Goal: Task Accomplishment & Management: Use online tool/utility

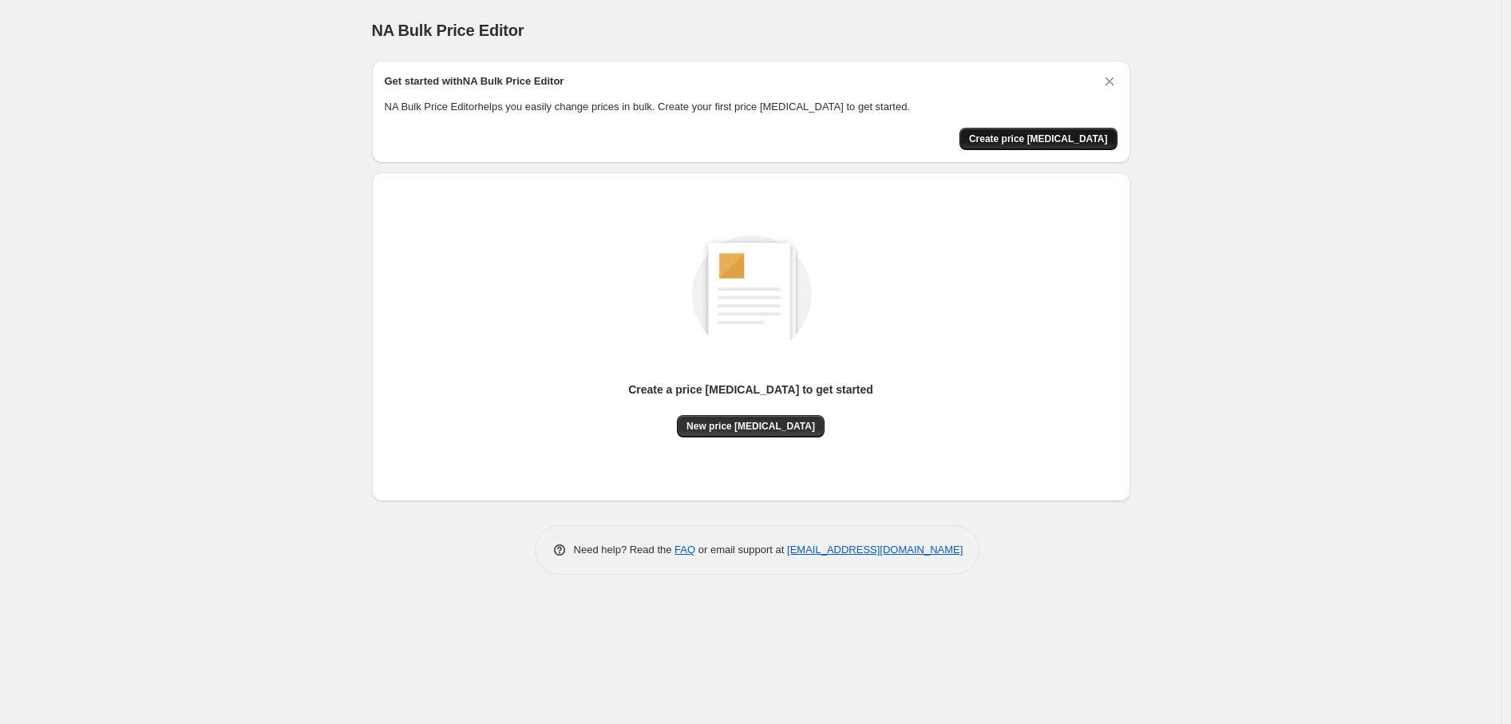
click at [1014, 142] on span "Create price [MEDICAL_DATA]" at bounding box center [1038, 139] width 139 height 13
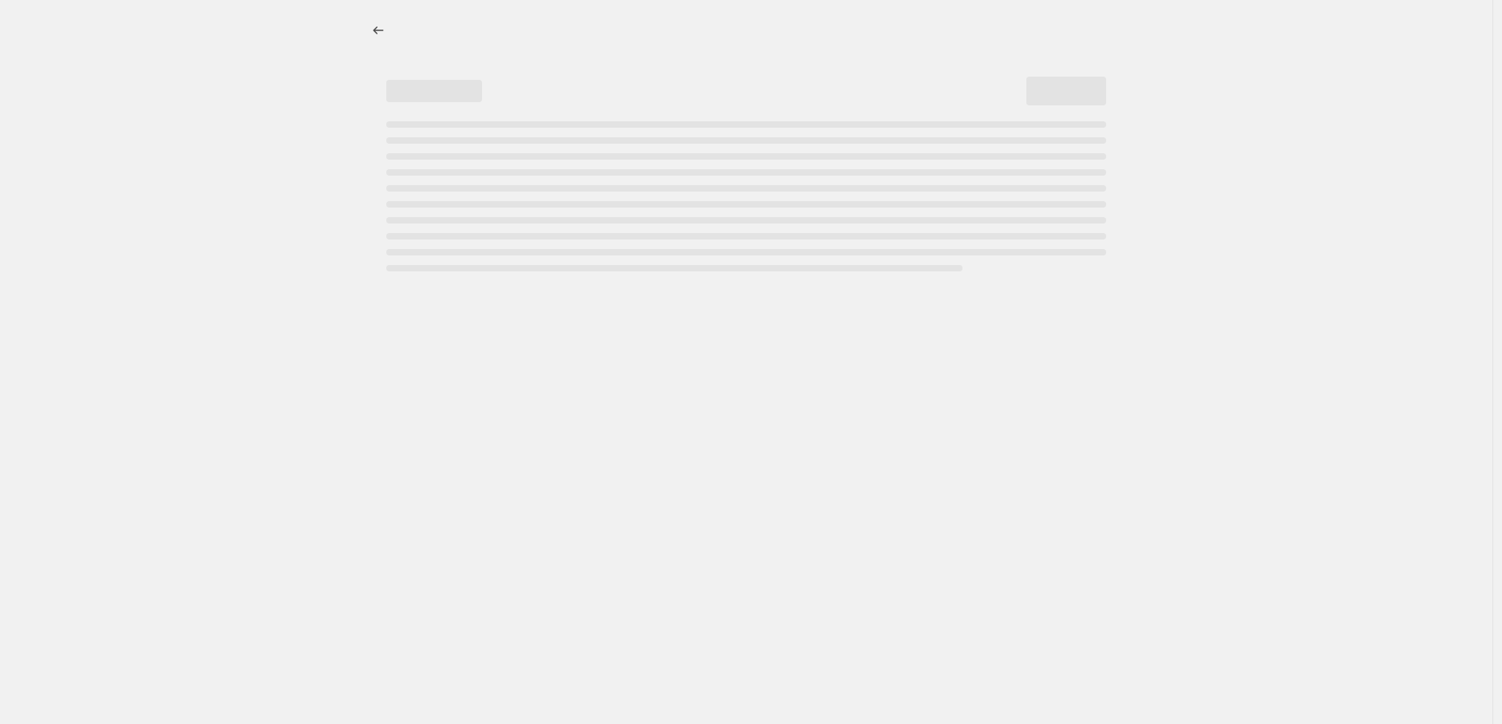
select select "percentage"
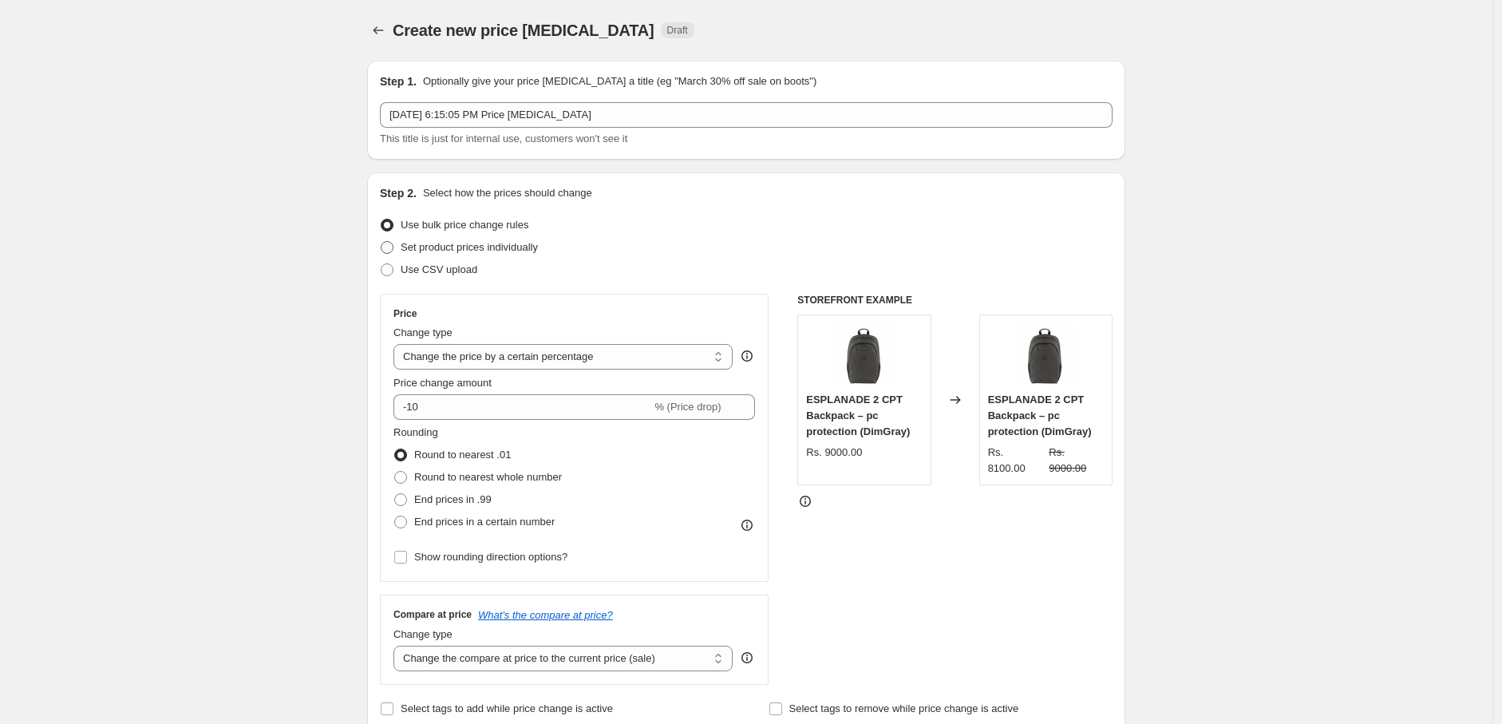
click at [528, 243] on span "Set product prices individually" at bounding box center [469, 247] width 137 height 12
click at [382, 242] on input "Set product prices individually" at bounding box center [381, 241] width 1 height 1
radio input "true"
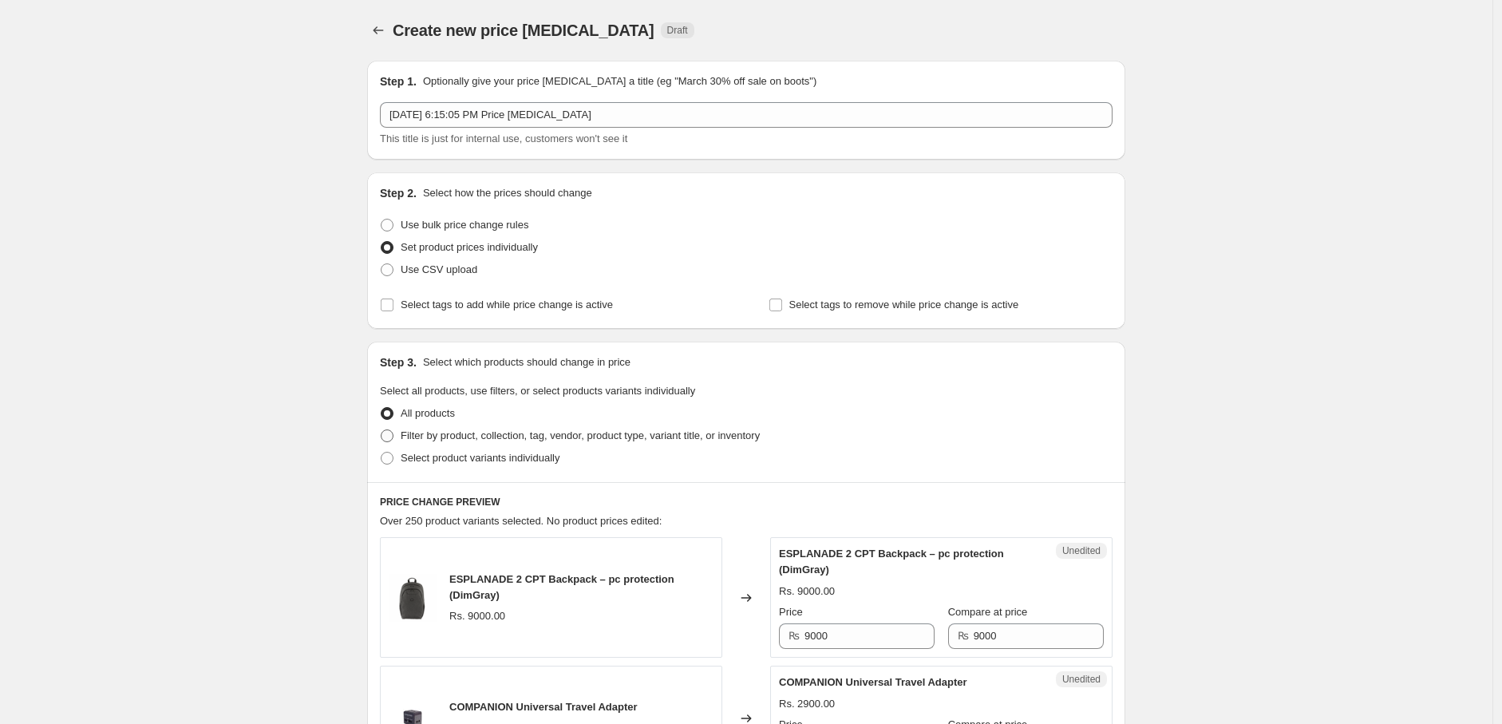
click at [529, 440] on span "Filter by product, collection, tag, vendor, product type, variant title, or inv…" at bounding box center [580, 435] width 359 height 12
click at [382, 430] on input "Filter by product, collection, tag, vendor, product type, variant title, or inv…" at bounding box center [381, 429] width 1 height 1
radio input "true"
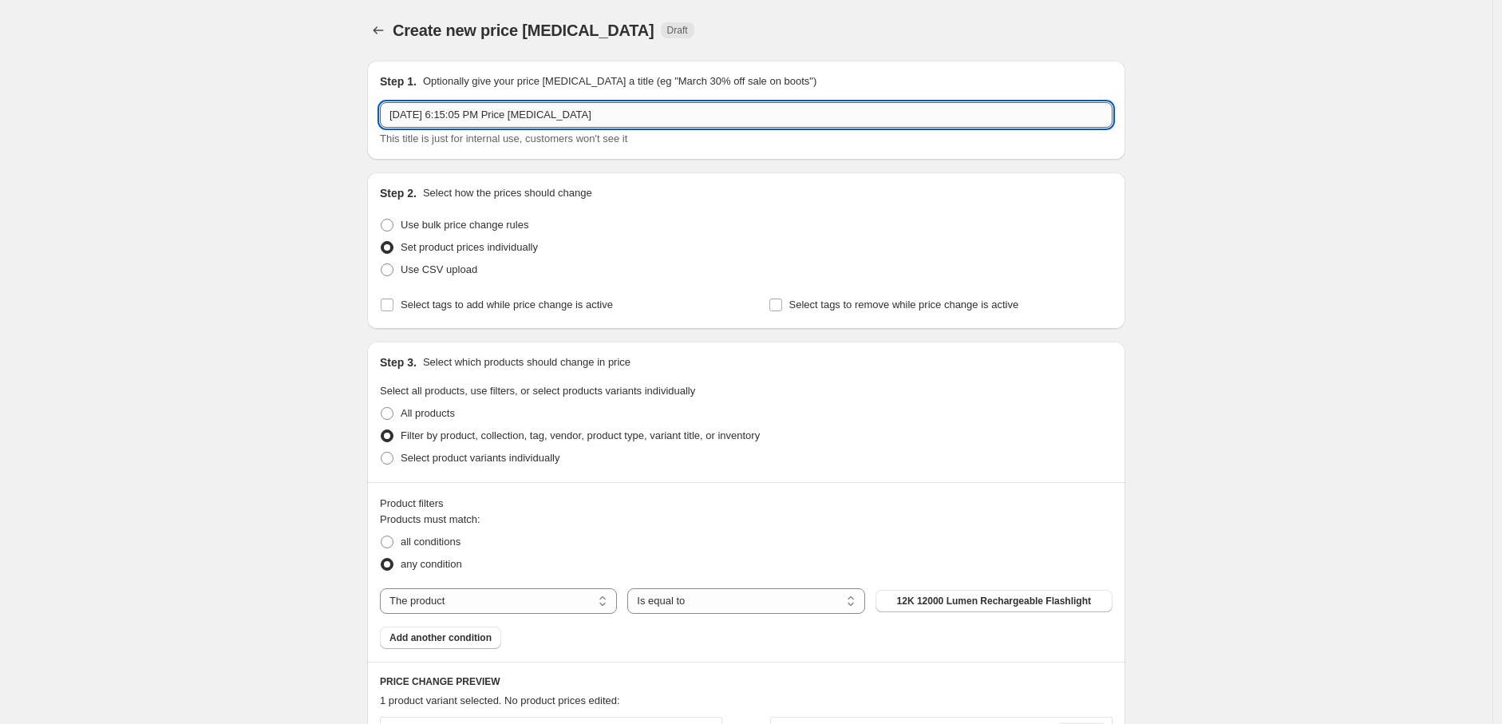
click at [431, 114] on input "[DATE] 6:15:05 PM Price [MEDICAL_DATA]" at bounding box center [746, 115] width 733 height 26
click at [465, 121] on input "[DATE] 6:15:05 PM Price [MEDICAL_DATA]" at bounding box center [746, 115] width 733 height 26
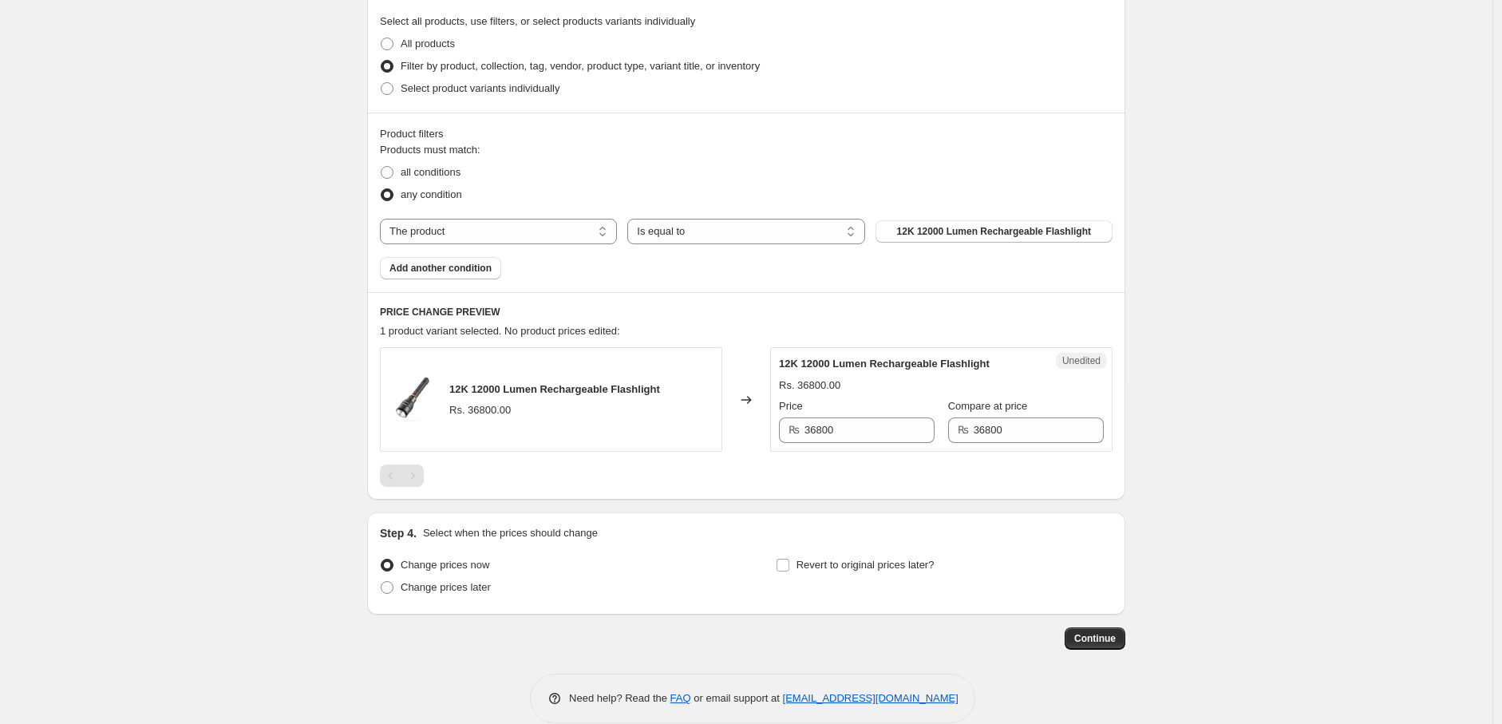
scroll to position [392, 0]
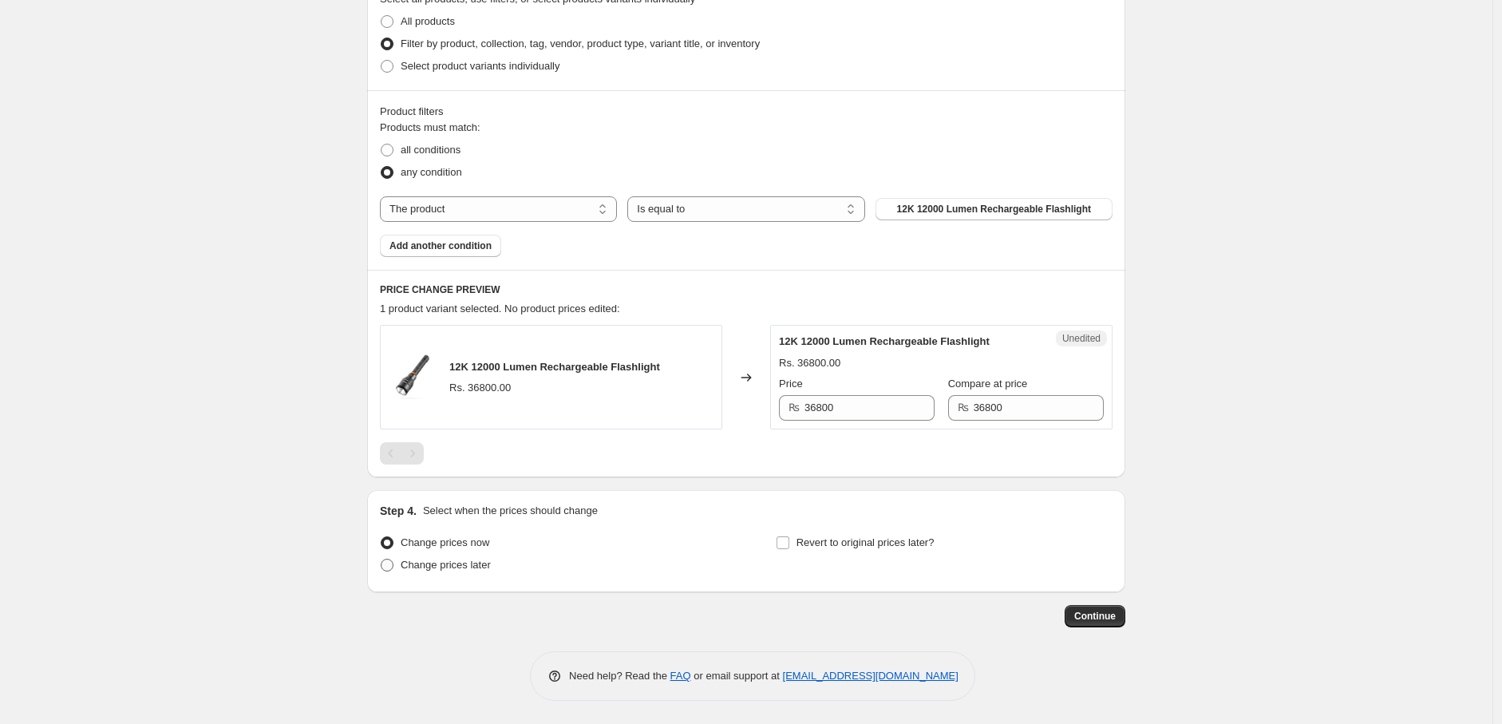
type input "[DATE] 11:59:05 PM Price [MEDICAL_DATA]"
click at [451, 571] on span "Change prices later" at bounding box center [446, 565] width 90 height 12
click at [382, 560] on input "Change prices later" at bounding box center [381, 559] width 1 height 1
radio input "true"
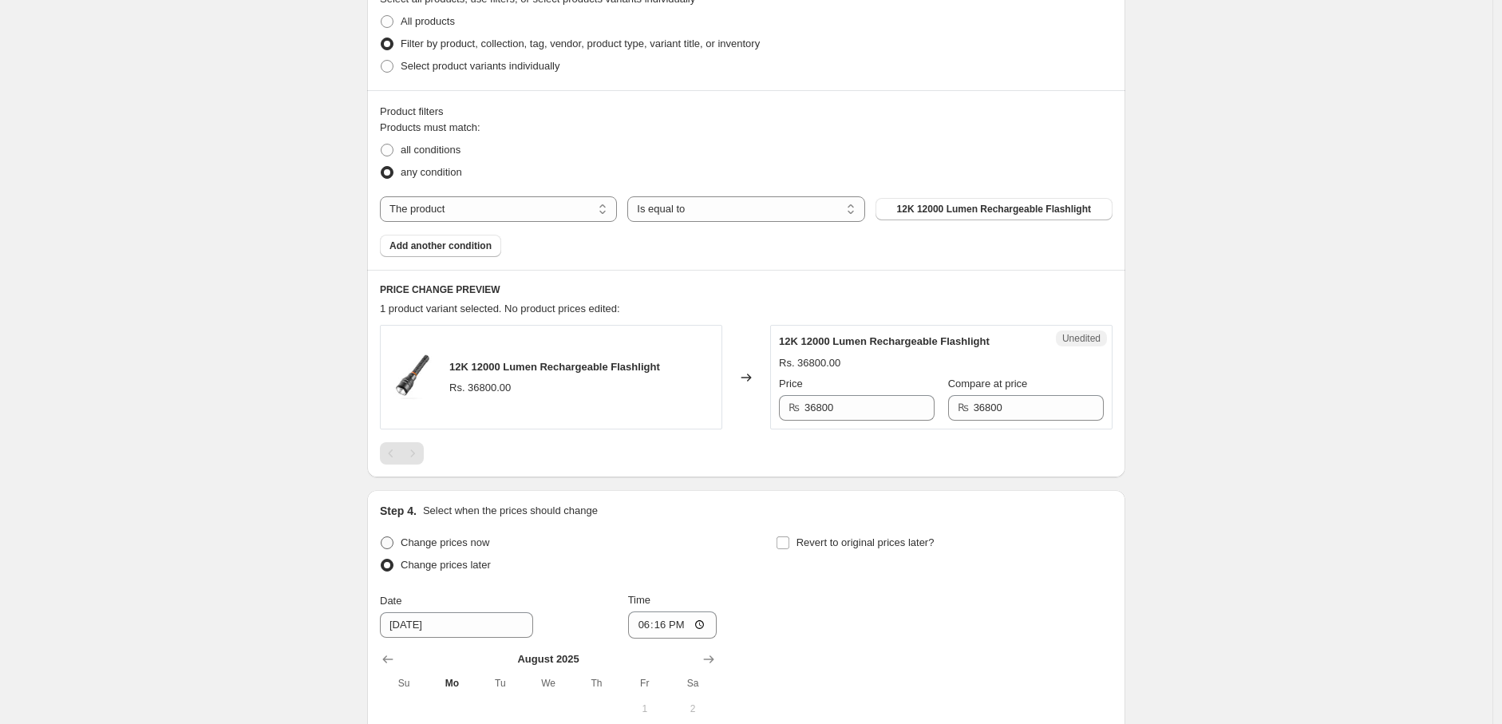
click at [457, 547] on span "Change prices now" at bounding box center [445, 542] width 89 height 12
click at [382, 537] on input "Change prices now" at bounding box center [381, 536] width 1 height 1
radio input "true"
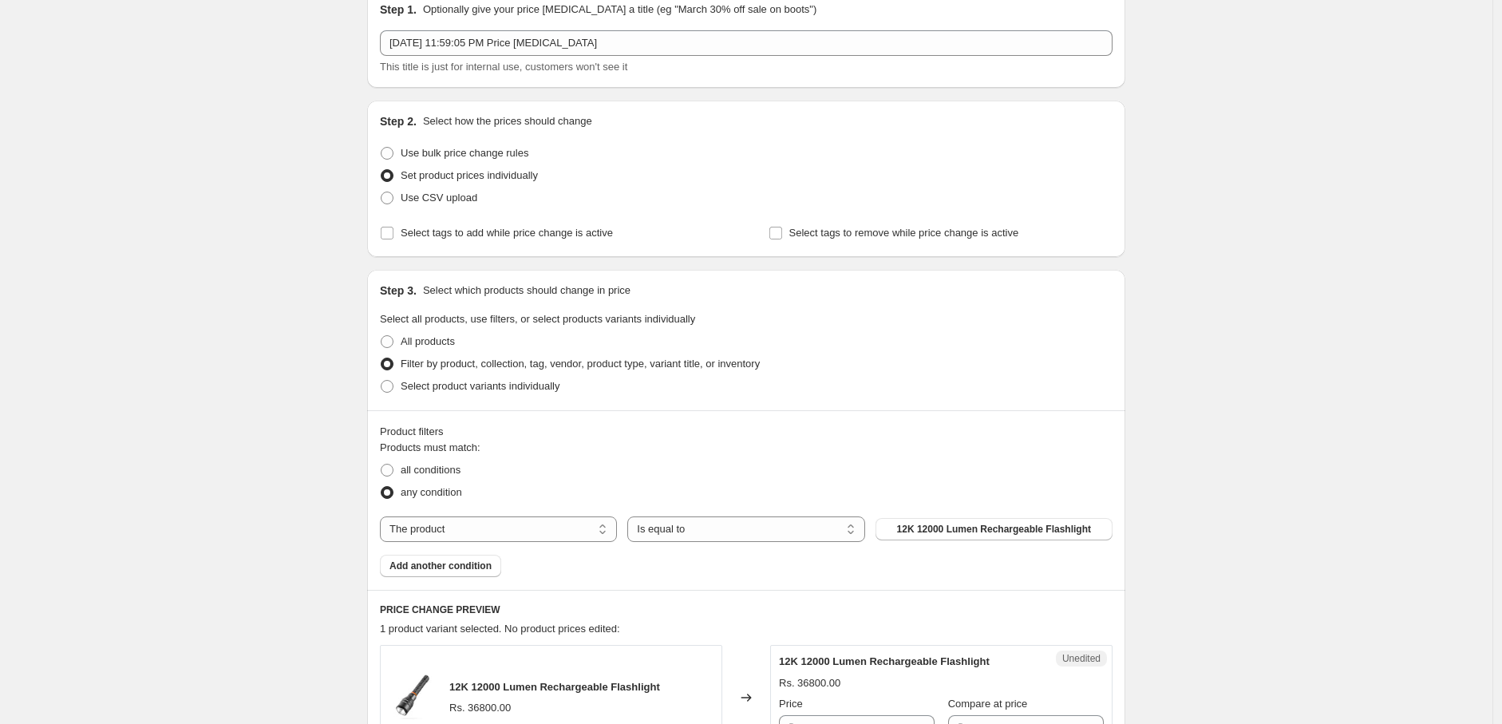
scroll to position [0, 0]
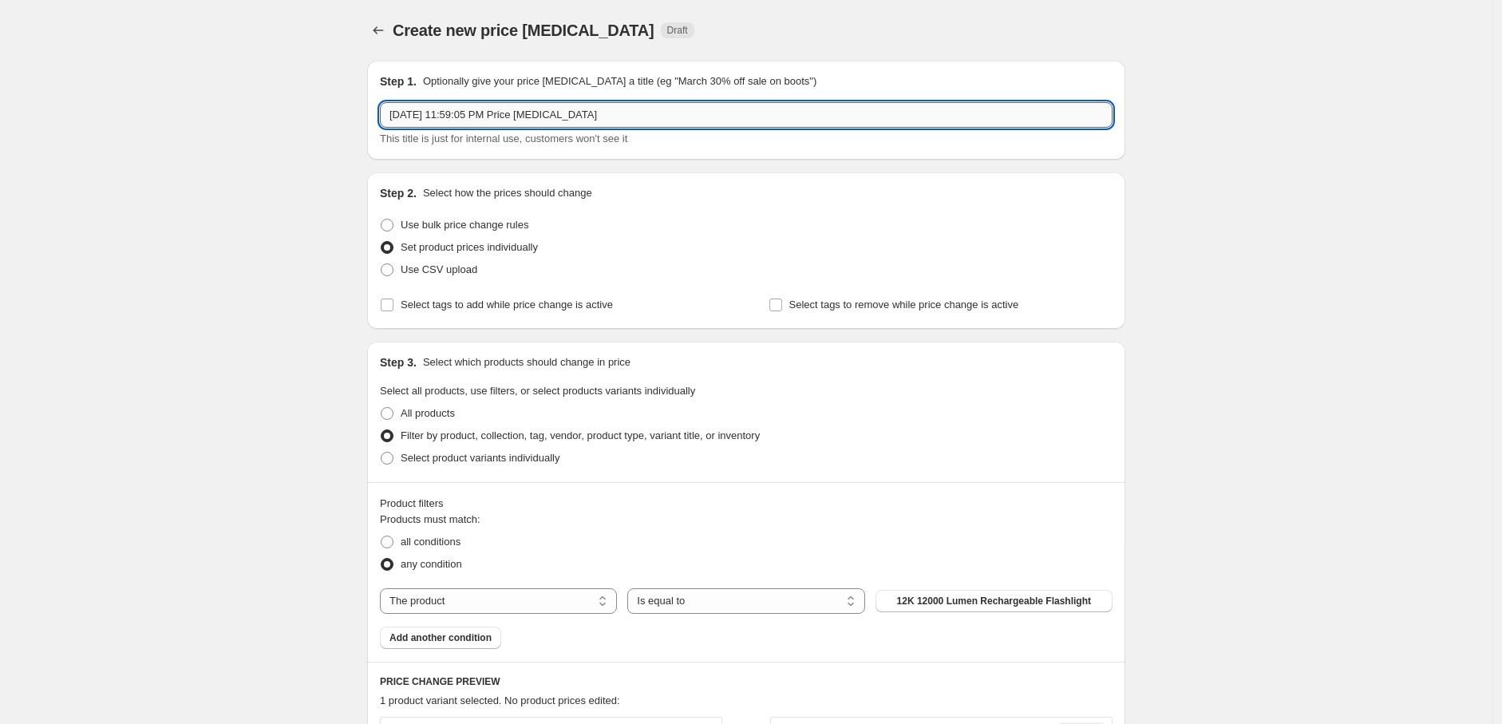
click at [484, 115] on input "[DATE] 11:59:05 PM Price [MEDICAL_DATA]" at bounding box center [746, 115] width 733 height 26
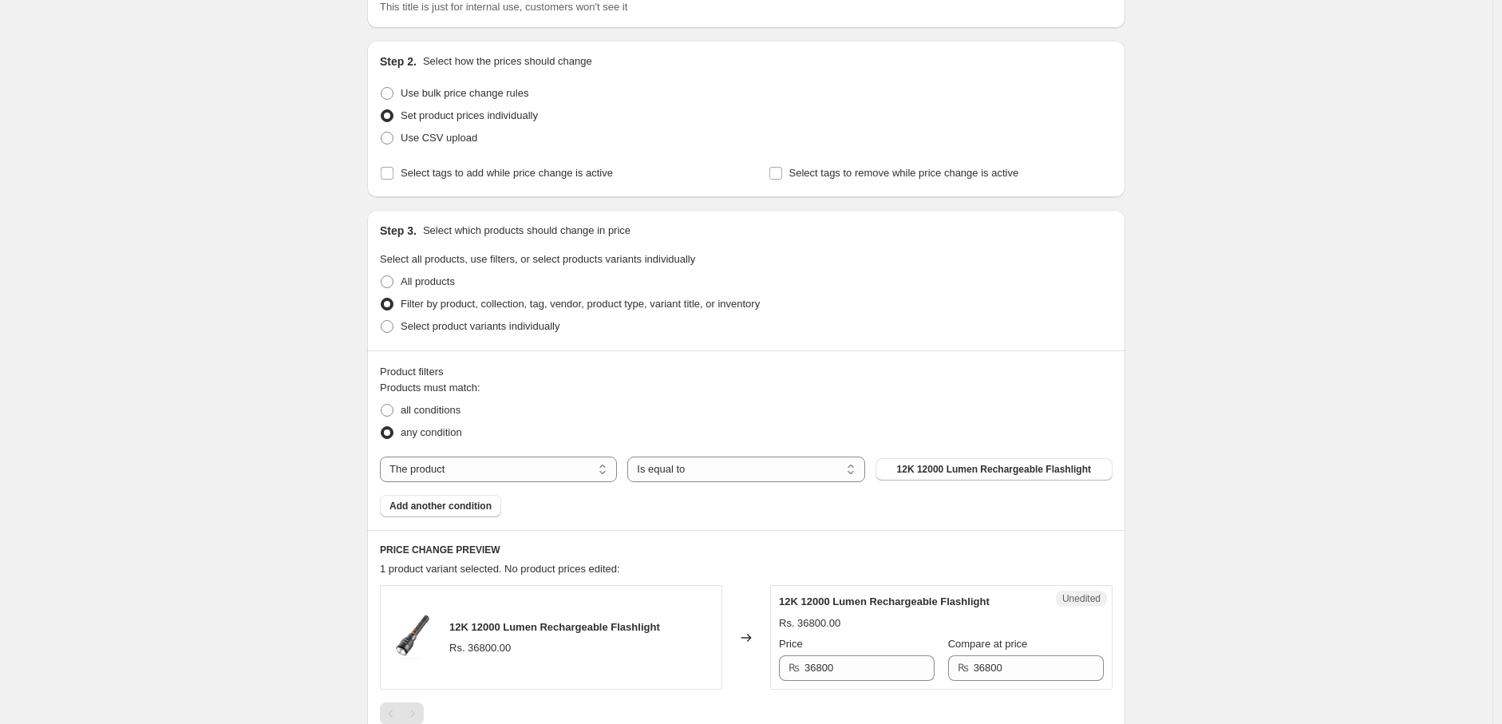
scroll to position [295, 0]
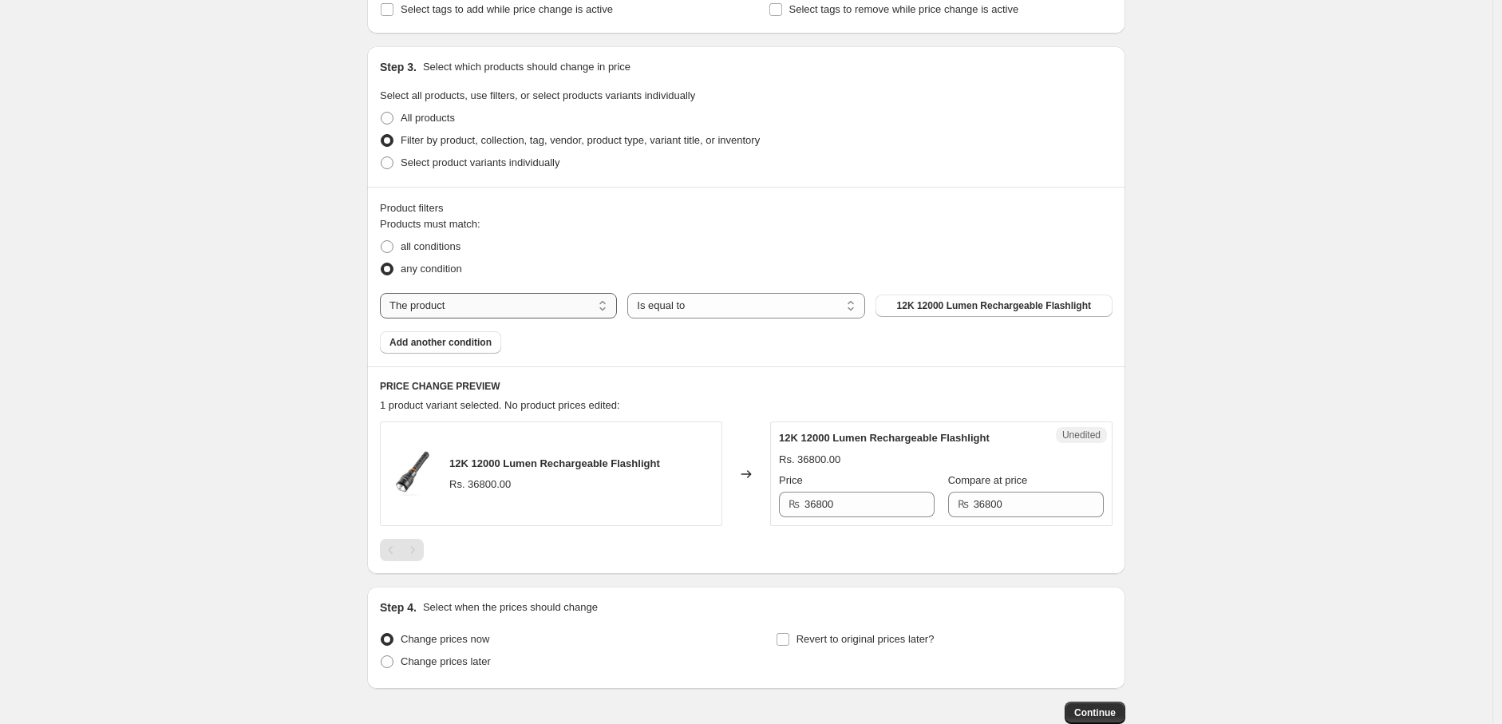
type input "[DATE] sale 2025"
click at [457, 297] on select "The product The product's collection The product's tag The product's vendor The…" at bounding box center [498, 306] width 237 height 26
select select "collection"
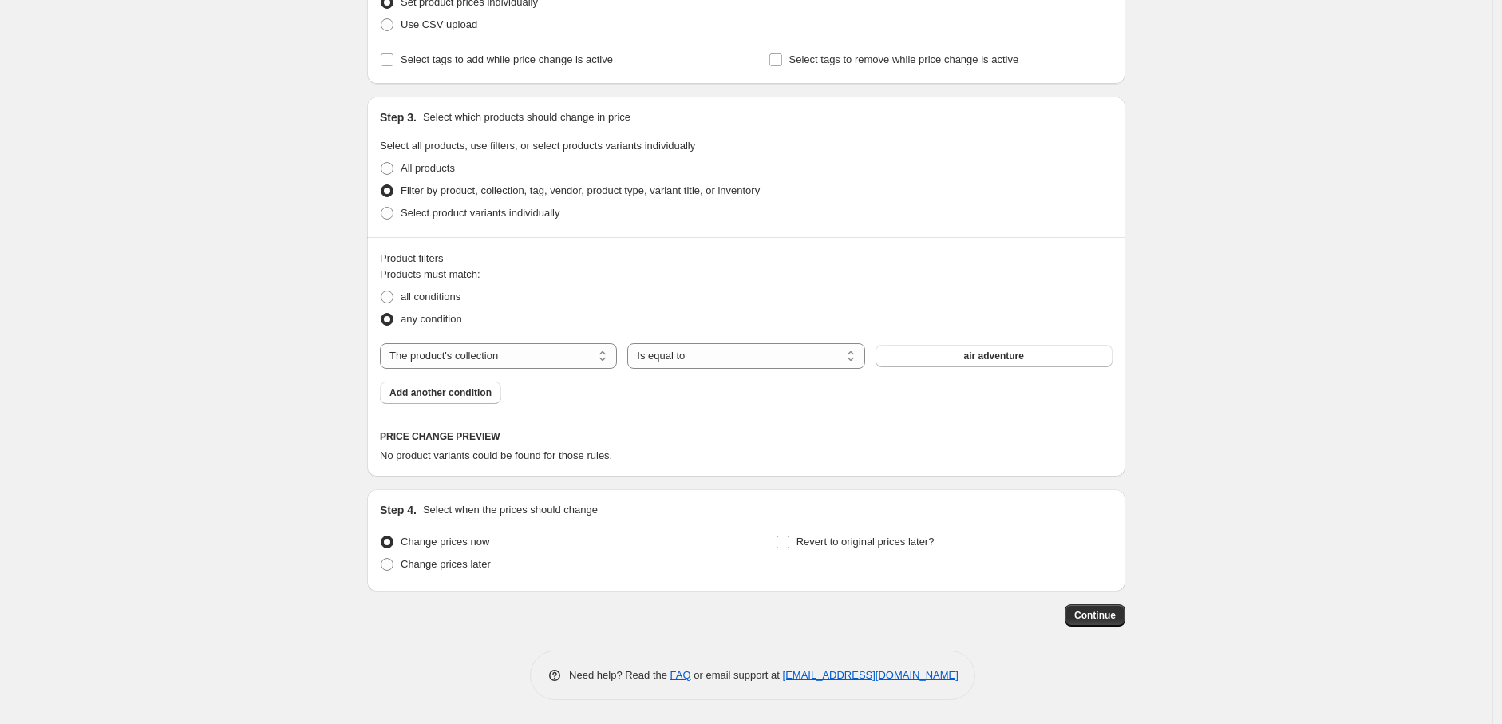
scroll to position [244, 0]
click at [707, 346] on select "Is equal to Is not equal to" at bounding box center [745, 357] width 237 height 26
click at [631, 344] on select "Is equal to Is not equal to" at bounding box center [745, 357] width 237 height 26
click at [435, 282] on legend "Products must match:" at bounding box center [430, 276] width 101 height 19
click at [440, 295] on span "all conditions" at bounding box center [431, 297] width 60 height 12
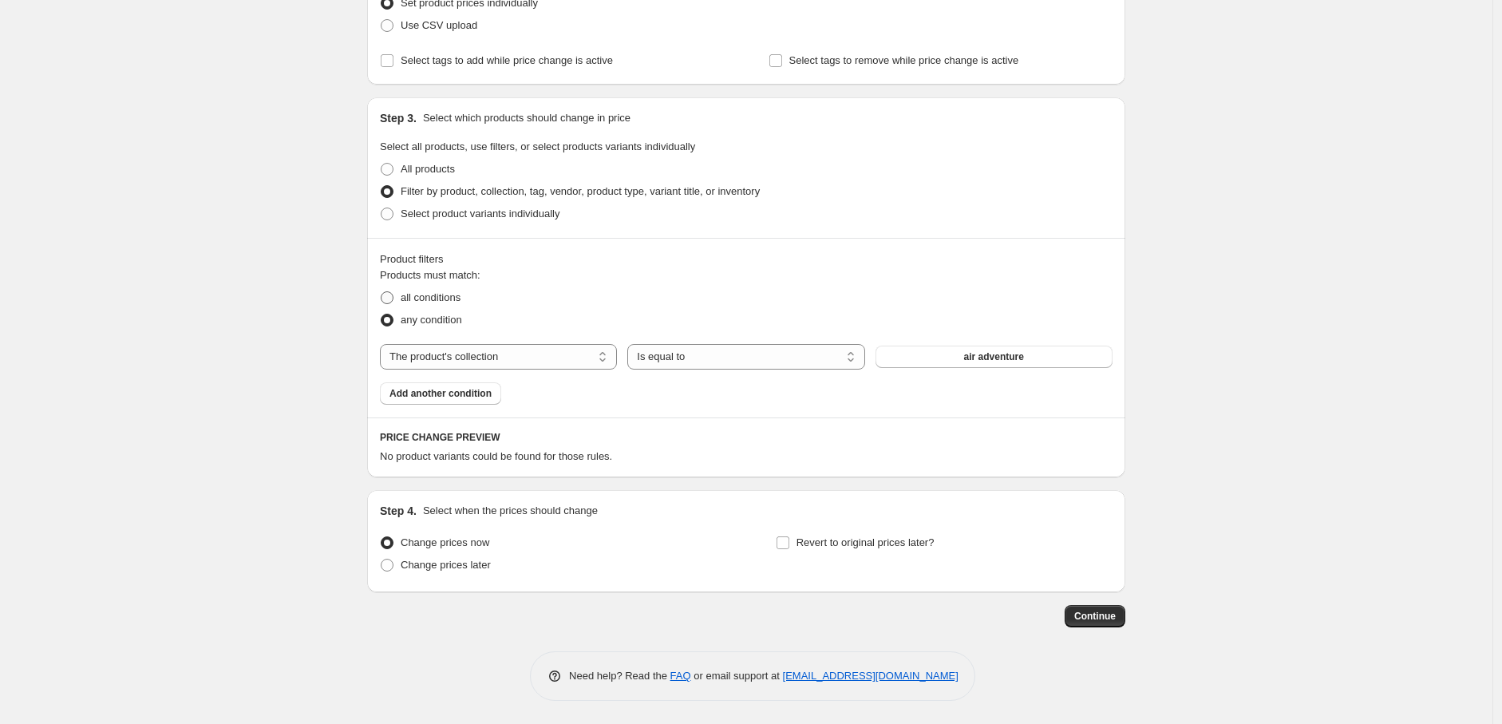
click at [382, 292] on input "all conditions" at bounding box center [381, 291] width 1 height 1
radio input "true"
click at [425, 148] on span "Select all products, use filters, or select products variants individually" at bounding box center [537, 146] width 315 height 12
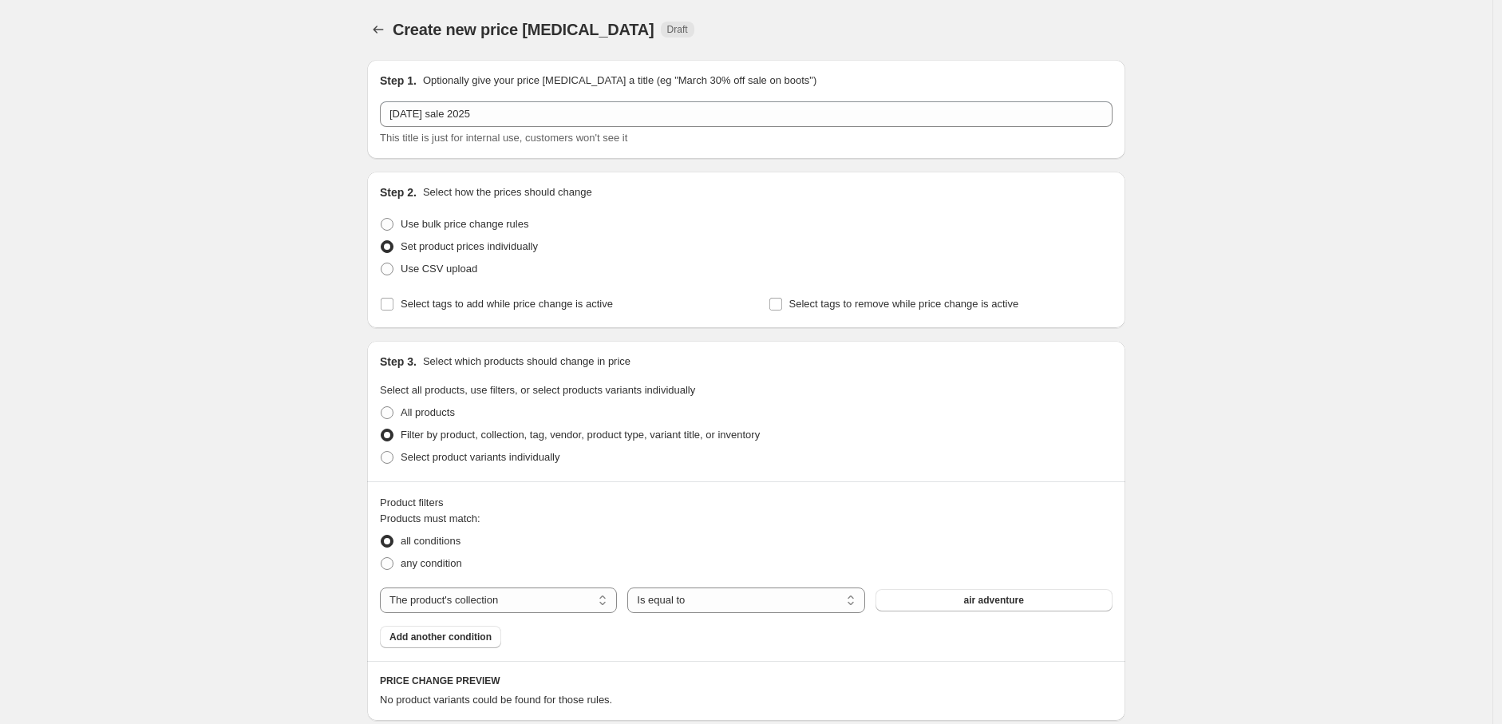
scroll to position [0, 0]
click at [506, 223] on span "Use bulk price change rules" at bounding box center [465, 225] width 128 height 12
click at [382, 220] on input "Use bulk price change rules" at bounding box center [381, 219] width 1 height 1
radio input "true"
select select "percentage"
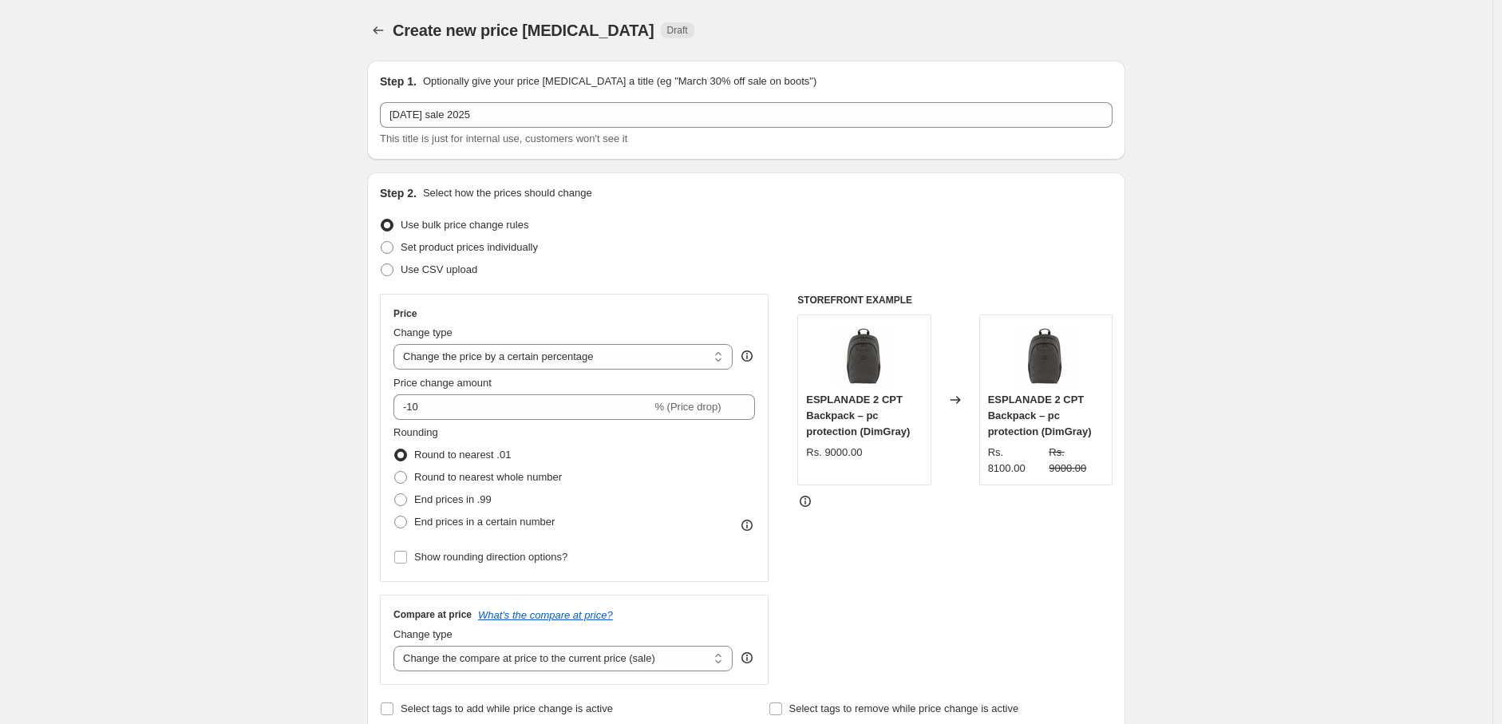
click at [366, 258] on div "Step 1. Optionally give your price [MEDICAL_DATA] a title (eg "March 30% off sa…" at bounding box center [739, 662] width 771 height 1228
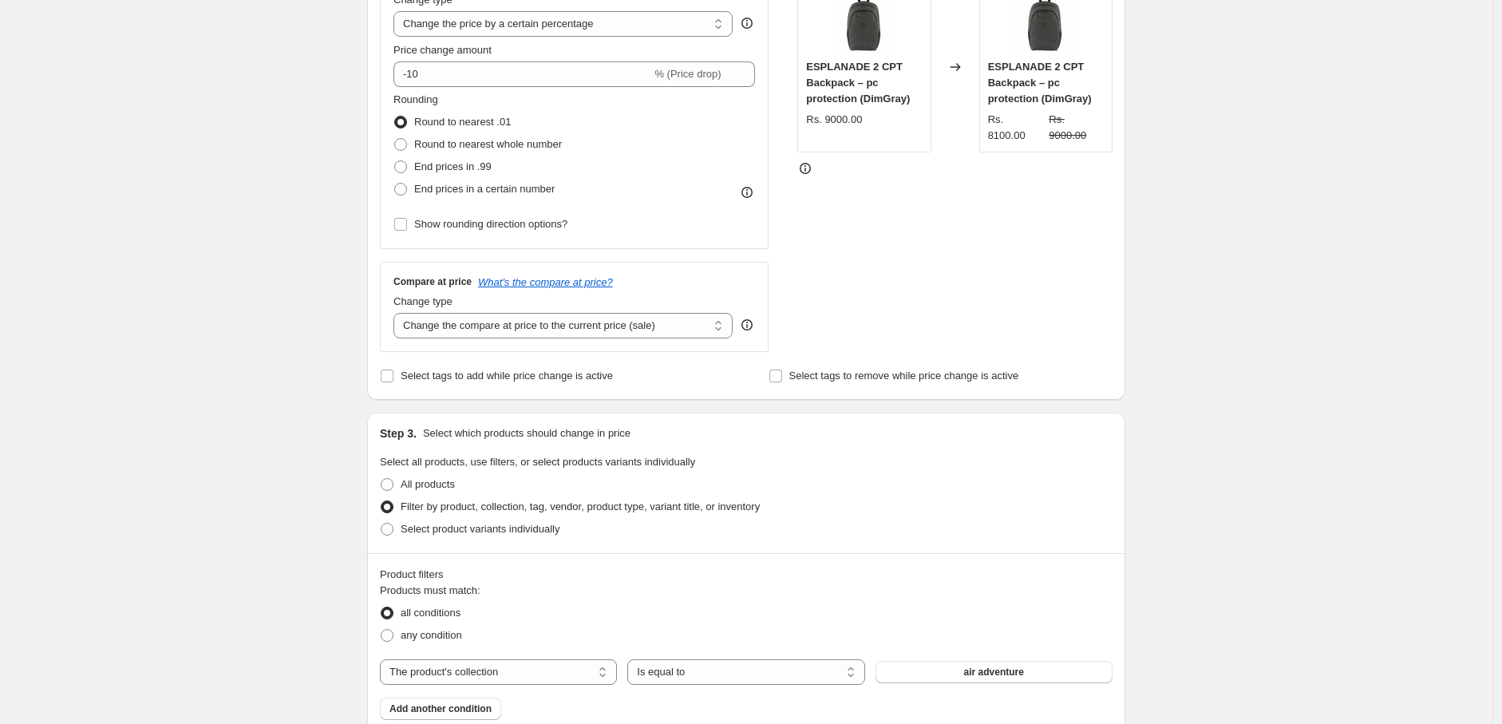
scroll to position [295, 0]
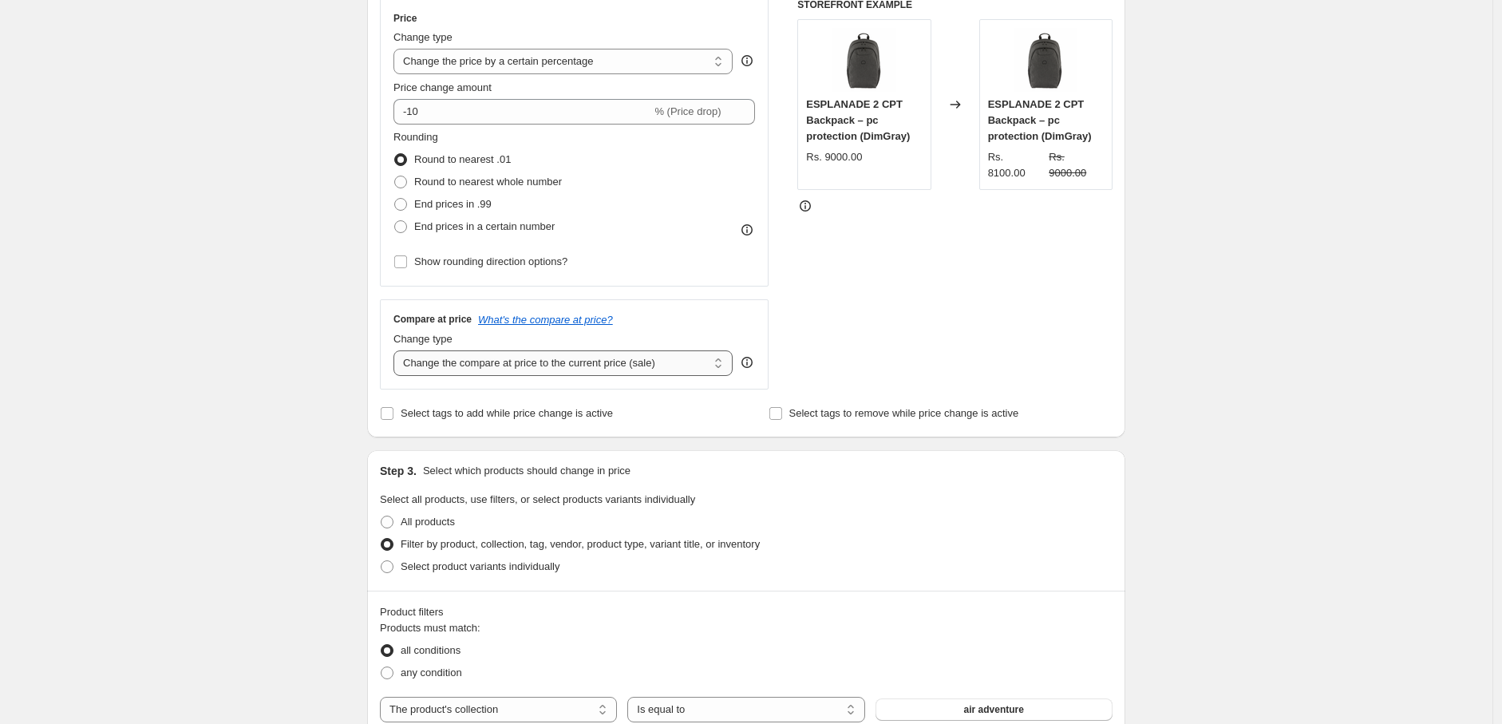
click at [490, 369] on select "Change the compare at price to the current price (sale) Change the compare at p…" at bounding box center [563, 363] width 339 height 26
click at [500, 366] on select "Change the compare at price to the current price (sale) Change the compare at p…" at bounding box center [563, 363] width 339 height 26
click at [295, 351] on div "Create new price [MEDICAL_DATA]. This page is ready Create new price [MEDICAL_D…" at bounding box center [746, 391] width 1493 height 1373
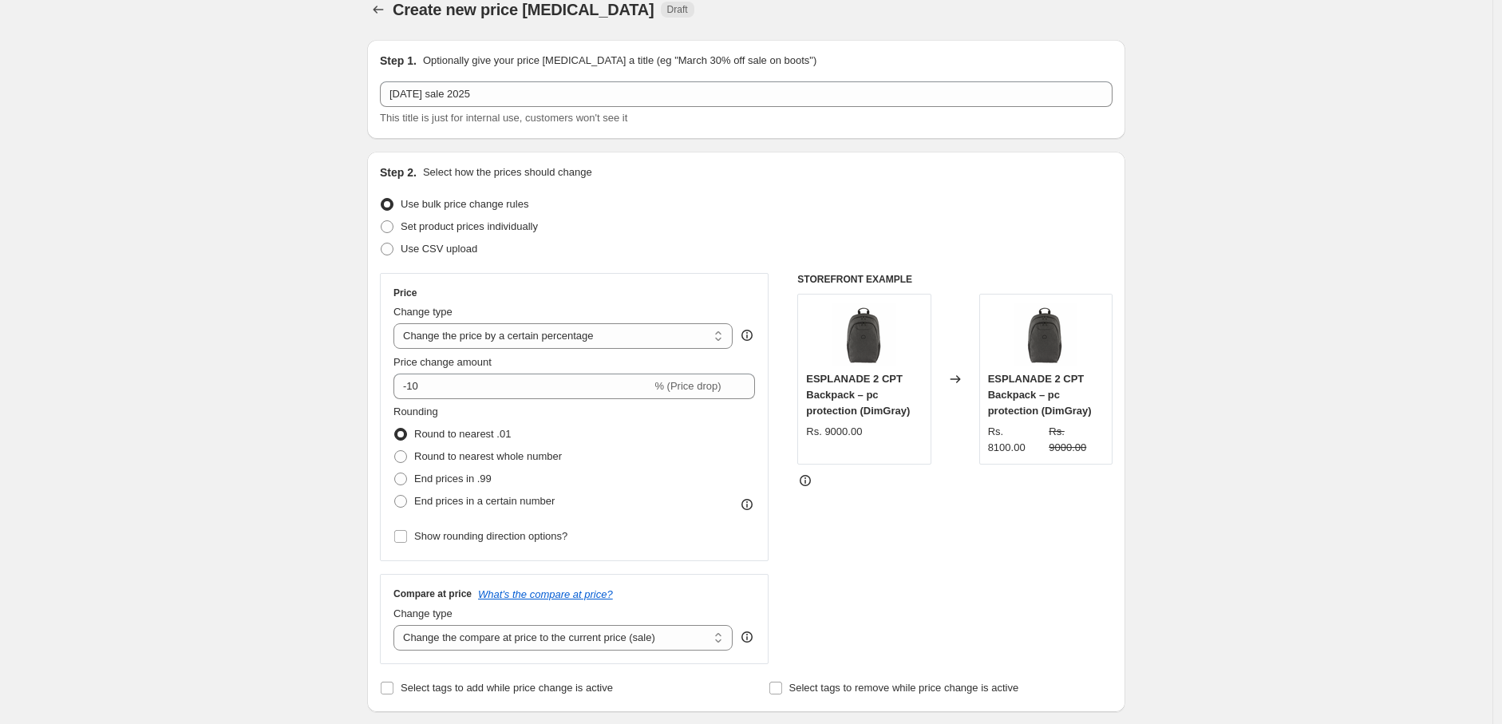
scroll to position [0, 0]
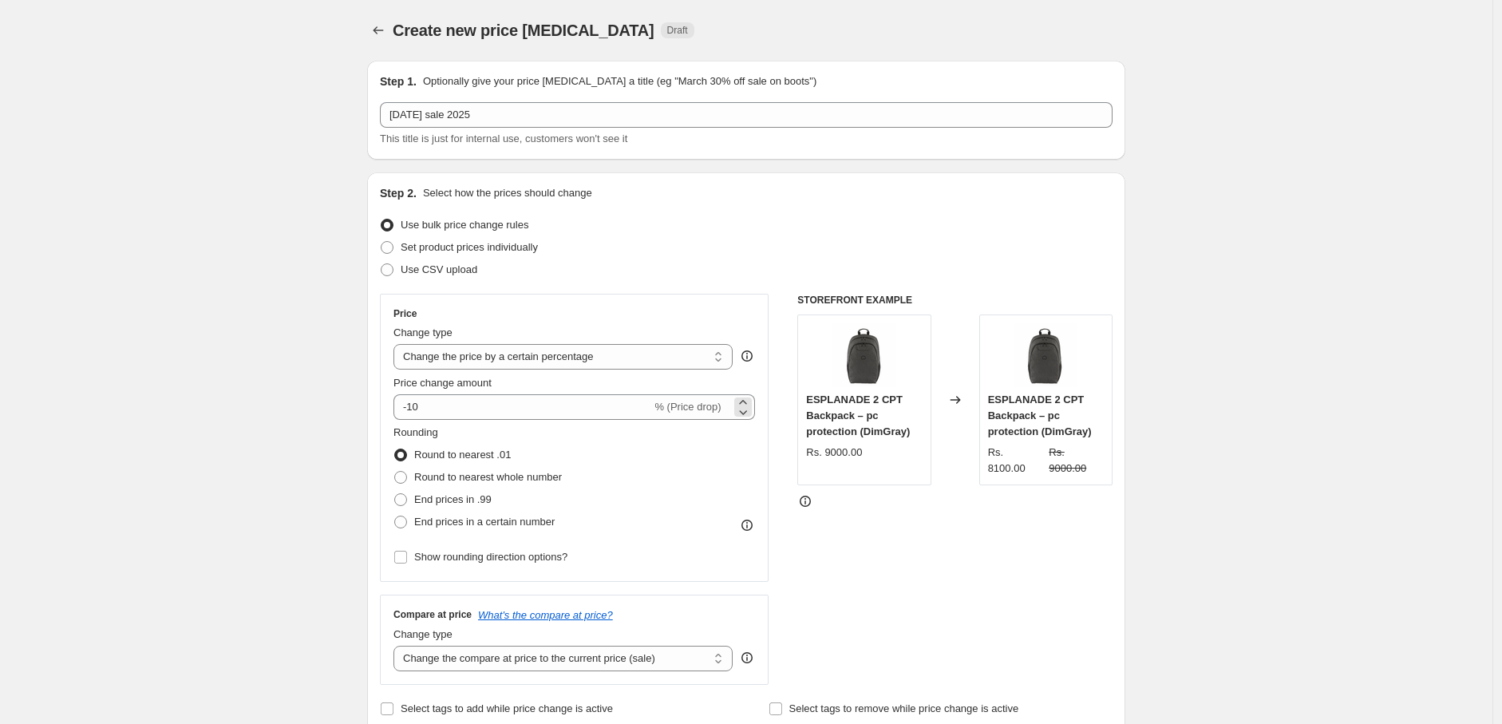
click at [687, 405] on span "% (Price drop)" at bounding box center [688, 407] width 66 height 12
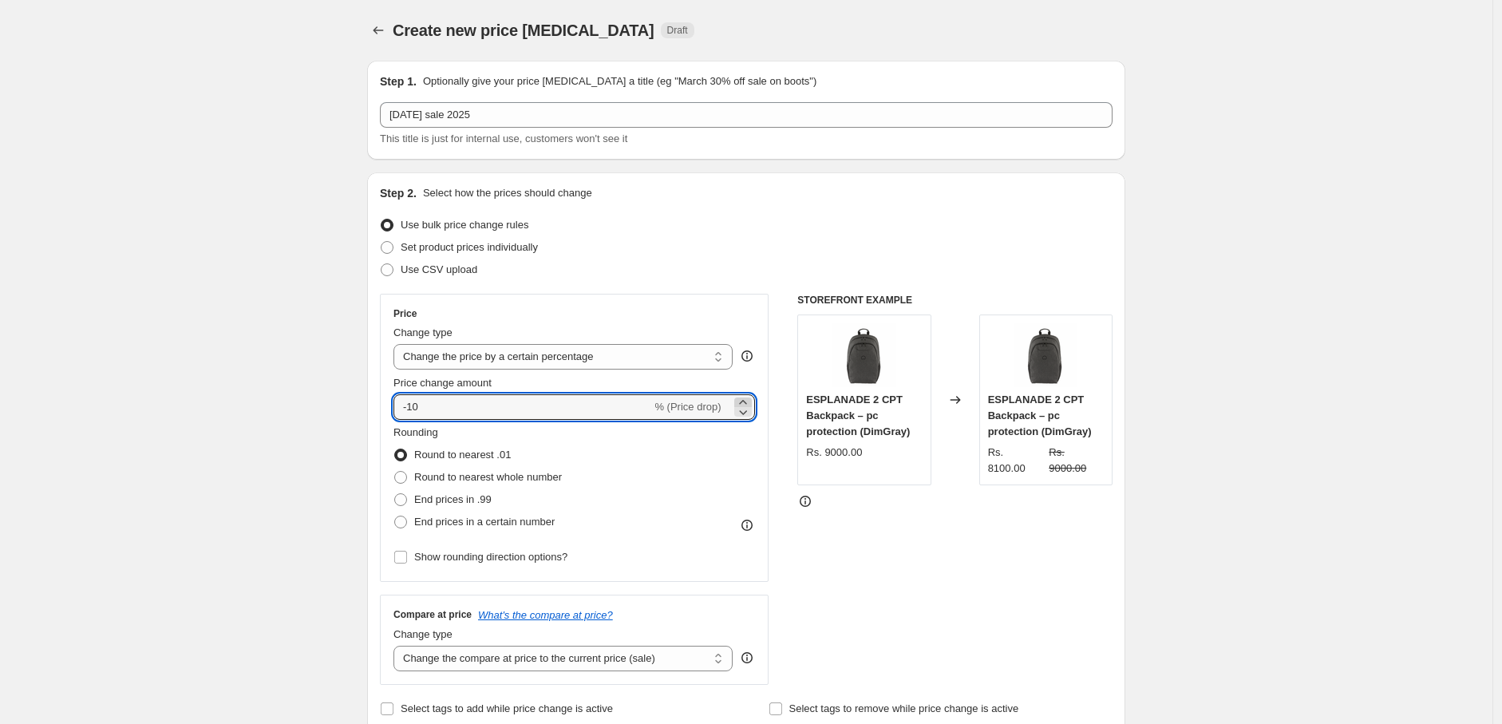
click at [749, 400] on icon at bounding box center [743, 402] width 16 height 16
click at [746, 410] on icon at bounding box center [743, 412] width 16 height 16
type input "-10"
click at [262, 448] on div "Create new price [MEDICAL_DATA]. This page is ready Create new price [MEDICAL_D…" at bounding box center [746, 686] width 1493 height 1373
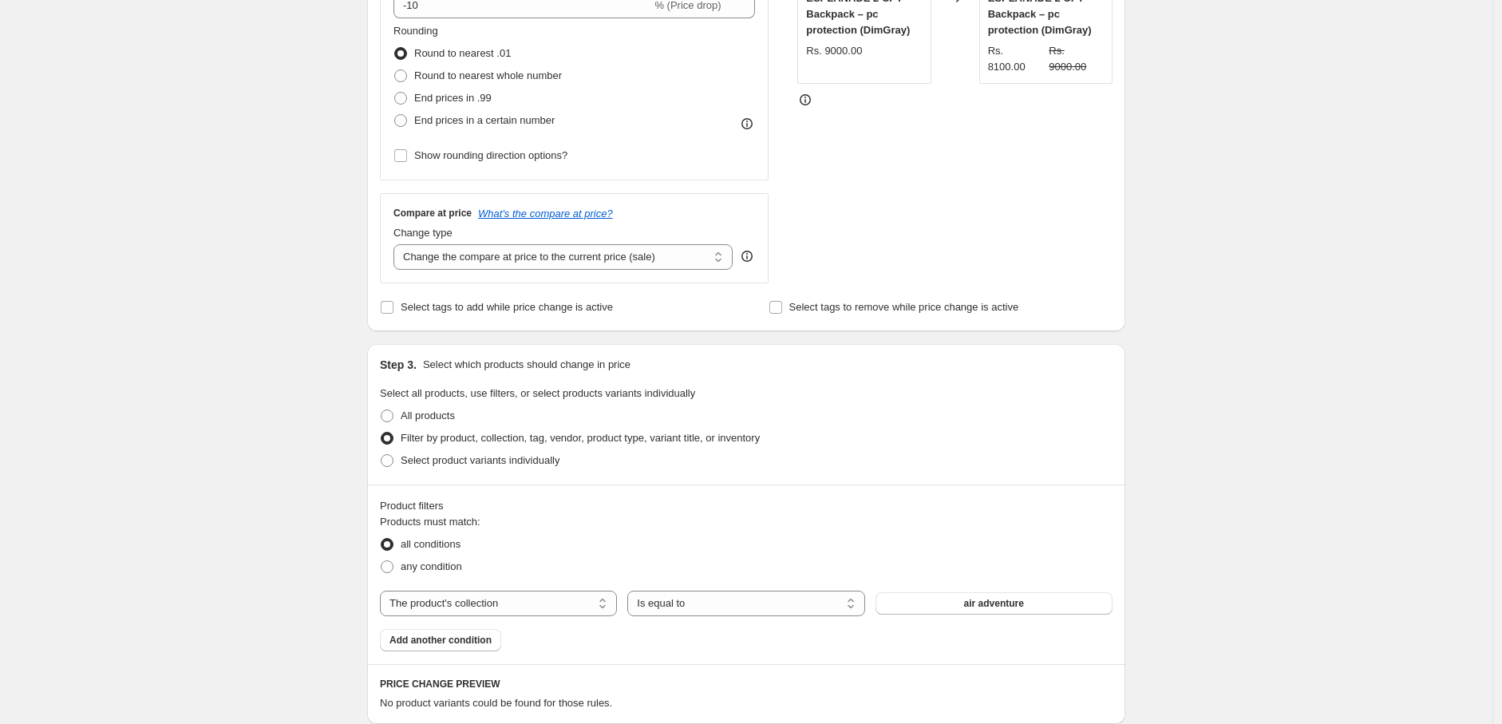
scroll to position [591, 0]
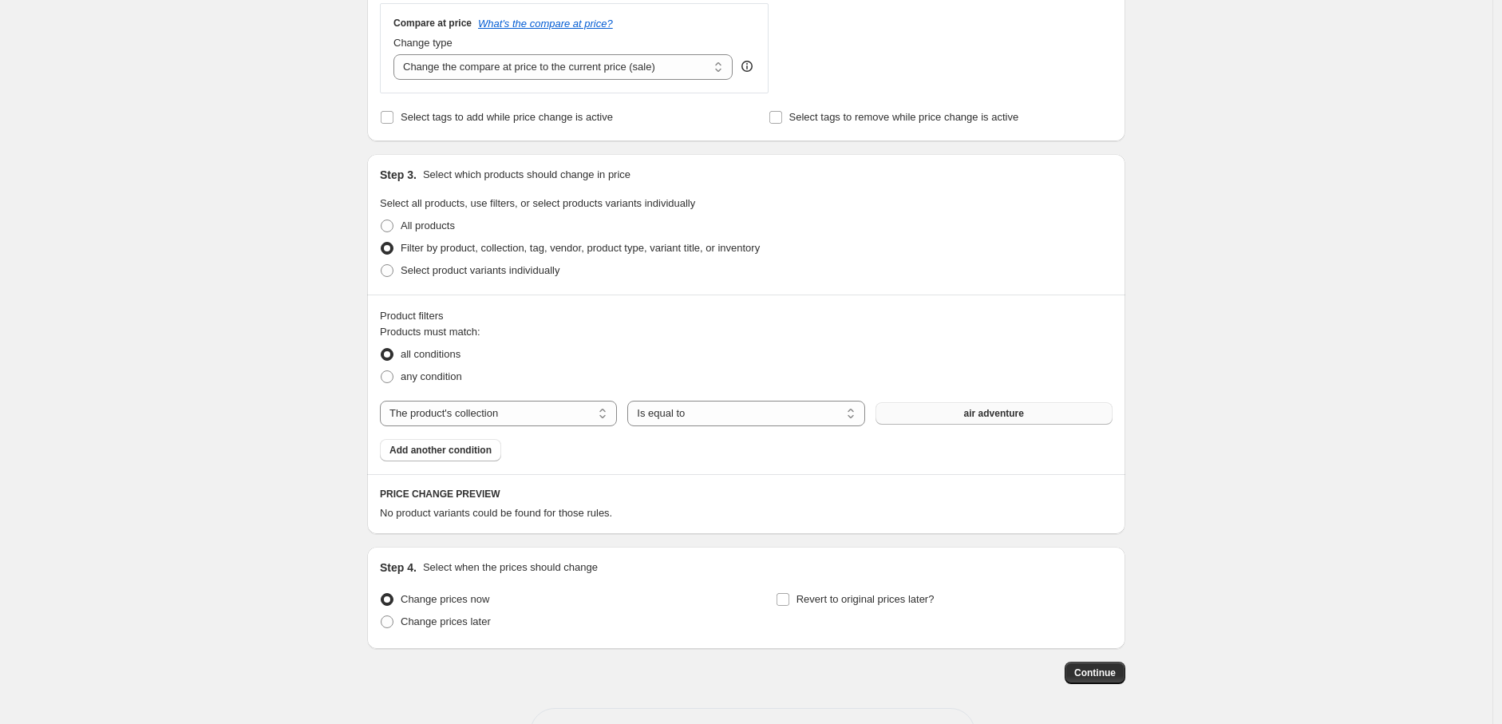
click at [916, 414] on button "air adventure" at bounding box center [994, 413] width 237 height 22
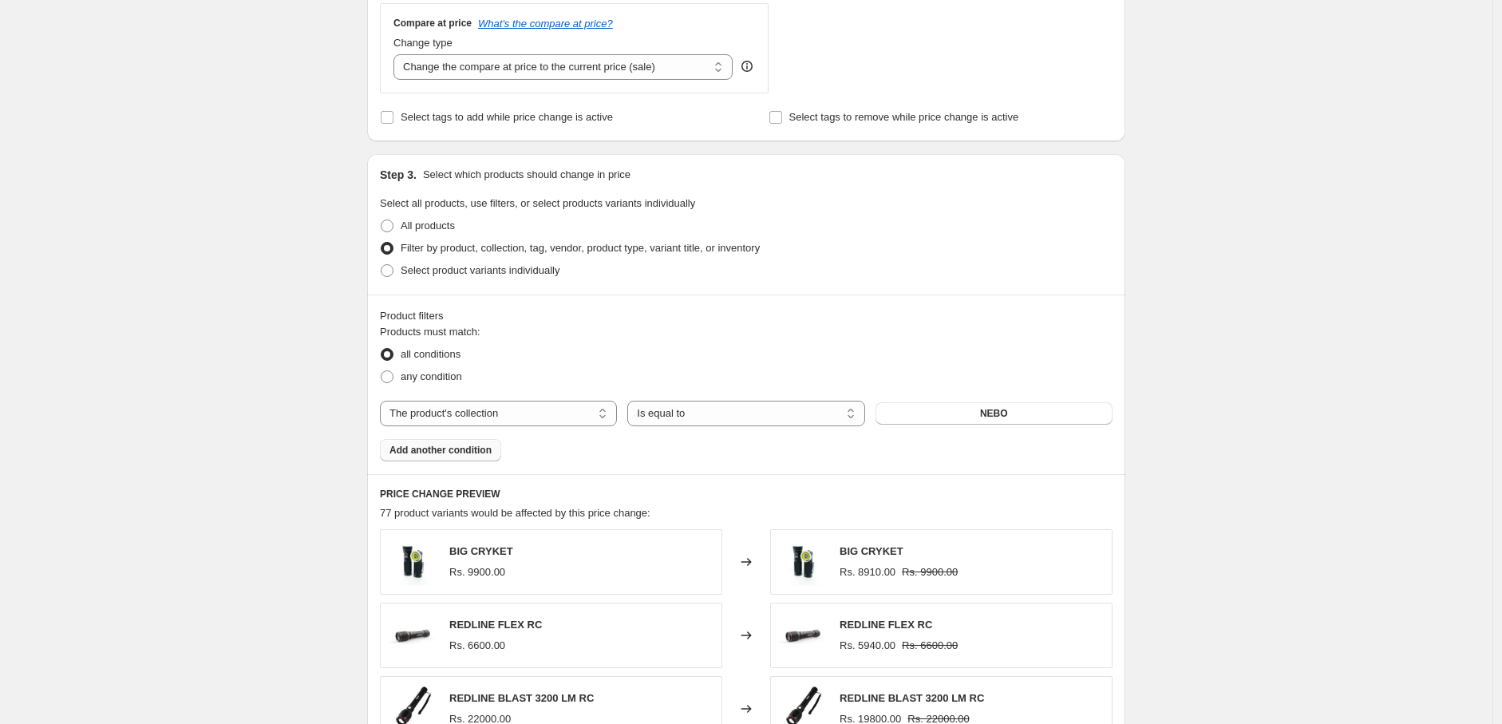
click at [457, 443] on button "Add another condition" at bounding box center [440, 450] width 121 height 22
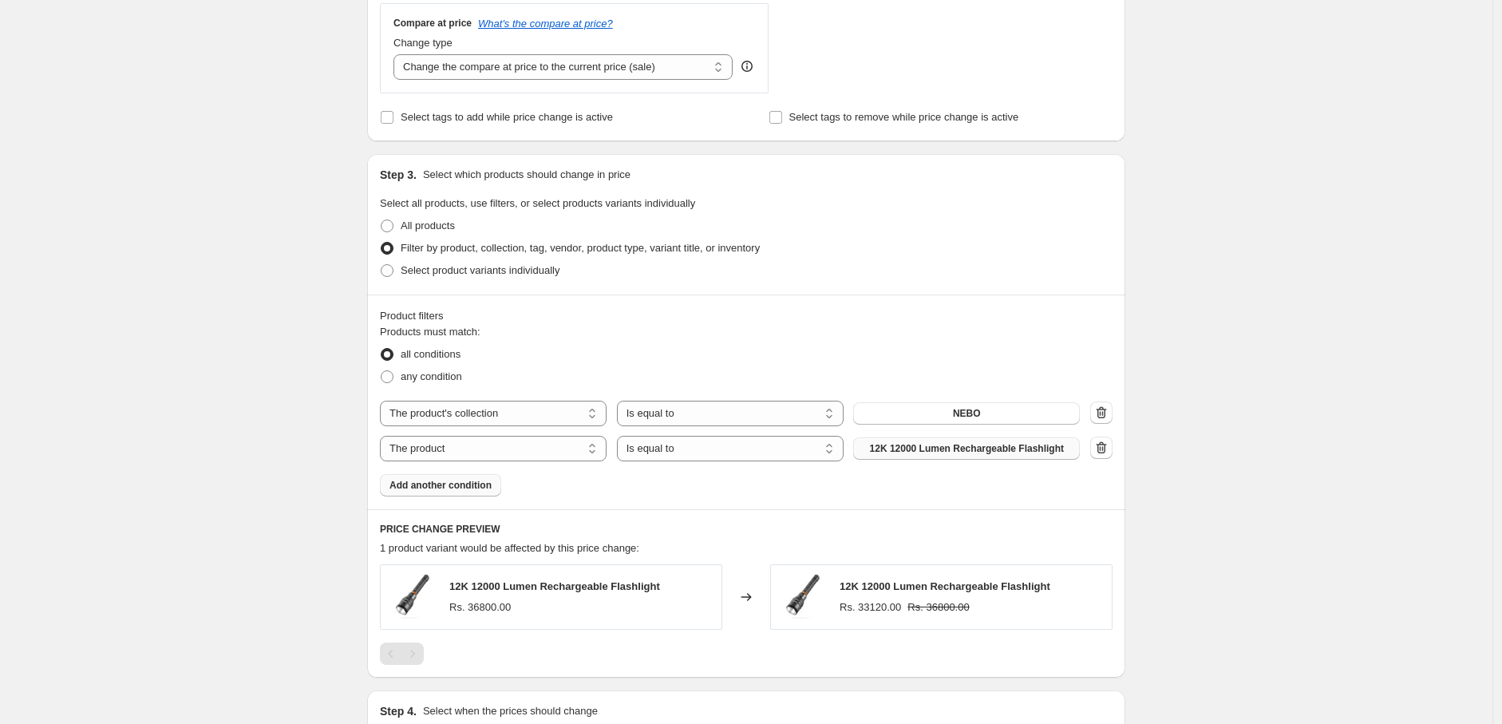
click at [1047, 446] on span "12K 12000 Lumen Rechargeable Flashlight" at bounding box center [967, 448] width 194 height 13
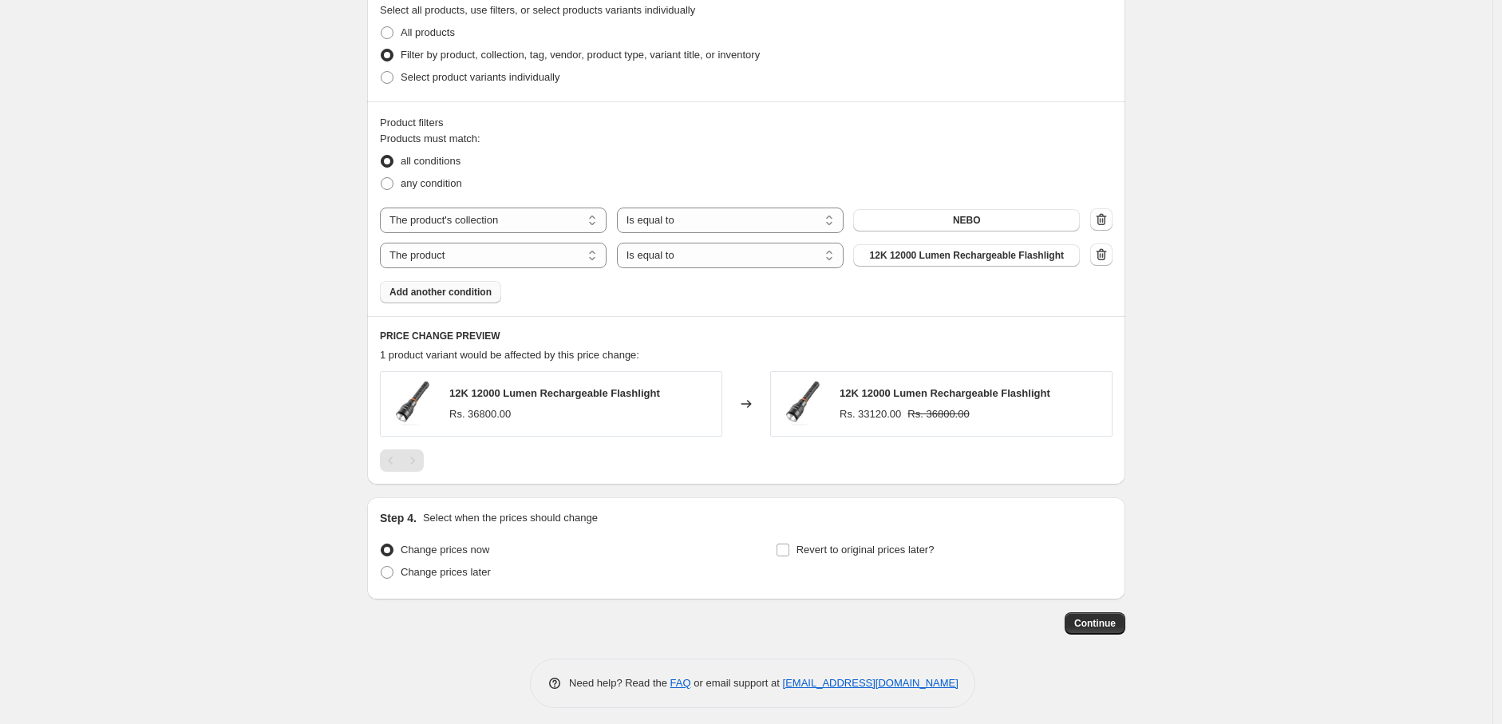
scroll to position [793, 0]
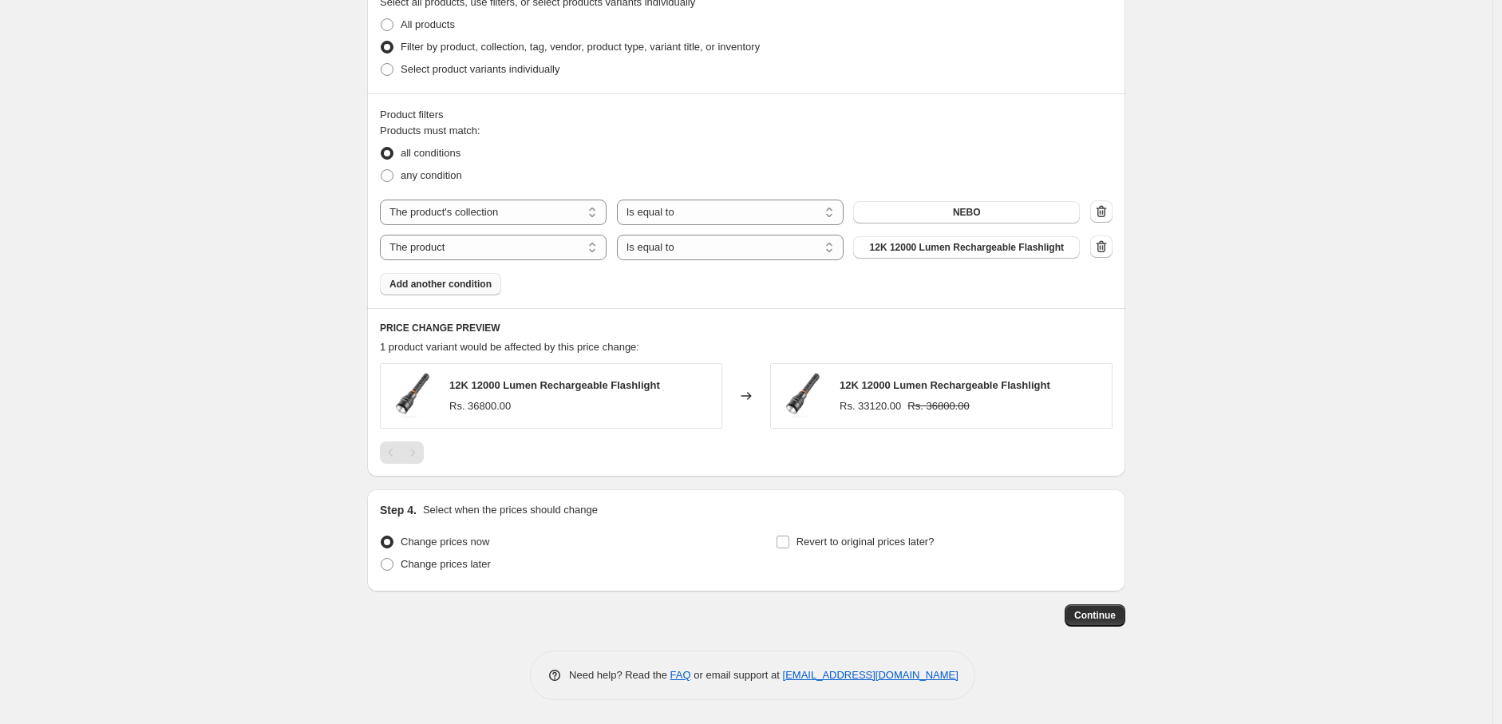
click at [421, 458] on div "Pagination" at bounding box center [412, 452] width 22 height 22
click at [1106, 244] on icon "button" at bounding box center [1102, 247] width 16 height 16
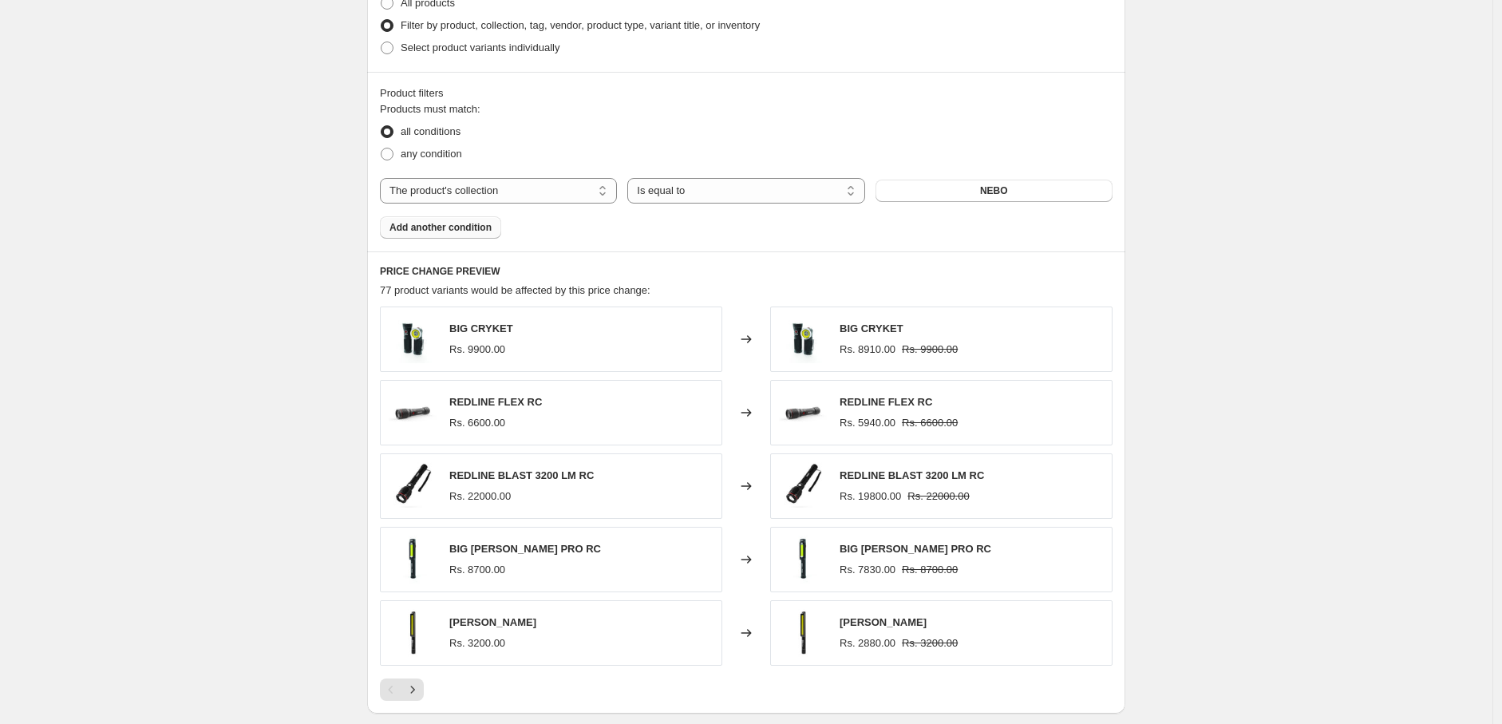
scroll to position [757, 0]
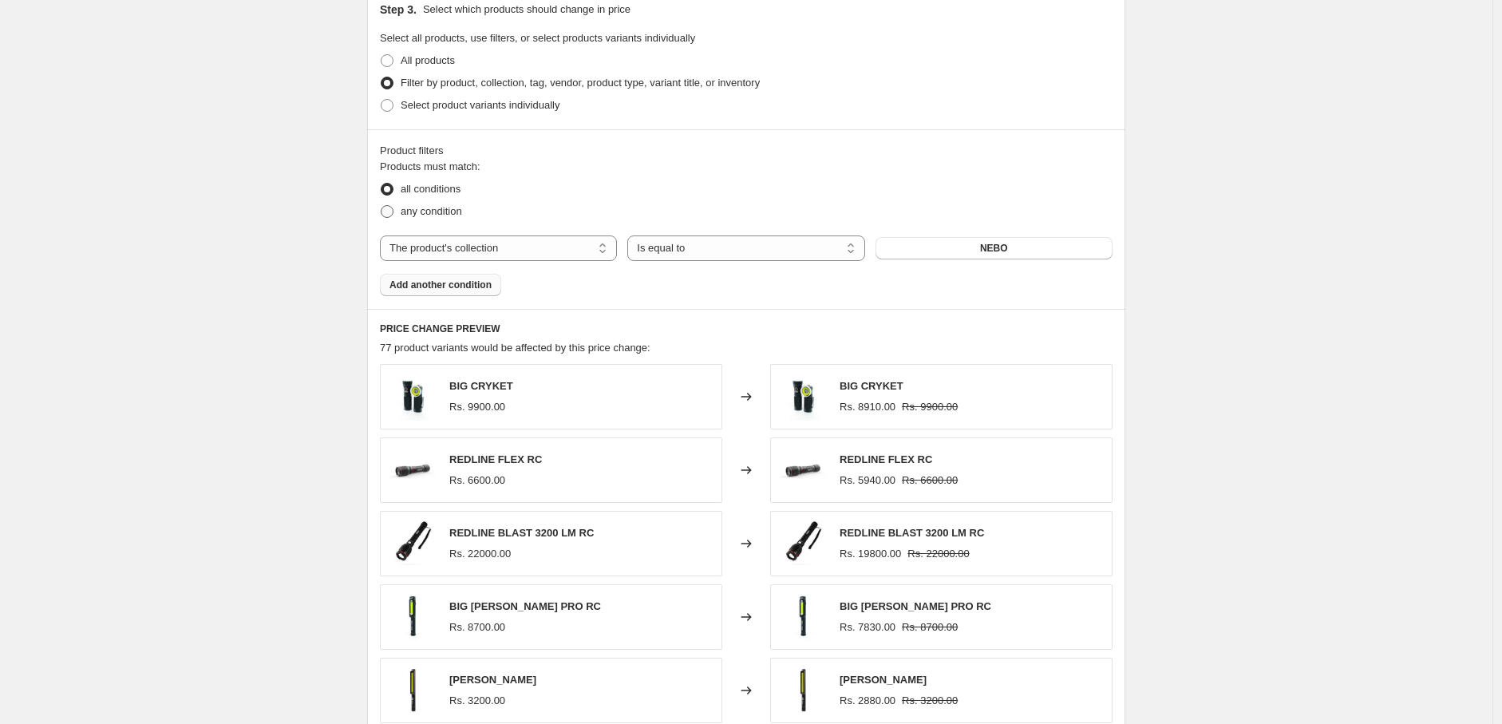
click at [459, 212] on span "any condition" at bounding box center [431, 211] width 61 height 12
click at [382, 206] on input "any condition" at bounding box center [381, 205] width 1 height 1
radio input "true"
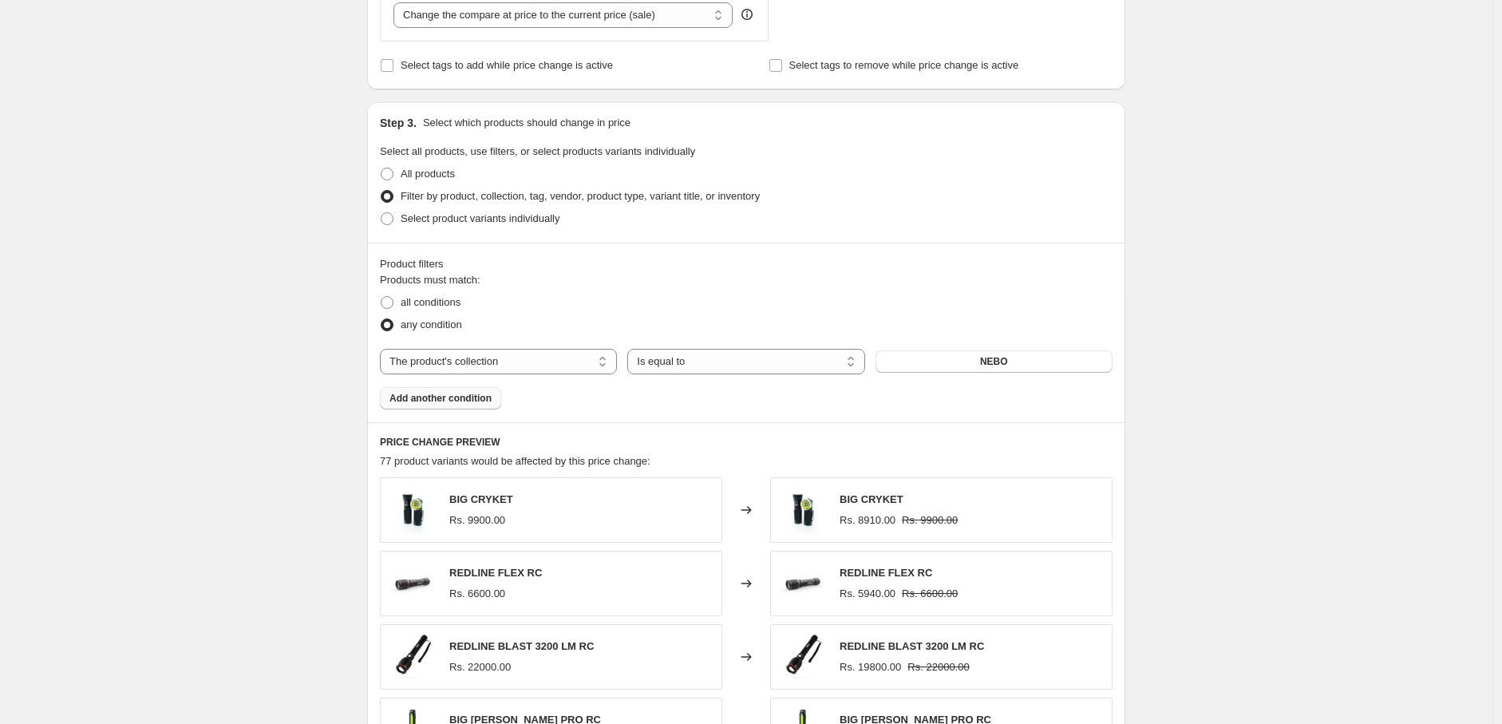
scroll to position [609, 0]
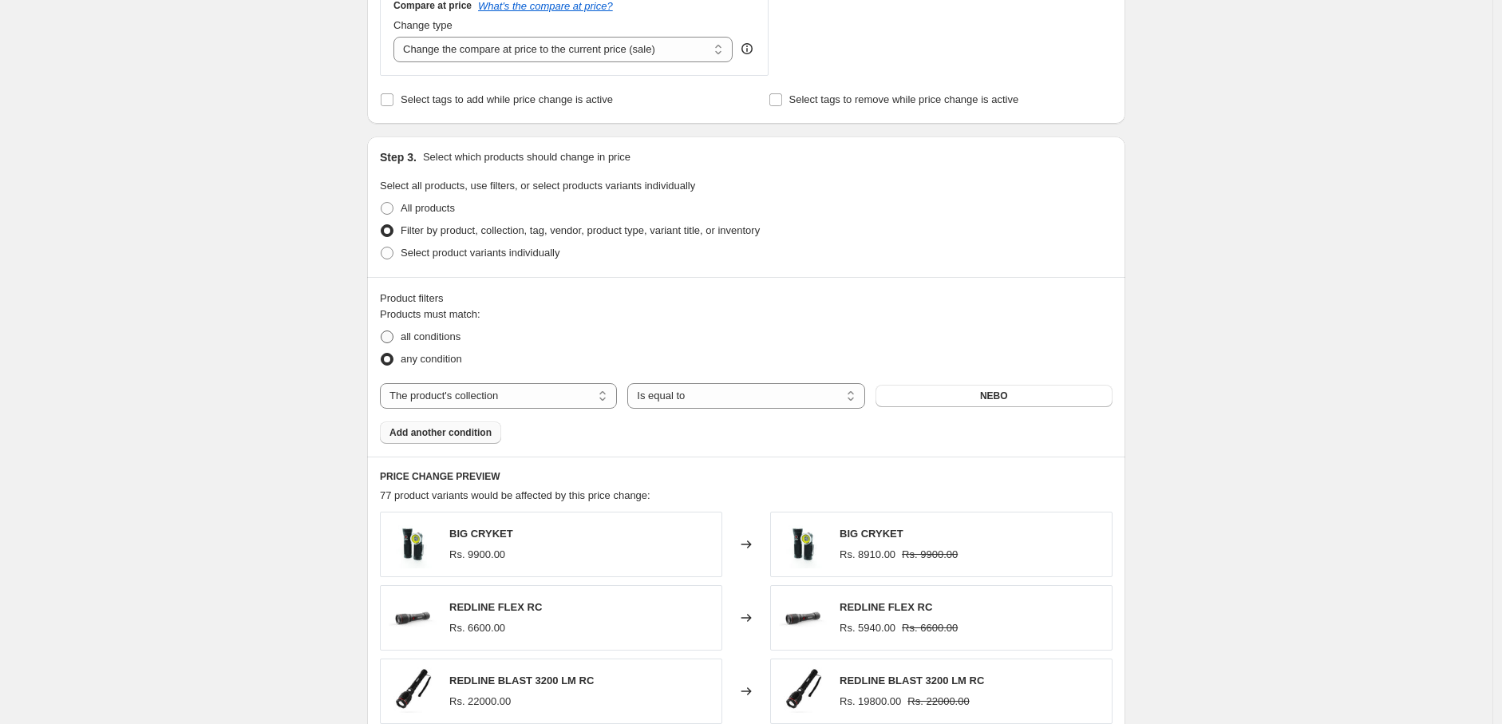
click at [442, 346] on label "all conditions" at bounding box center [420, 337] width 81 height 22
click at [382, 331] on input "all conditions" at bounding box center [381, 330] width 1 height 1
radio input "true"
click at [444, 427] on span "Add another condition" at bounding box center [441, 432] width 102 height 13
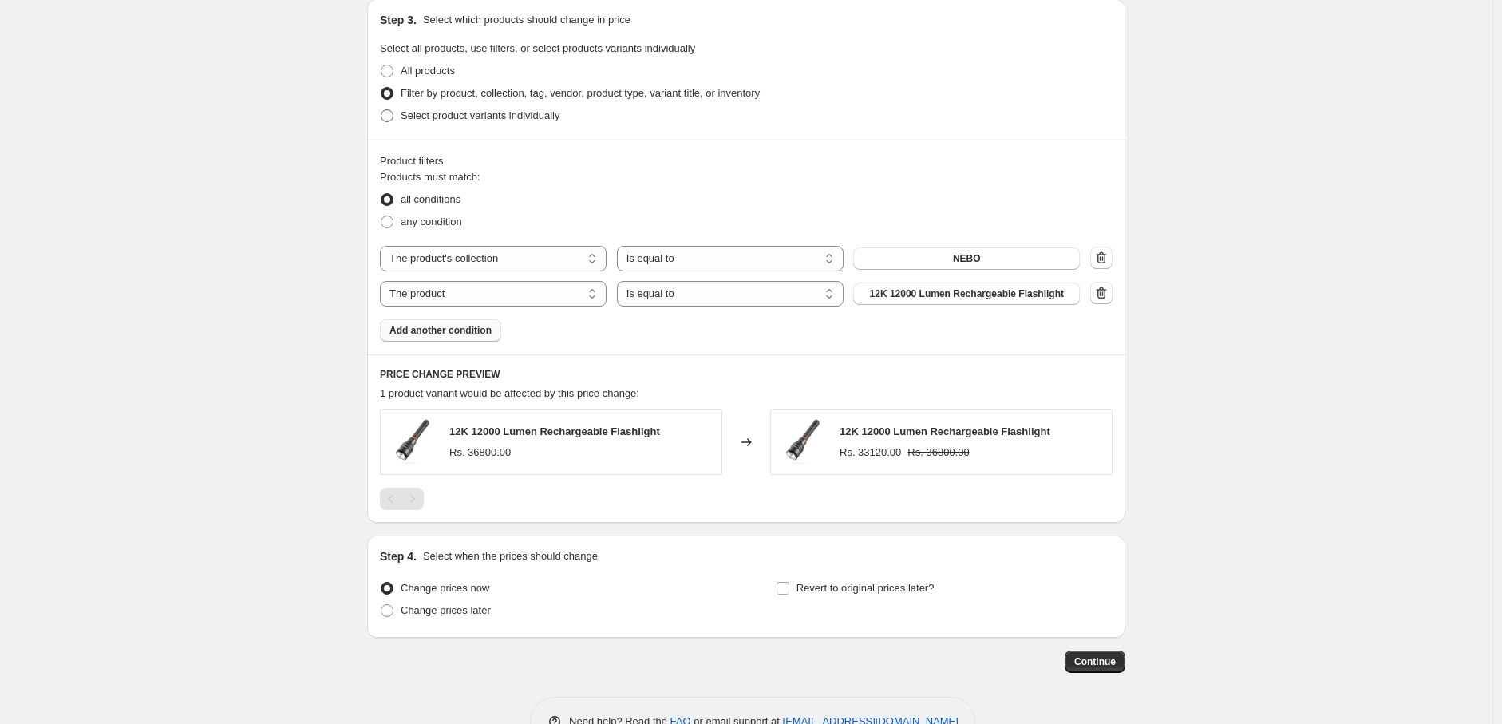
scroll to position [793, 0]
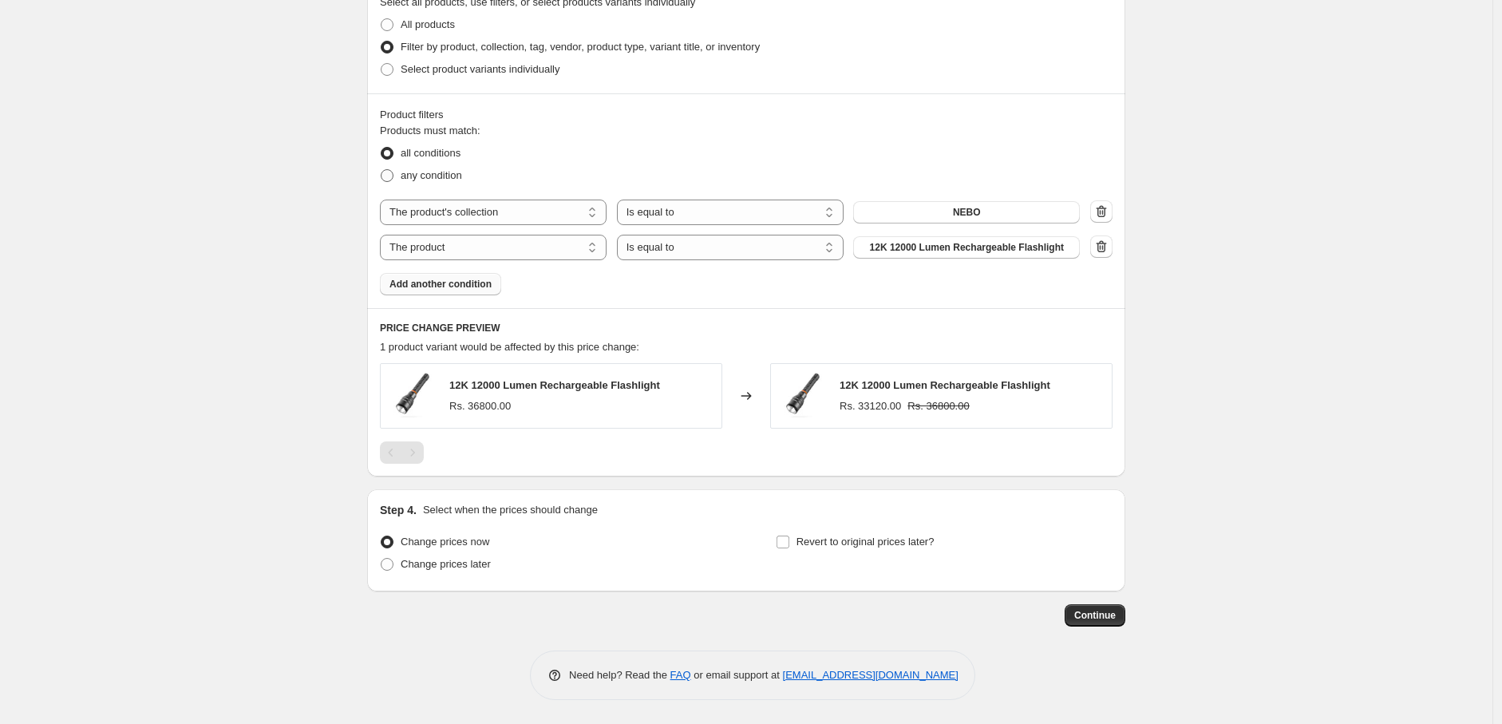
click at [425, 176] on span "any condition" at bounding box center [431, 175] width 61 height 12
click at [382, 170] on input "any condition" at bounding box center [381, 169] width 1 height 1
radio input "true"
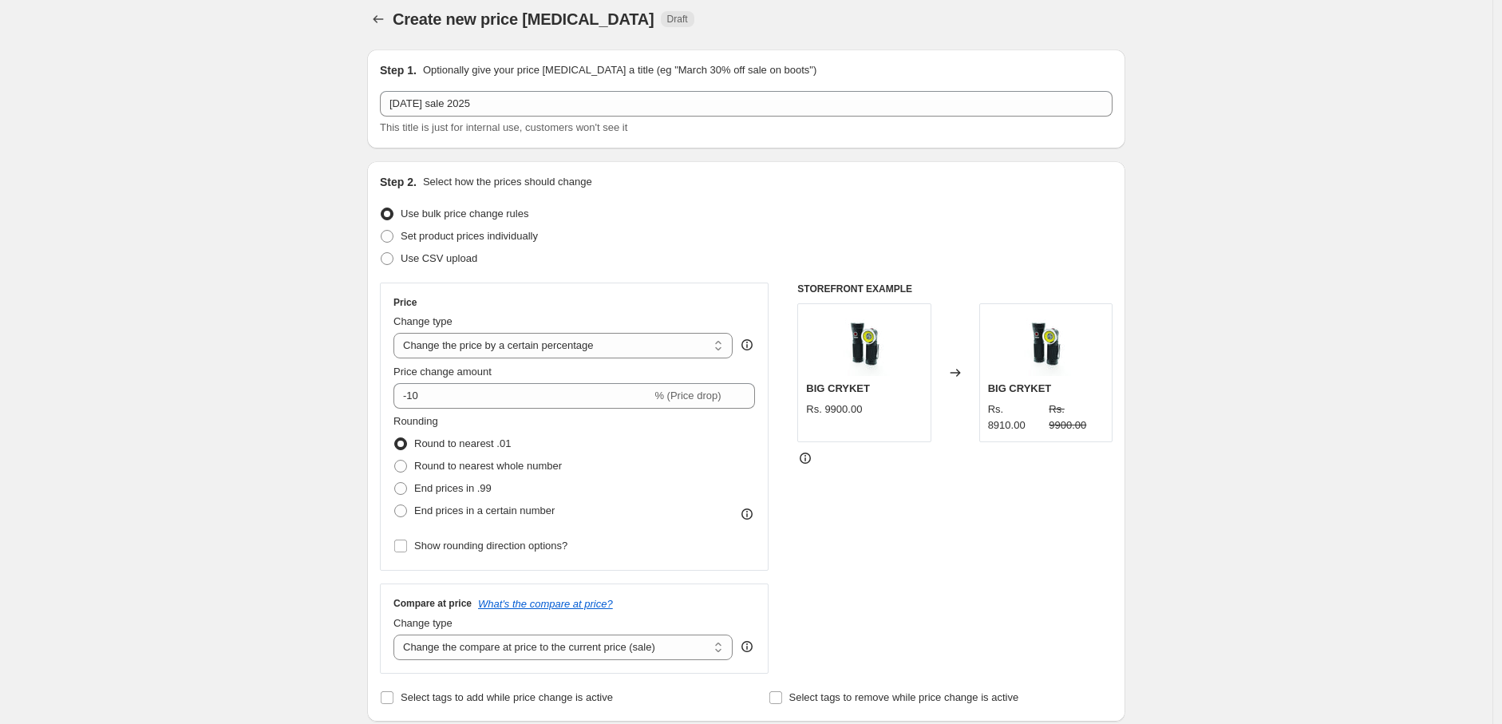
scroll to position [0, 0]
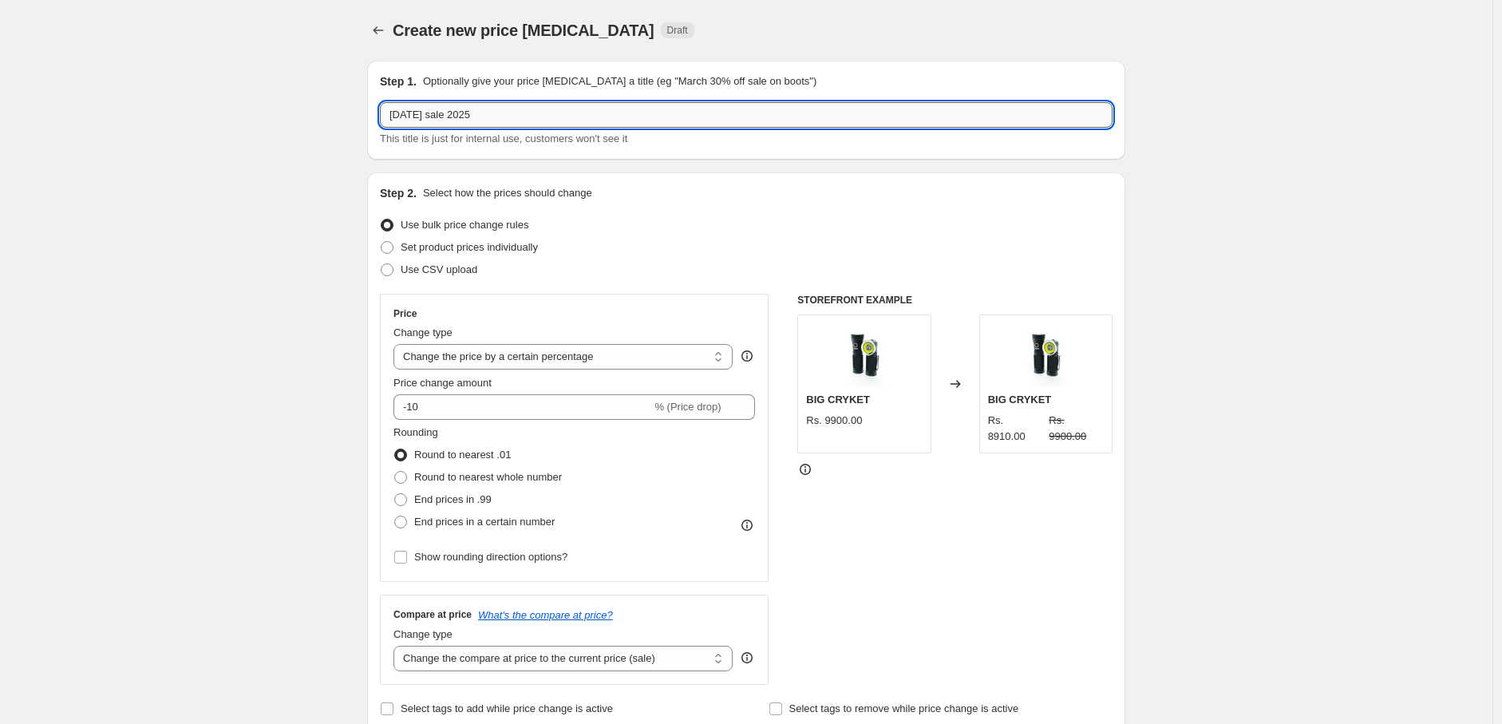
click at [536, 117] on input "[DATE] sale 2025" at bounding box center [746, 115] width 733 height 26
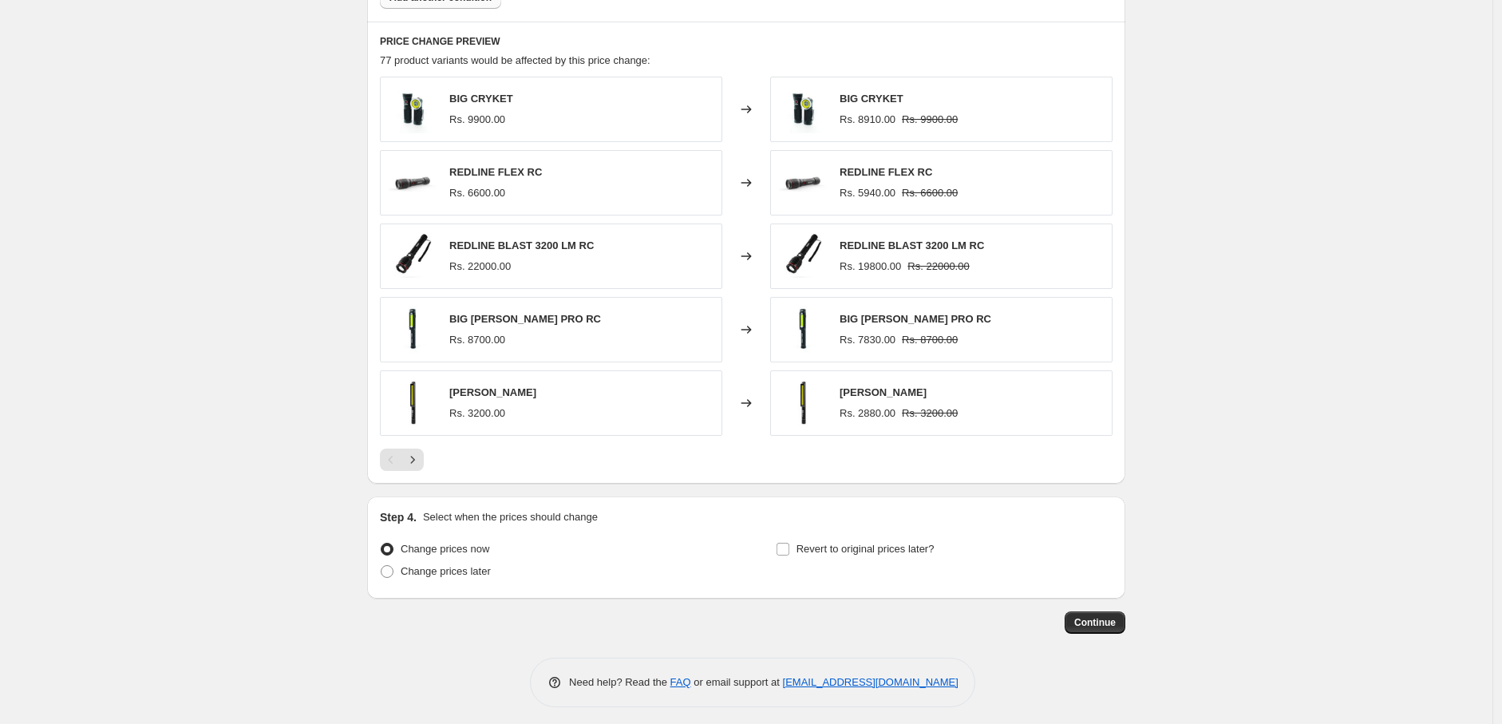
scroll to position [1088, 0]
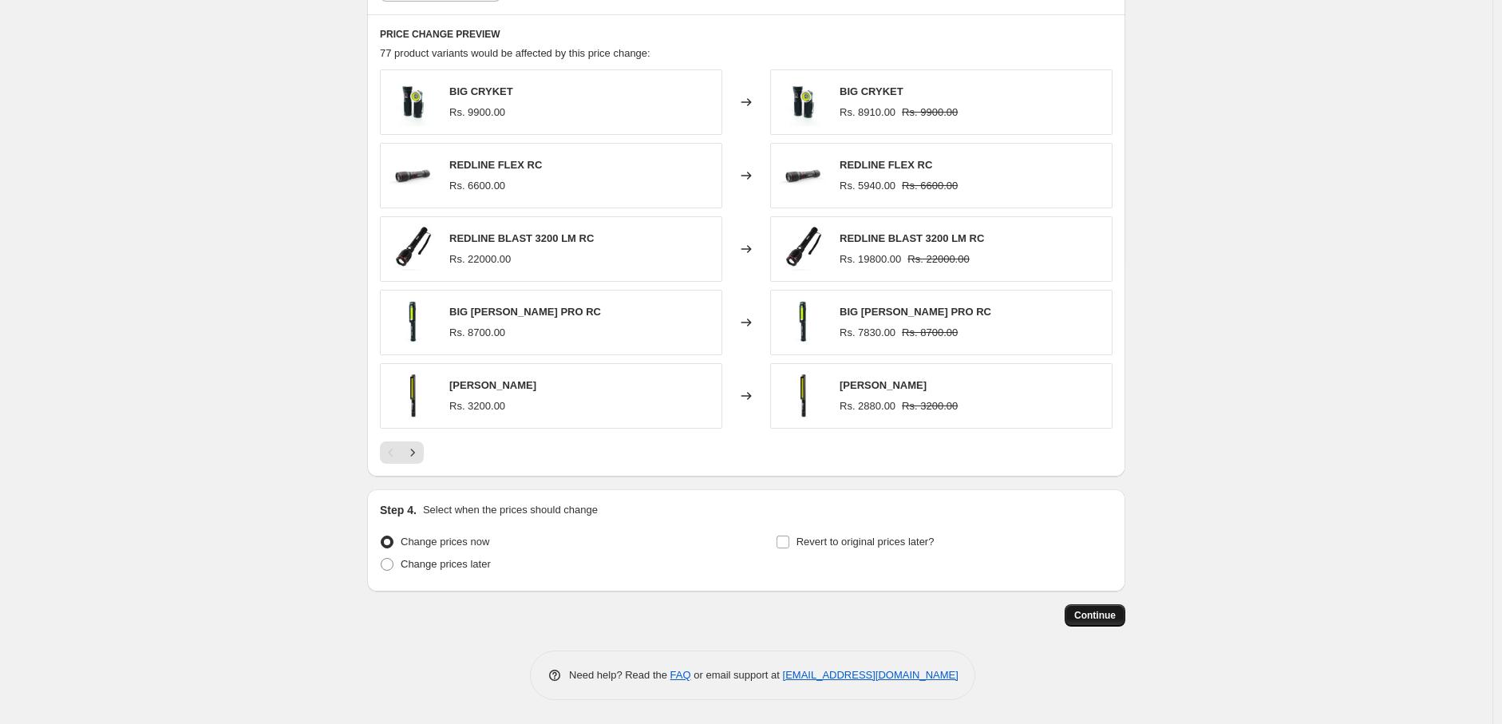
type input "[DATE] sale 2025 nebo"
click at [1112, 612] on span "Continue" at bounding box center [1095, 615] width 42 height 13
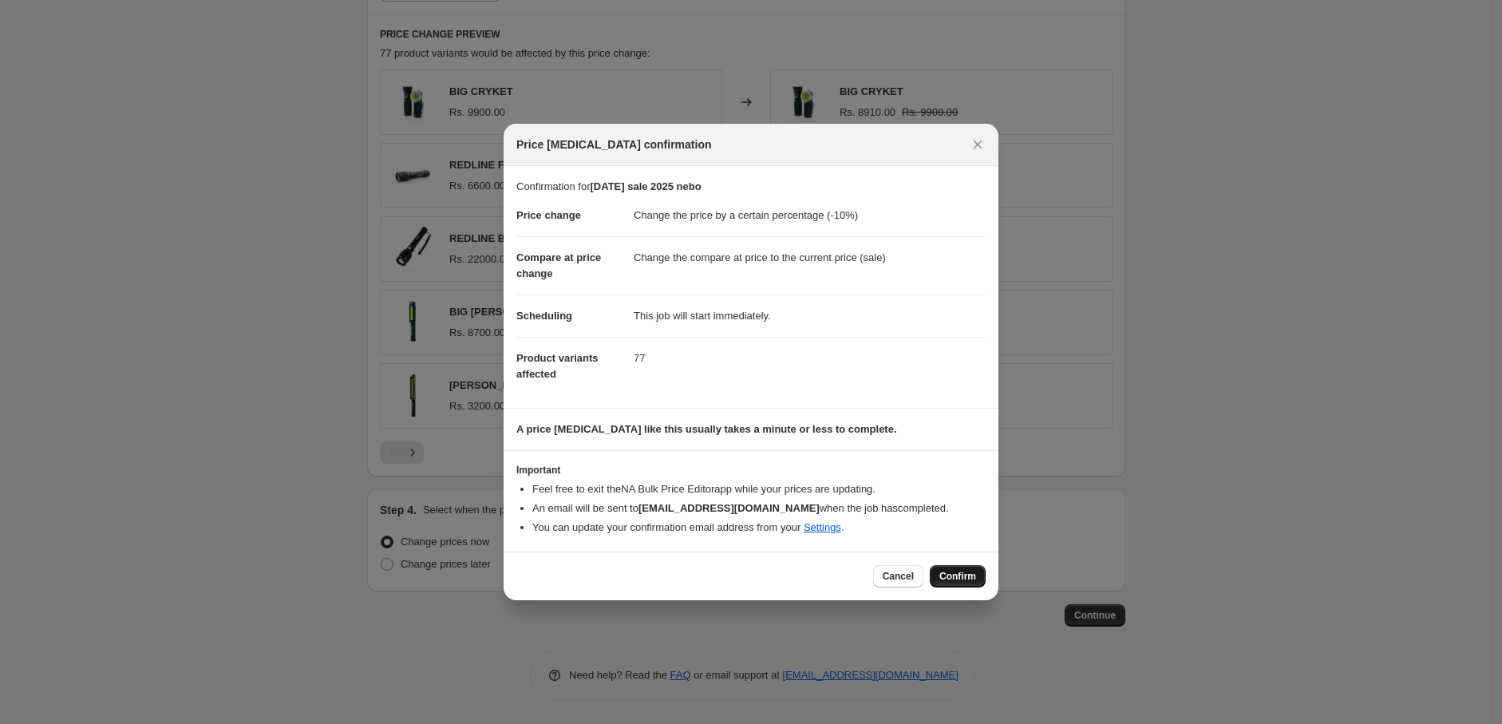
click at [978, 579] on button "Confirm" at bounding box center [958, 576] width 56 height 22
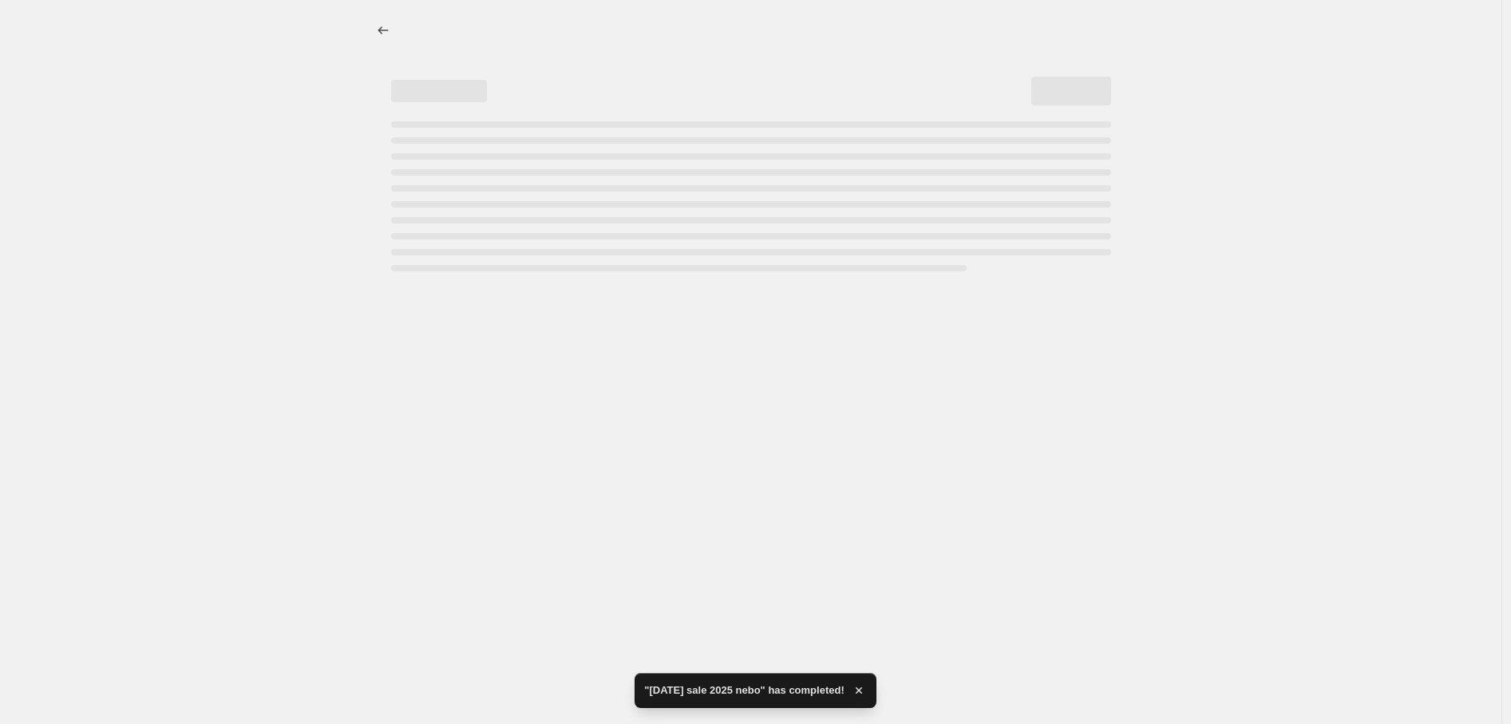
select select "percentage"
select select "collection"
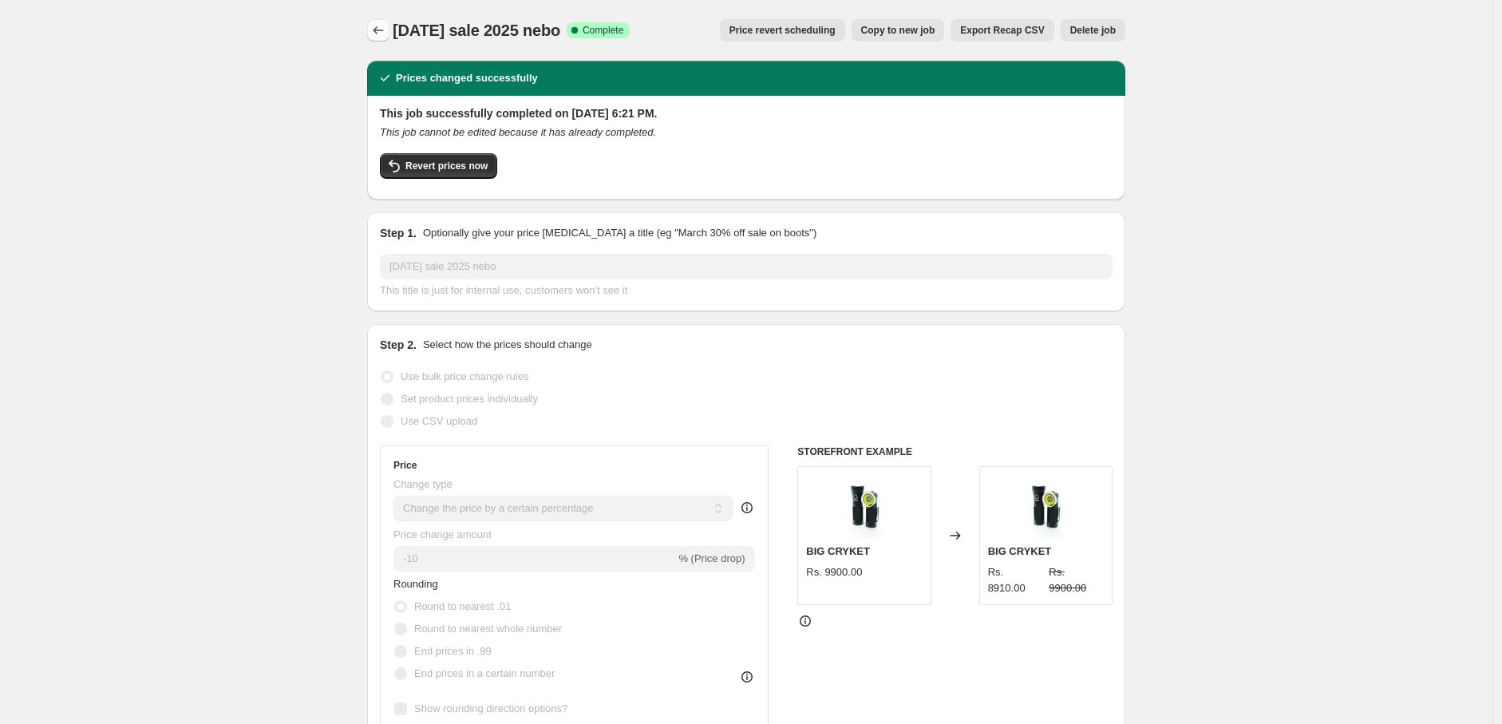
click at [377, 32] on icon "Price change jobs" at bounding box center [378, 30] width 16 height 16
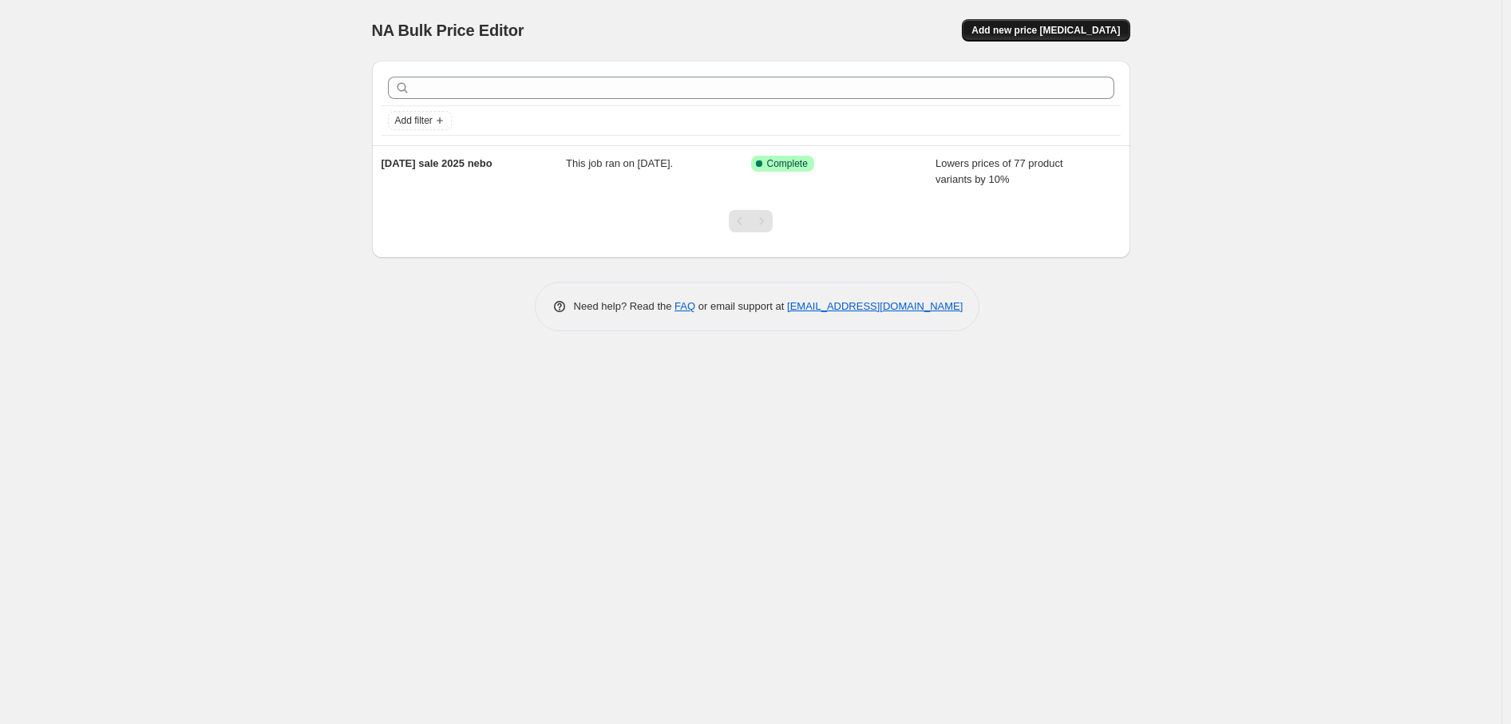
click at [1033, 34] on button "Add new price [MEDICAL_DATA]" at bounding box center [1046, 30] width 168 height 22
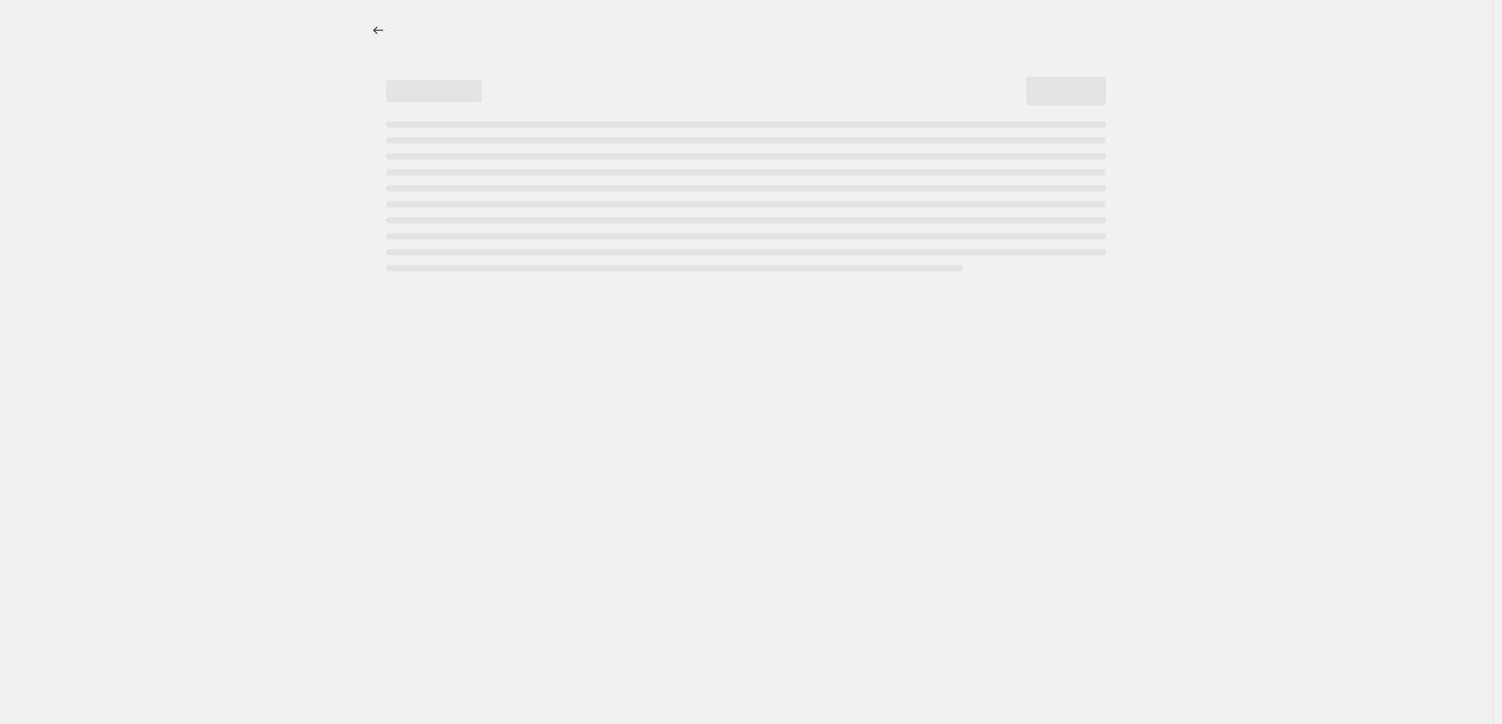
select select "percentage"
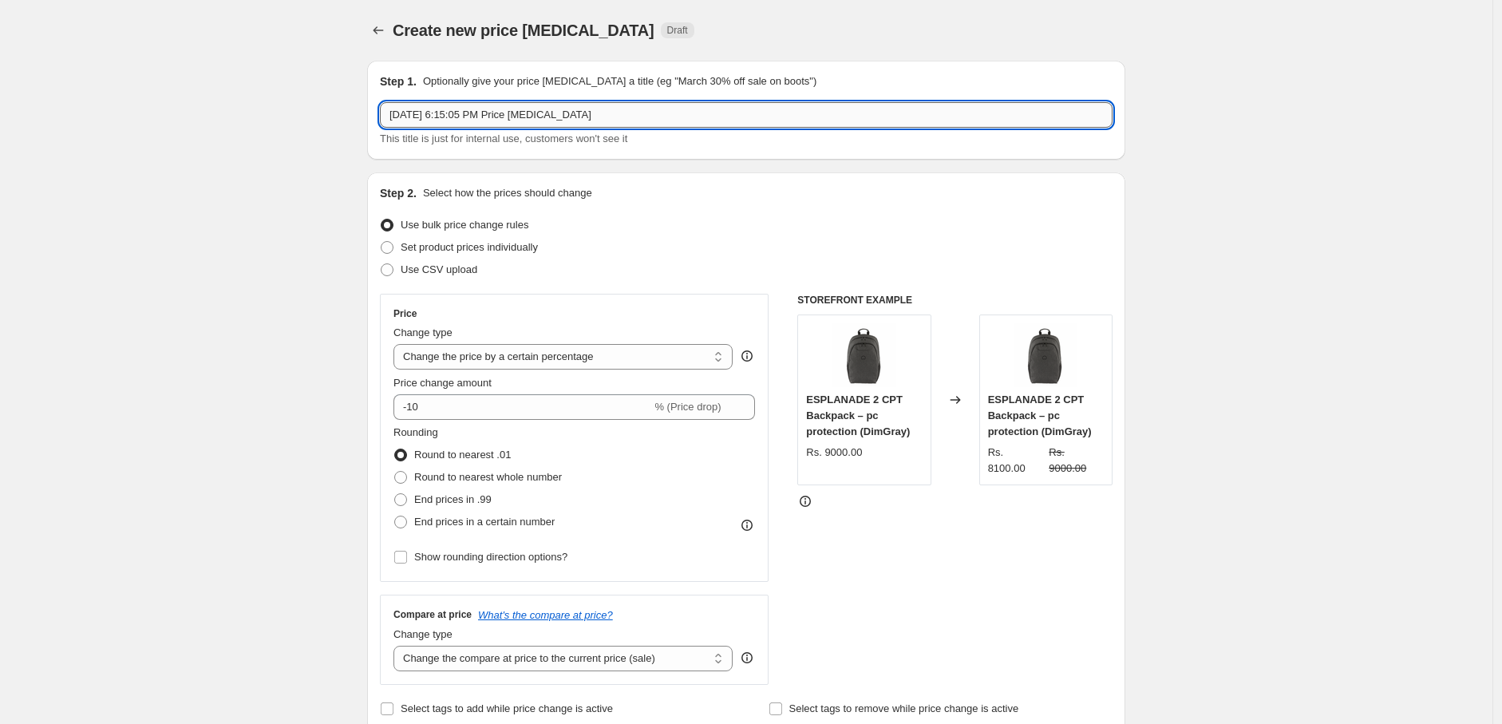
click at [591, 115] on input "[DATE] 6:15:05 PM Price [MEDICAL_DATA]" at bounding box center [746, 115] width 733 height 26
click at [592, 110] on input "[DATE] 6:15:05 PM Price [MEDICAL_DATA]" at bounding box center [746, 115] width 733 height 26
click at [592, 111] on input "[DATE] 6:15:05 PM Price [MEDICAL_DATA]" at bounding box center [746, 115] width 733 height 26
paste input "[DATE] sale 2025 nebo"
paste input "text"
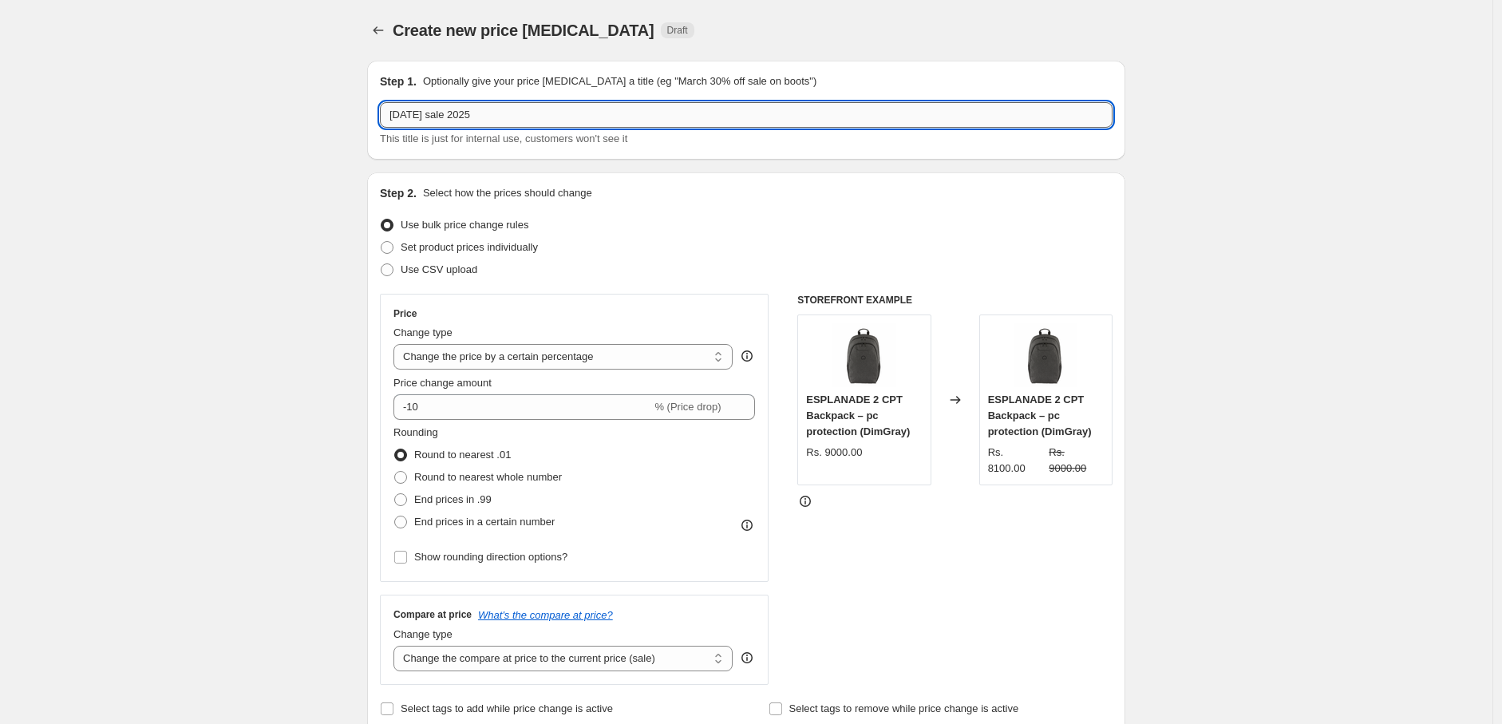
type input "[DATE] sale 2025"
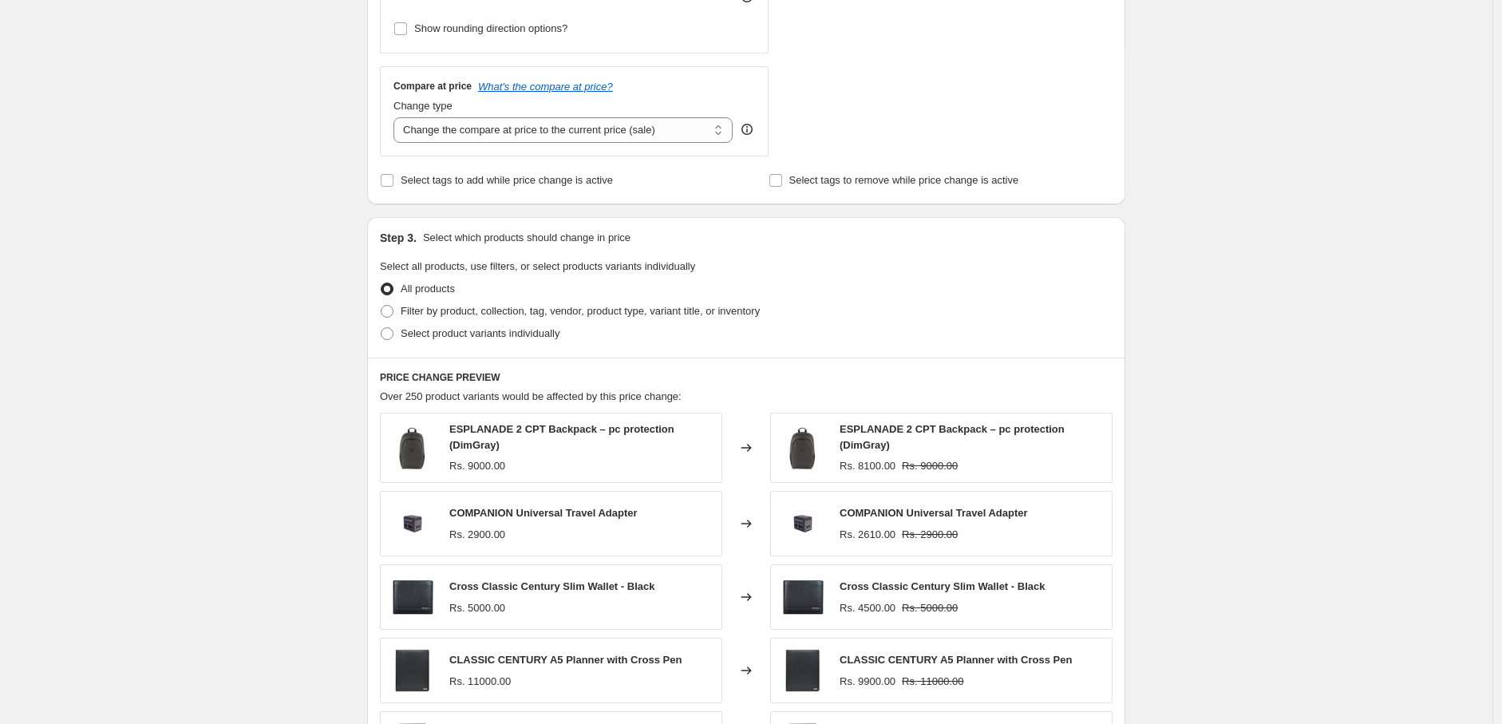
scroll to position [591, 0]
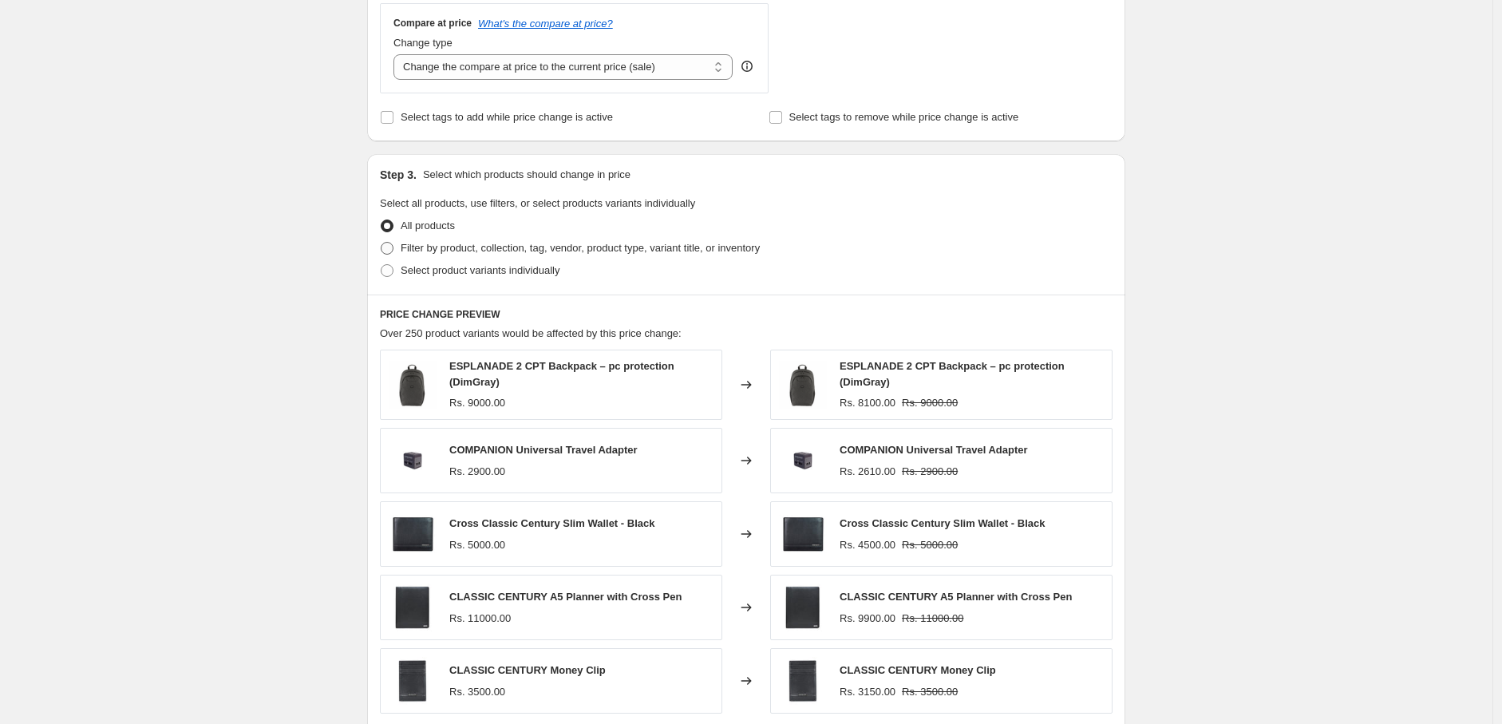
click at [483, 247] on span "Filter by product, collection, tag, vendor, product type, variant title, or inv…" at bounding box center [580, 248] width 359 height 12
click at [382, 243] on input "Filter by product, collection, tag, vendor, product type, variant title, or inv…" at bounding box center [381, 242] width 1 height 1
radio input "true"
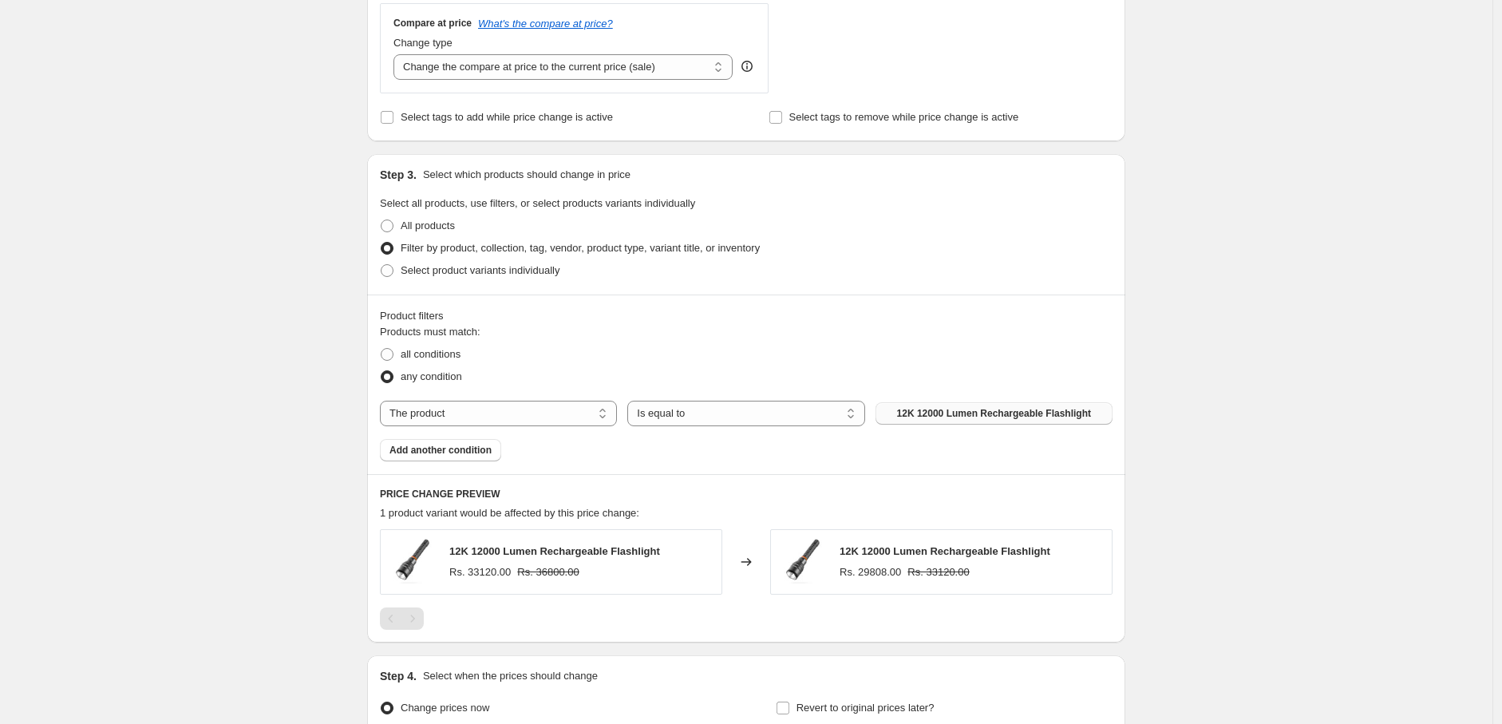
click at [956, 417] on span "12K 12000 Lumen Rechargeable Flashlight" at bounding box center [994, 413] width 194 height 13
click at [485, 422] on select "The product The product's collection The product's tag The product's vendor The…" at bounding box center [498, 414] width 237 height 26
select select "collection"
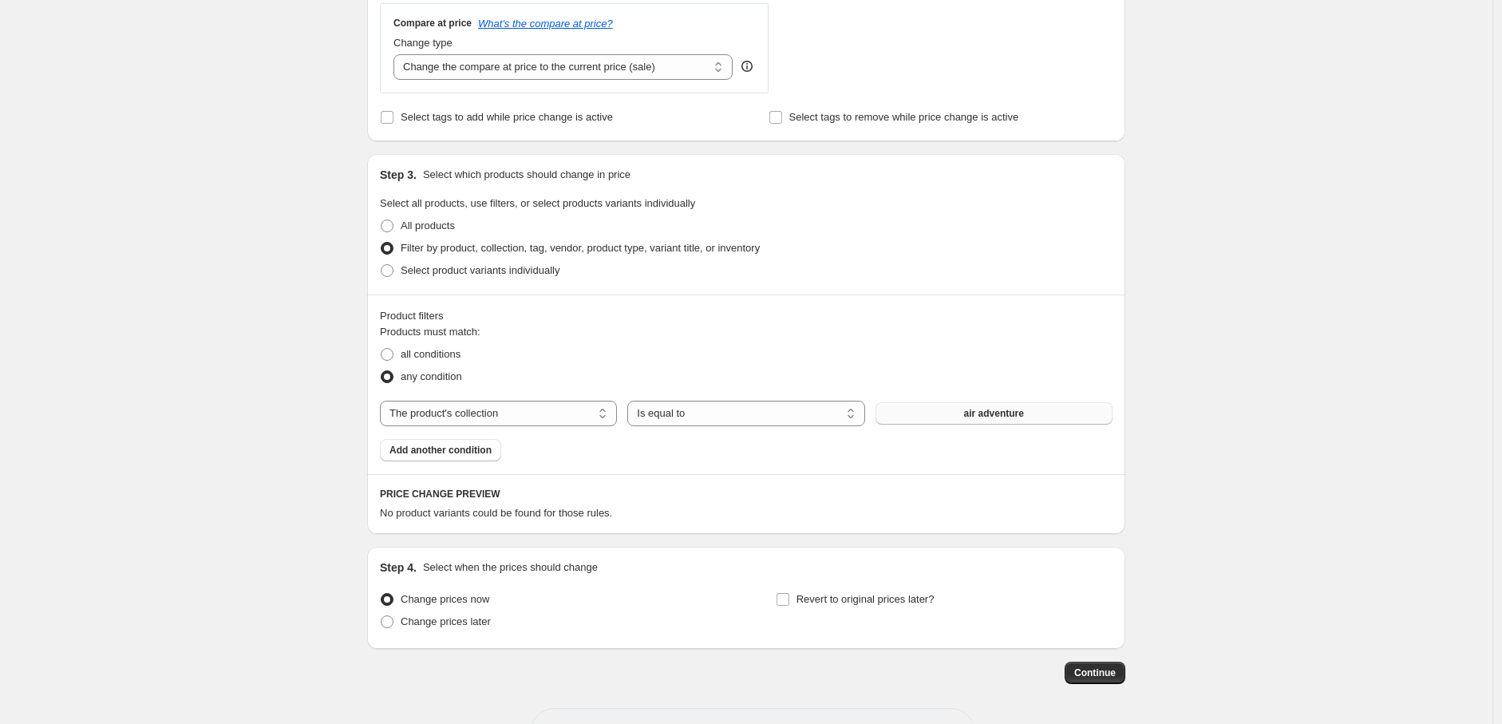
click at [956, 417] on button "air adventure" at bounding box center [994, 413] width 237 height 22
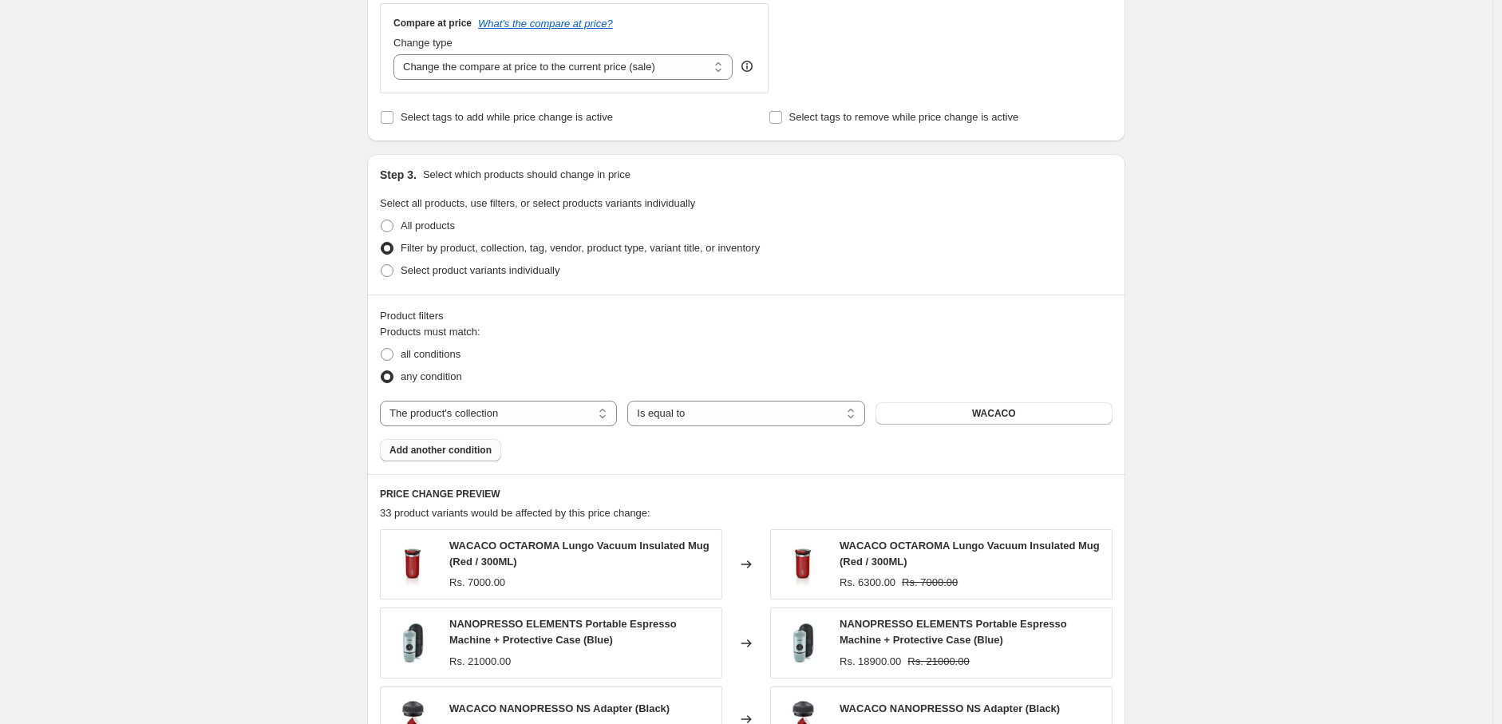
click at [473, 440] on div "Products must match: all conditions any condition The product The product's col…" at bounding box center [746, 392] width 733 height 137
click at [476, 449] on span "Add another condition" at bounding box center [441, 450] width 102 height 13
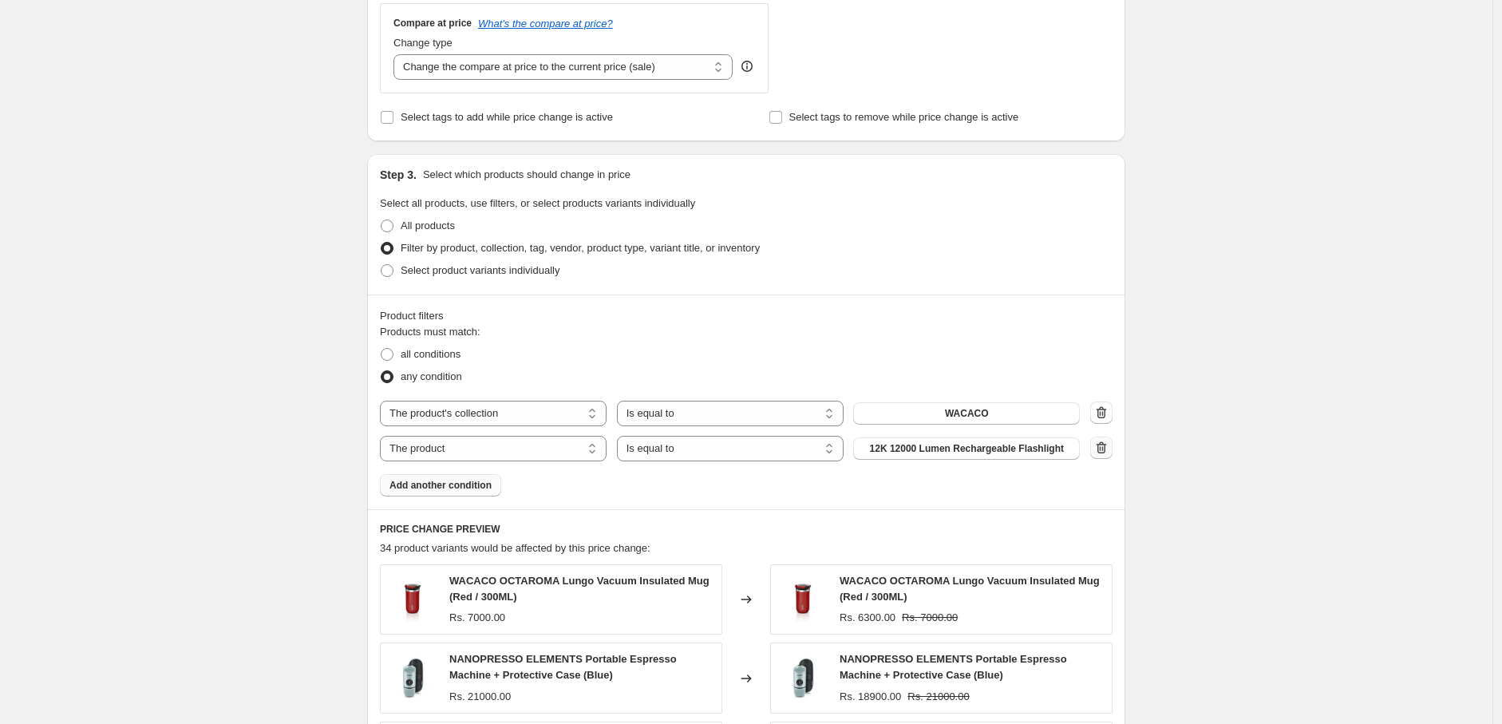
click at [1099, 449] on icon "button" at bounding box center [1102, 448] width 16 height 16
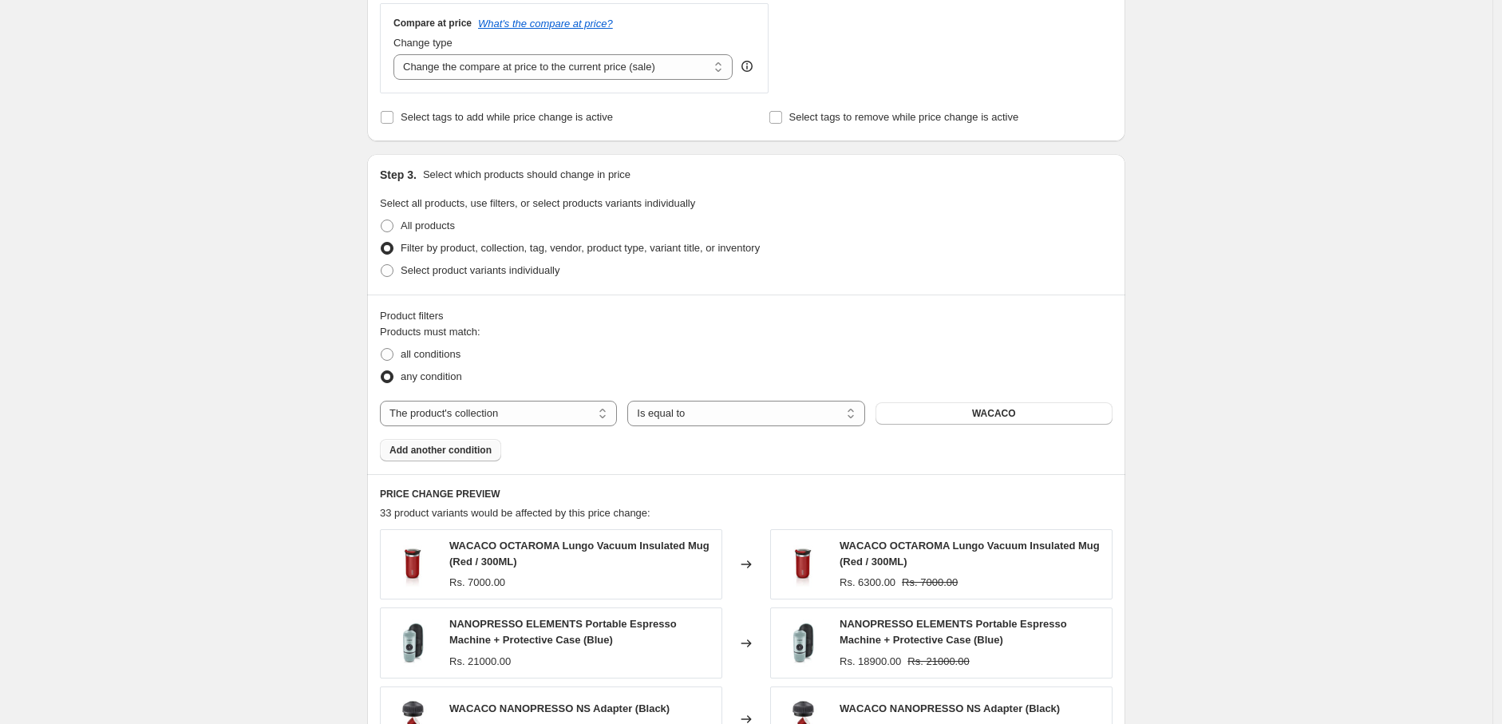
click at [473, 446] on span "Add another condition" at bounding box center [441, 450] width 102 height 13
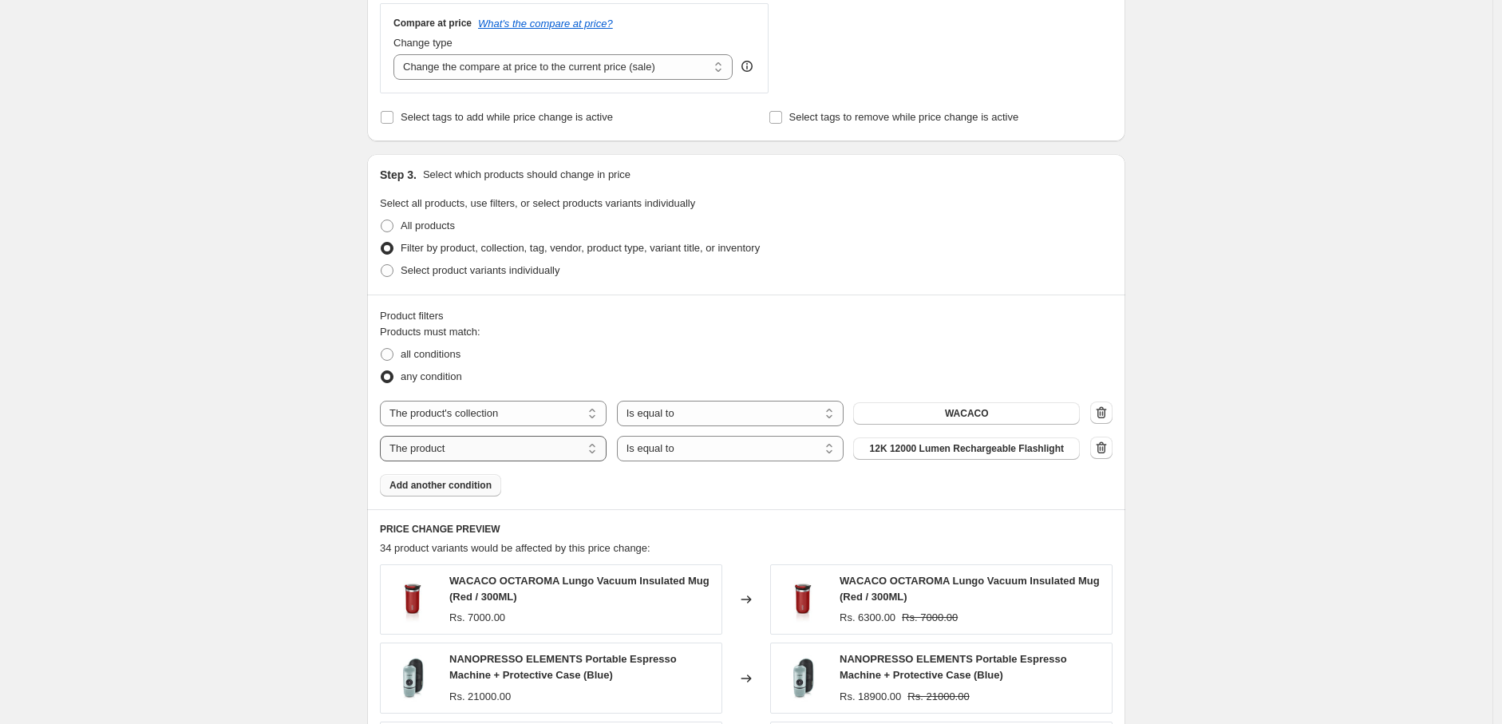
click at [499, 453] on select "The product The product's collection The product's tag The product's vendor The…" at bounding box center [493, 449] width 227 height 26
select select "collection"
click at [1026, 446] on button "air adventure" at bounding box center [966, 448] width 227 height 22
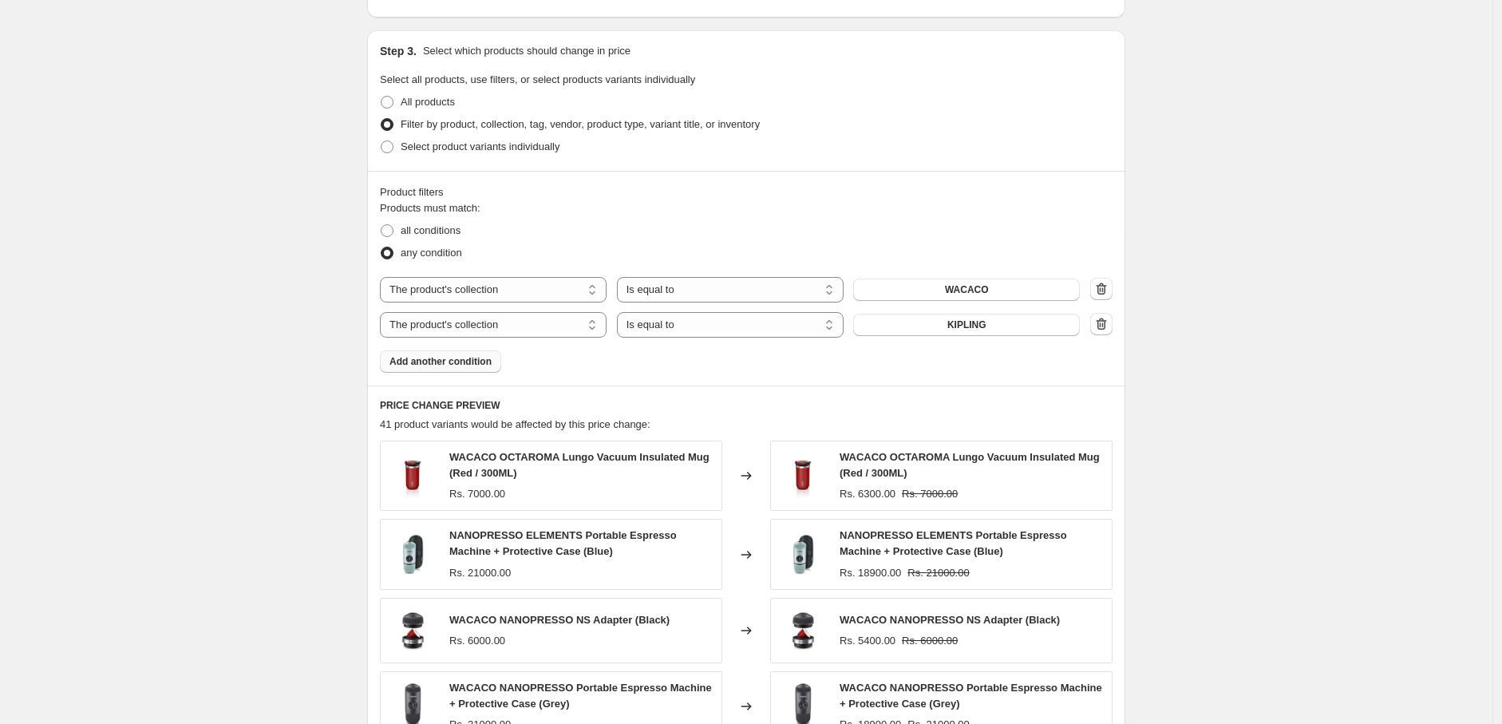
scroll to position [738, 0]
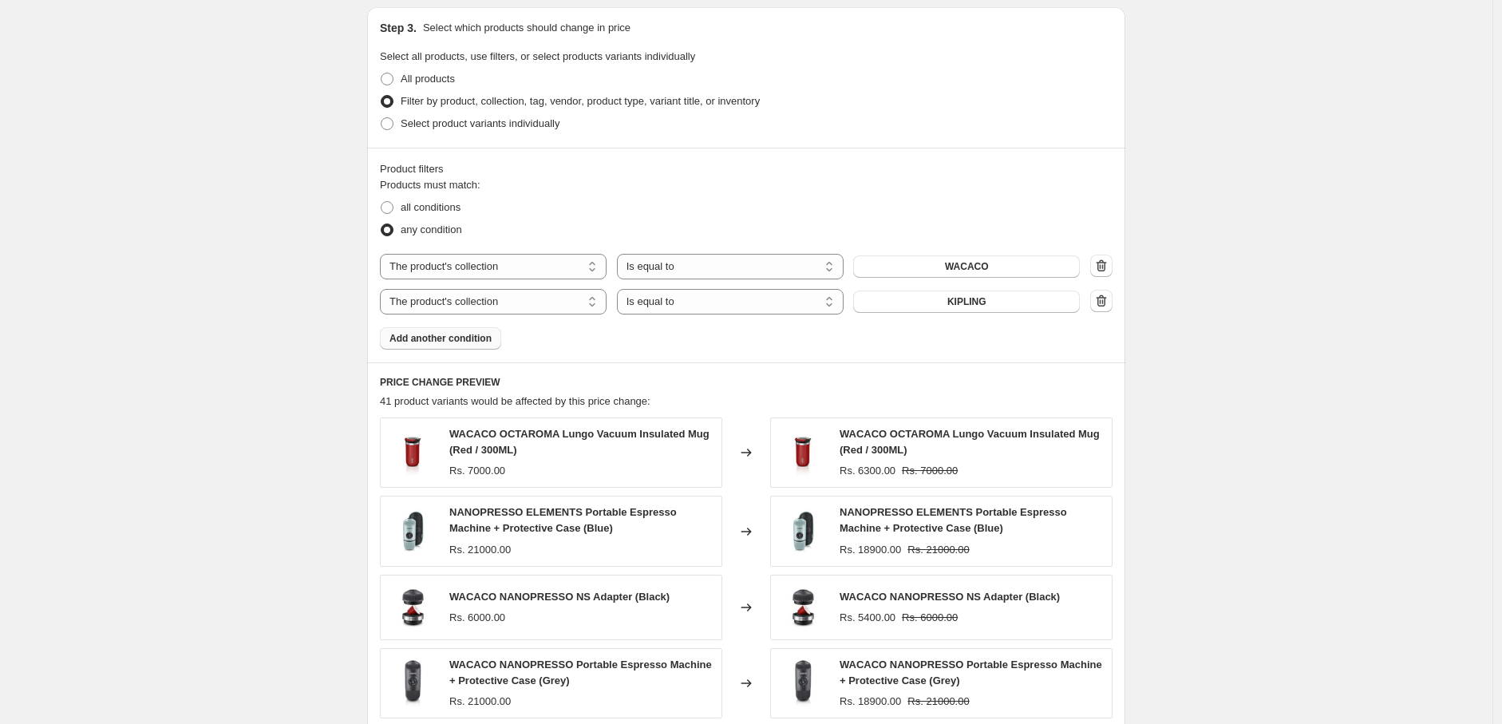
click at [473, 340] on span "Add another condition" at bounding box center [441, 338] width 102 height 13
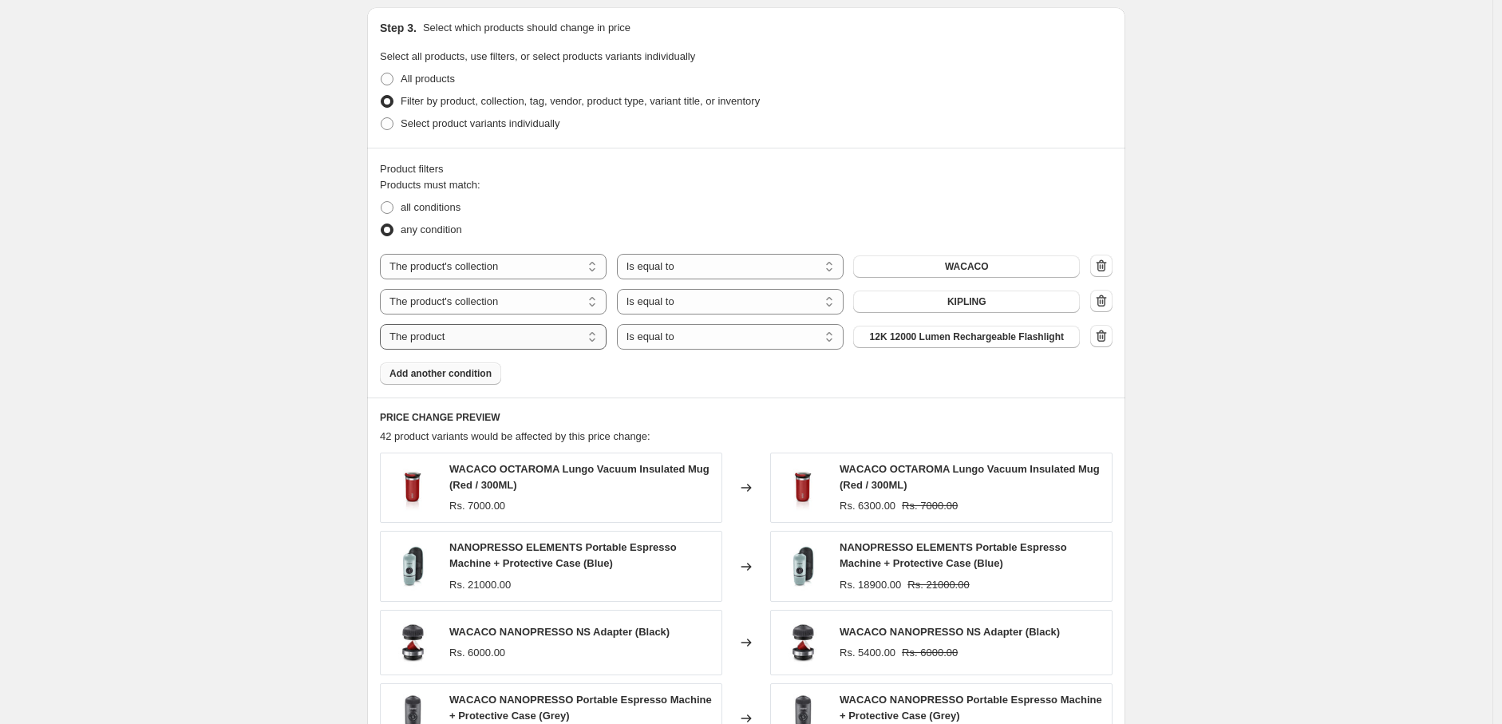
click at [473, 337] on select "The product The product's collection The product's tag The product's vendor The…" at bounding box center [493, 337] width 227 height 26
select select "collection"
click at [1062, 337] on button "air adventure" at bounding box center [966, 337] width 227 height 22
click at [482, 375] on span "Add another condition" at bounding box center [441, 373] width 102 height 13
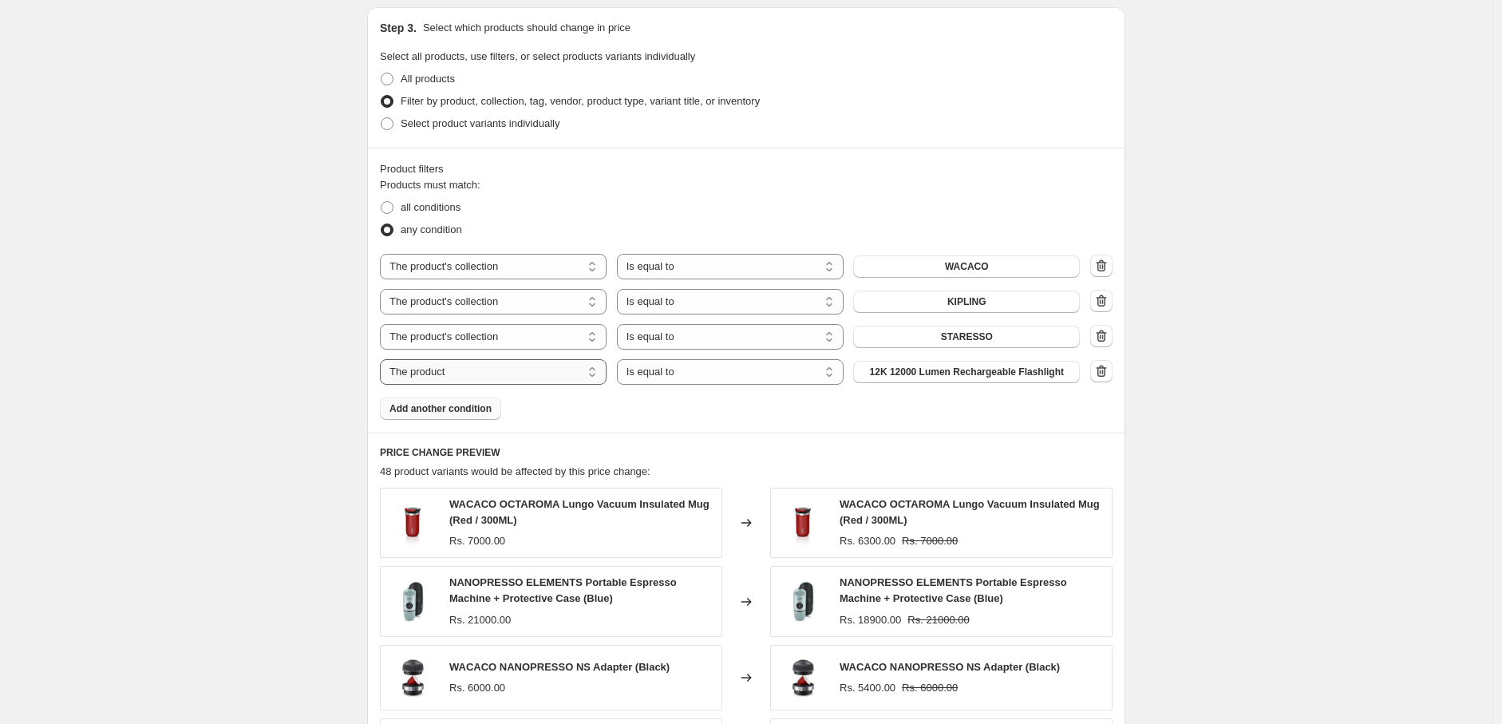
click at [493, 378] on select "The product The product's collection The product's tag The product's vendor The…" at bounding box center [493, 372] width 227 height 26
select select "collection"
click at [1007, 370] on button "air adventure" at bounding box center [966, 372] width 227 height 22
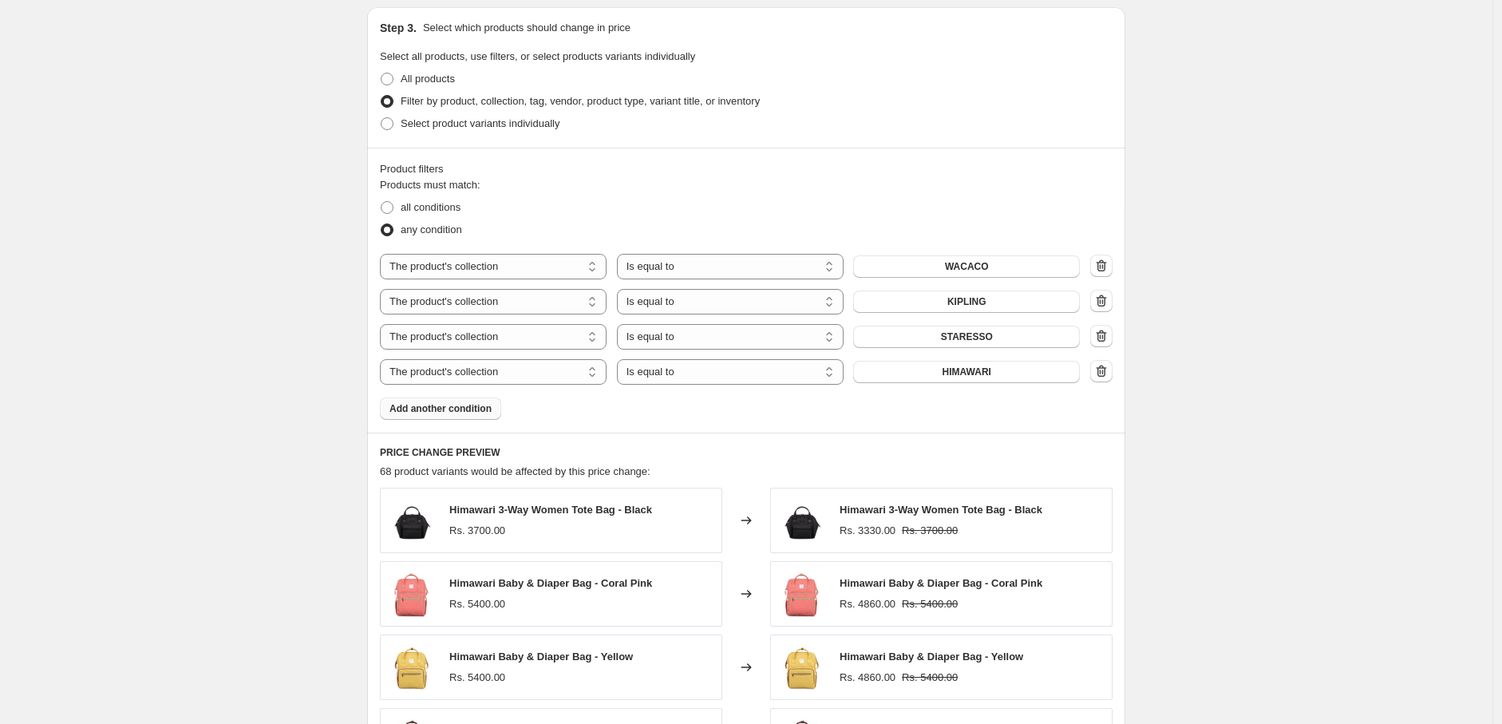
click at [473, 406] on span "Add another condition" at bounding box center [441, 408] width 102 height 13
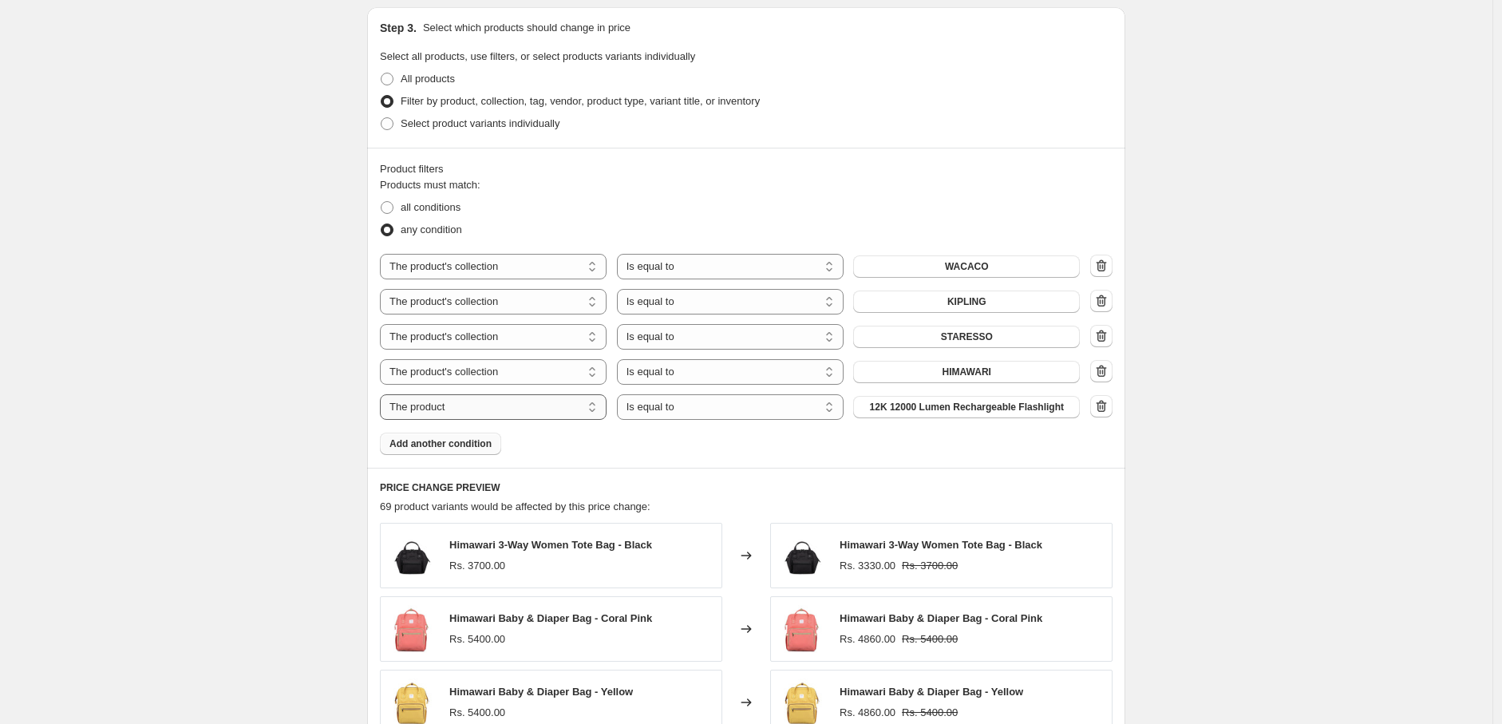
click at [485, 409] on select "The product The product's collection The product's tag The product's vendor The…" at bounding box center [493, 407] width 227 height 26
select select "collection"
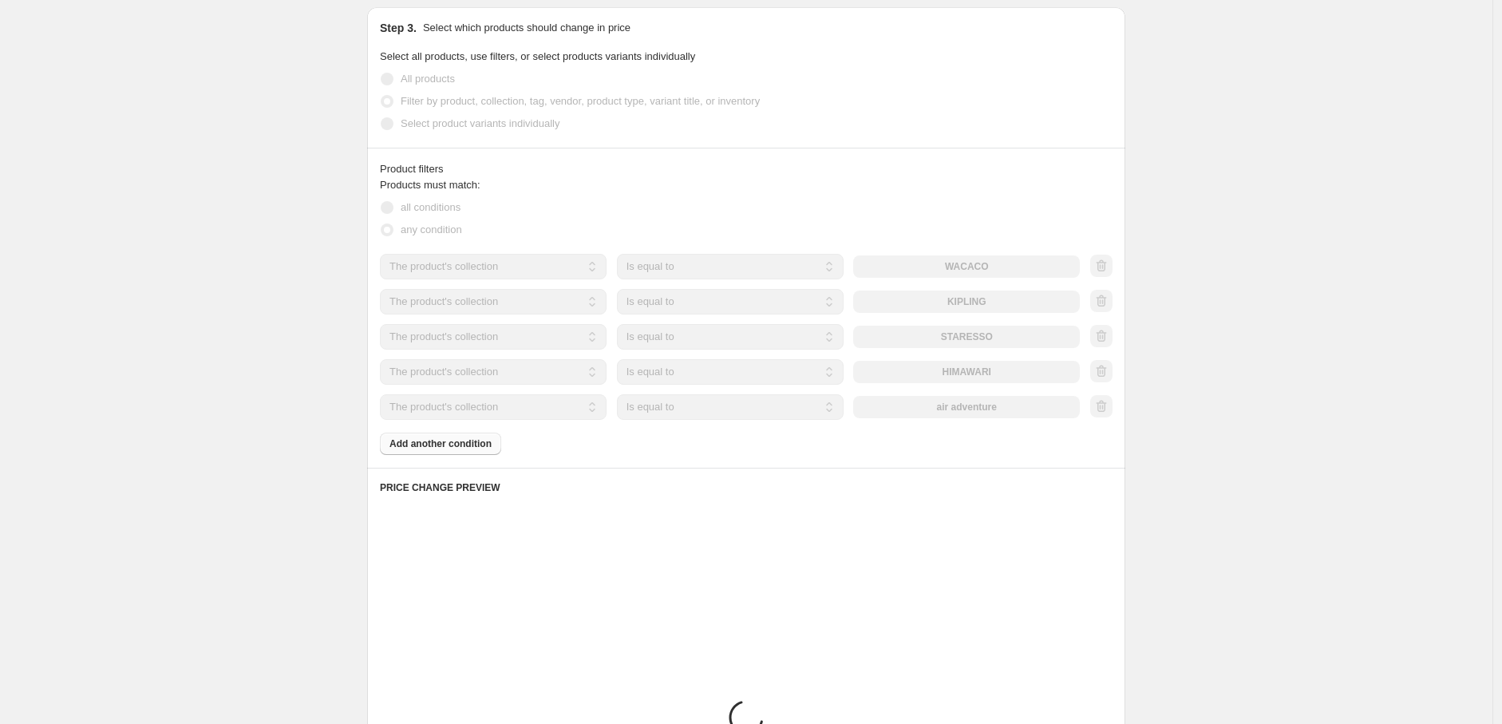
click at [999, 405] on div "The product The product's collection The product's tag The product's vendor The…" at bounding box center [730, 407] width 700 height 26
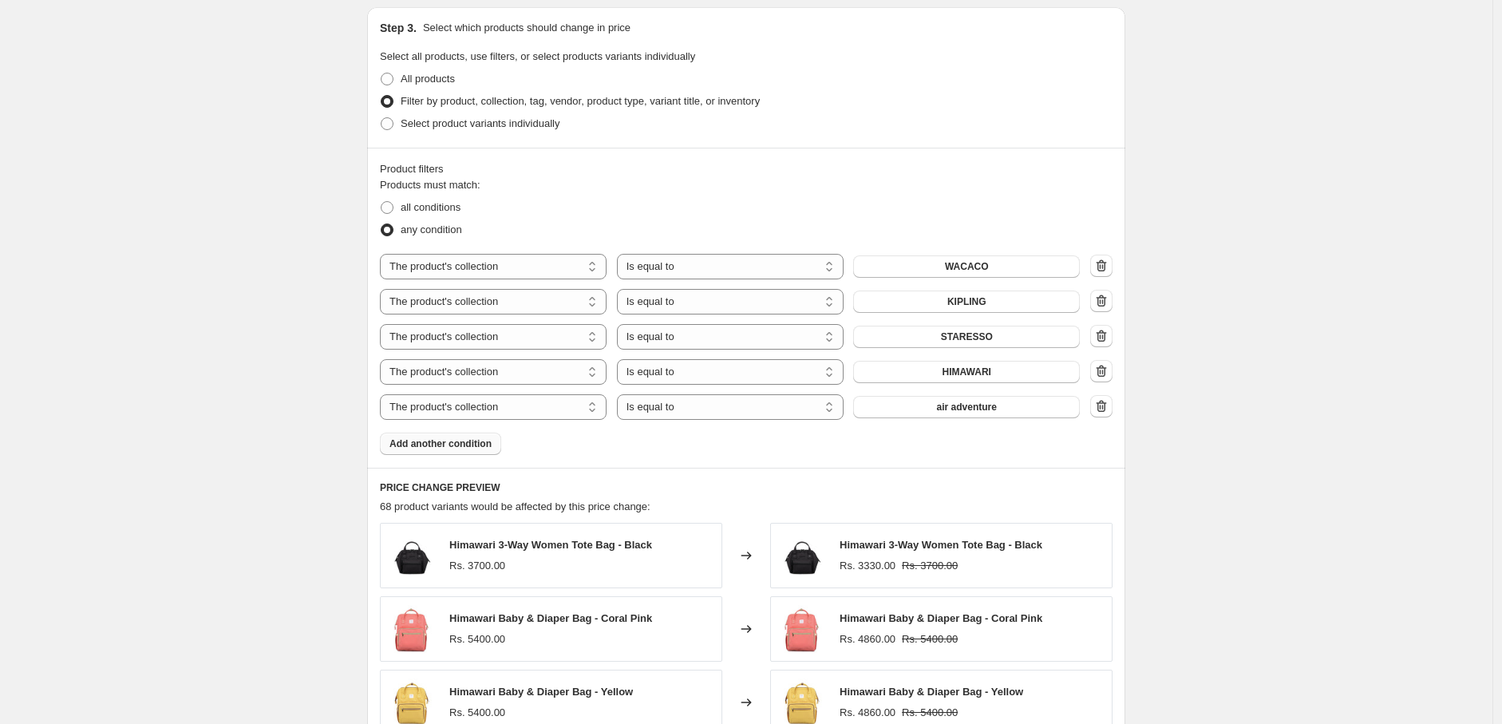
click at [997, 405] on span "air adventure" at bounding box center [967, 407] width 60 height 13
click at [443, 443] on span "Add another condition" at bounding box center [441, 443] width 102 height 13
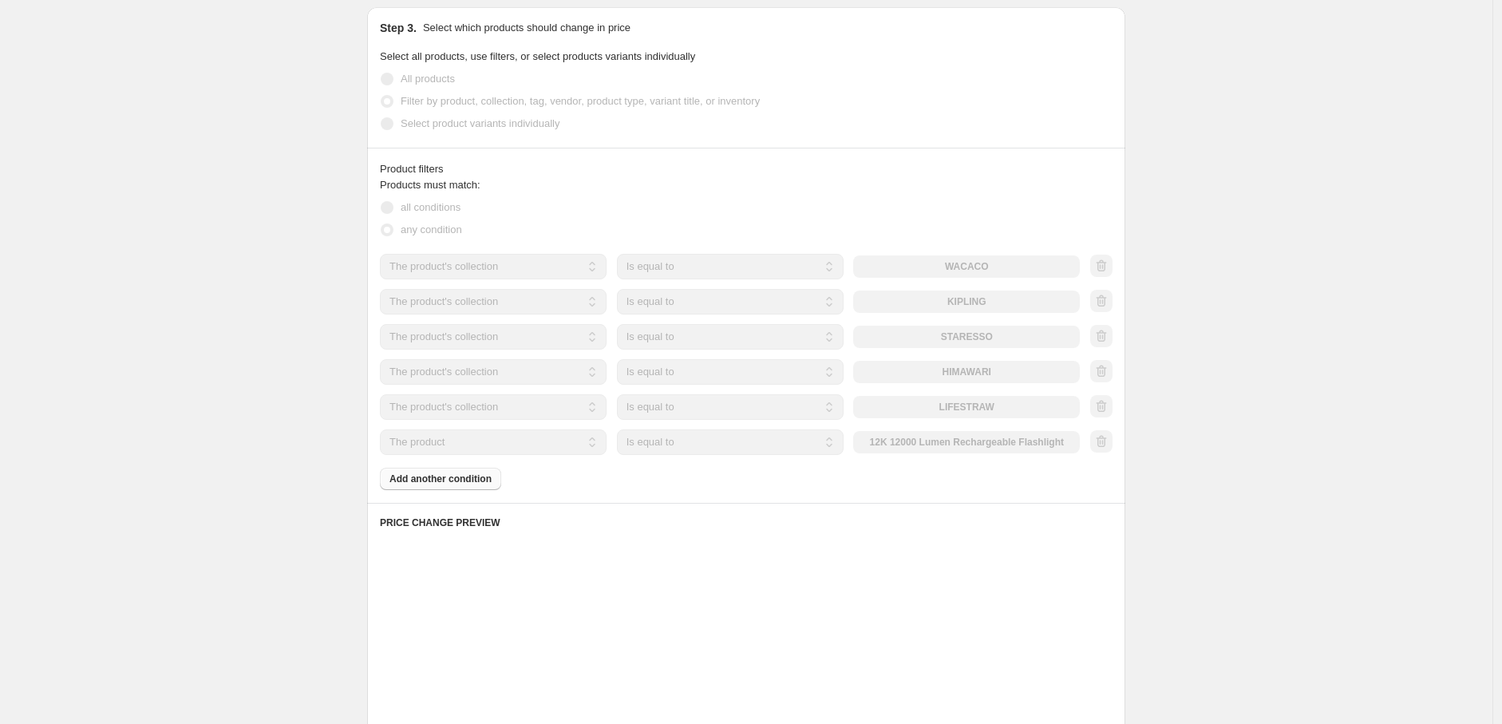
click at [524, 443] on select "The product The product's collection The product's tag The product's vendor The…" at bounding box center [493, 442] width 227 height 26
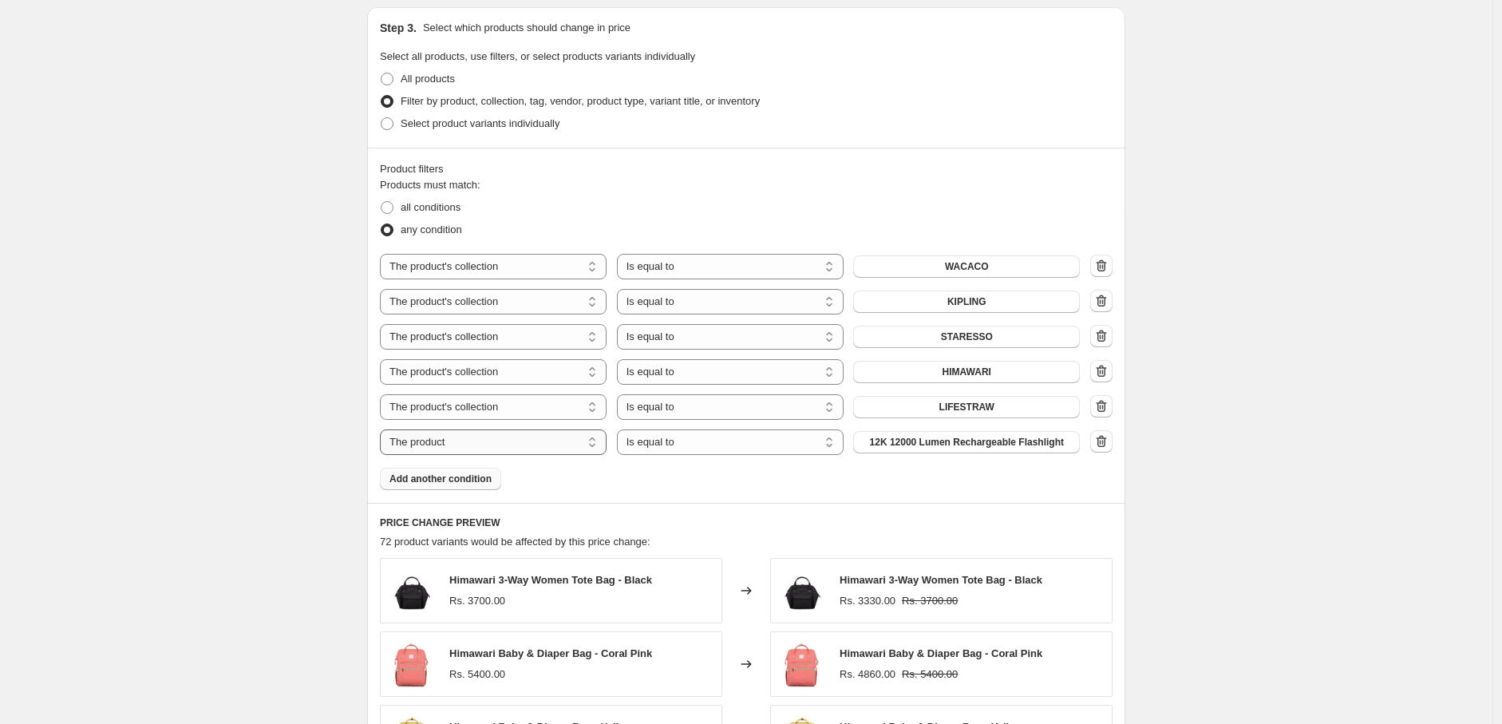
click at [524, 443] on select "The product The product's collection The product's tag The product's vendor The…" at bounding box center [493, 442] width 227 height 26
select select "collection"
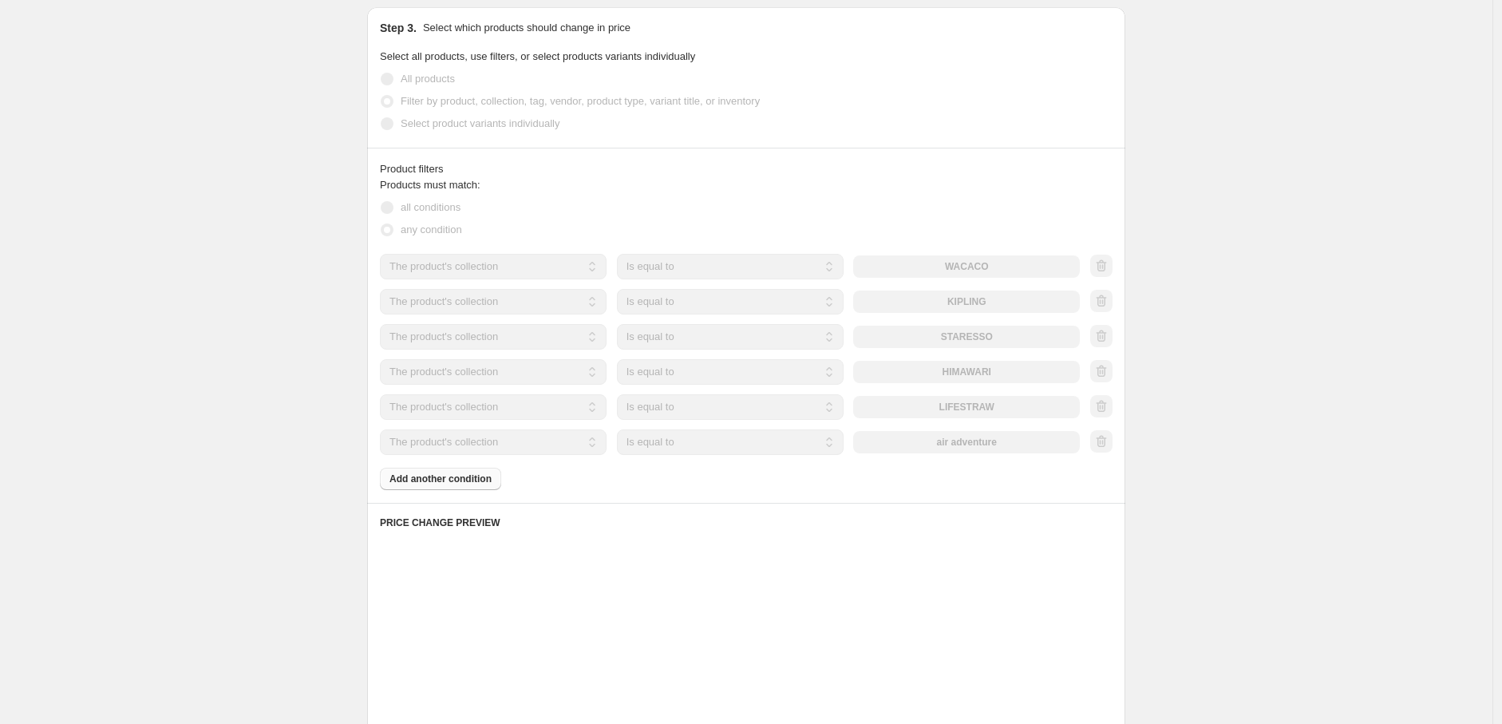
click at [897, 451] on div "The product The product's collection The product's tag The product's vendor The…" at bounding box center [730, 442] width 700 height 26
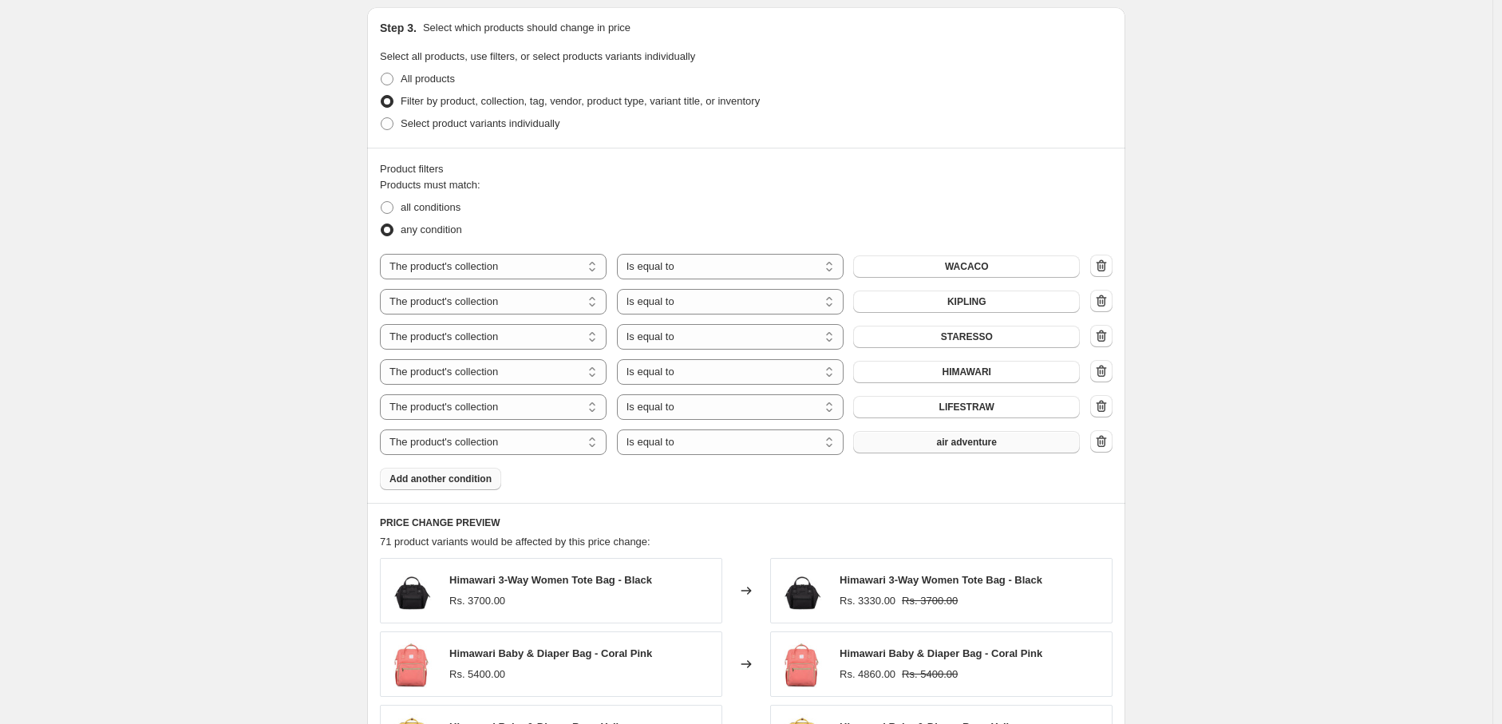
click at [940, 442] on button "air adventure" at bounding box center [966, 442] width 227 height 22
click at [456, 484] on span "Add another condition" at bounding box center [441, 479] width 102 height 13
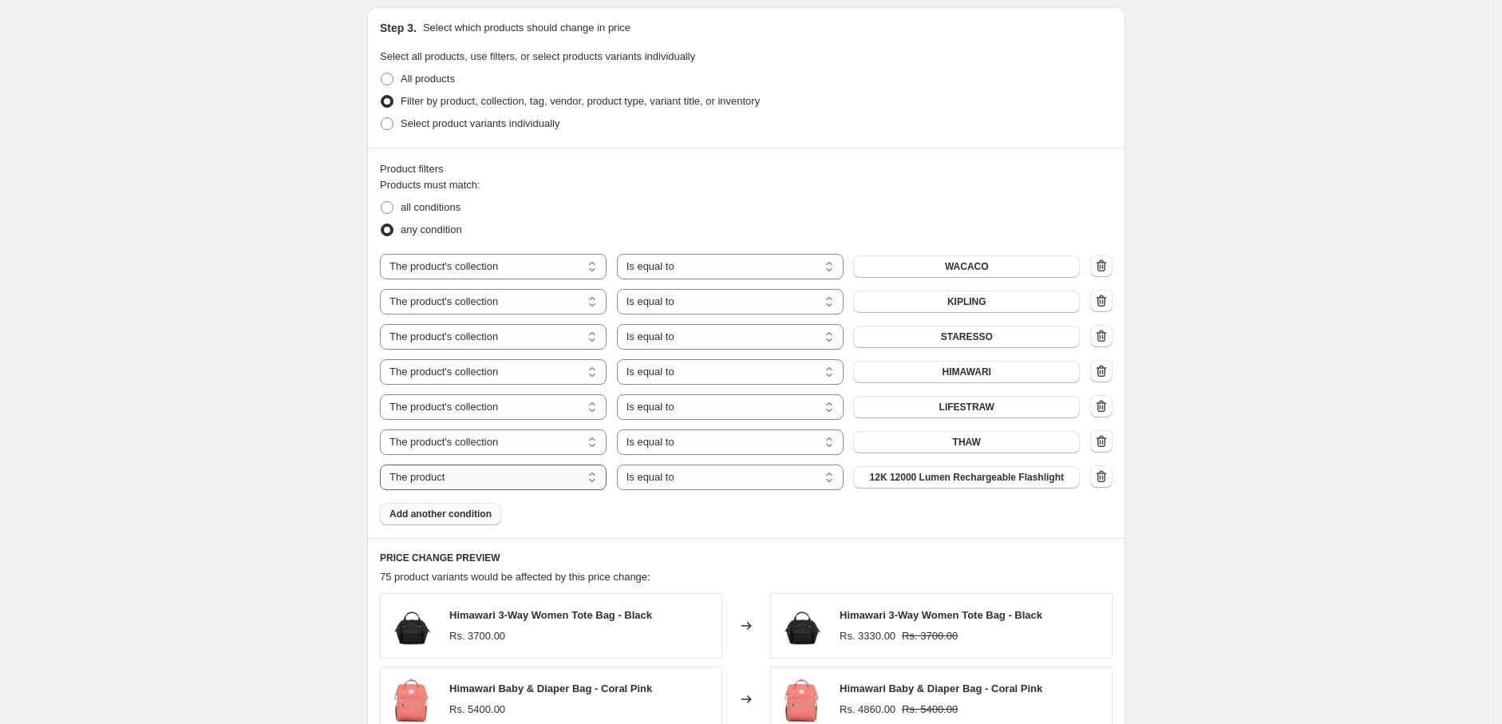
drag, startPoint x: 456, startPoint y: 483, endPoint x: 468, endPoint y: 488, distance: 13.2
click at [456, 483] on select "The product The product's collection The product's tag The product's vendor The…" at bounding box center [493, 478] width 227 height 26
select select "collection"
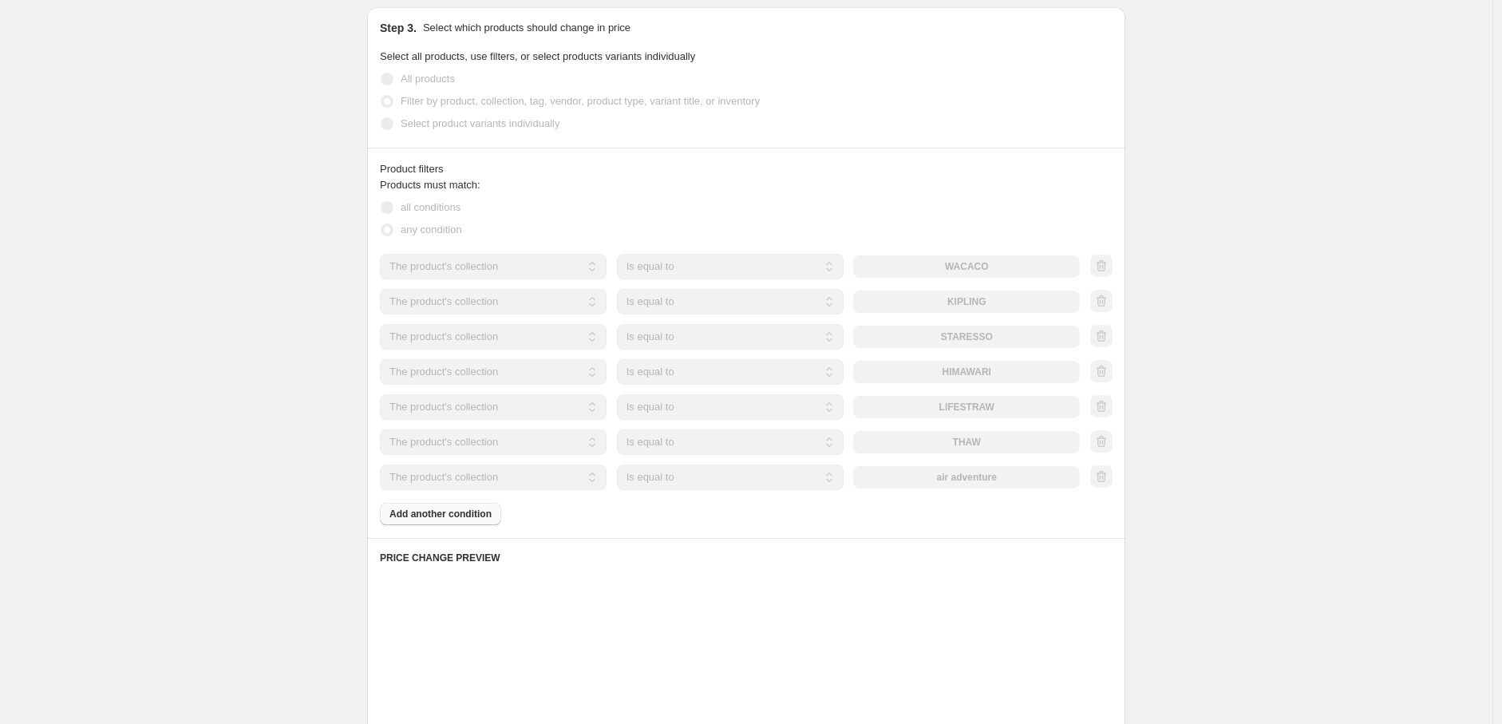
click at [951, 481] on div "The product The product's collection The product's tag The product's vendor The…" at bounding box center [730, 478] width 700 height 26
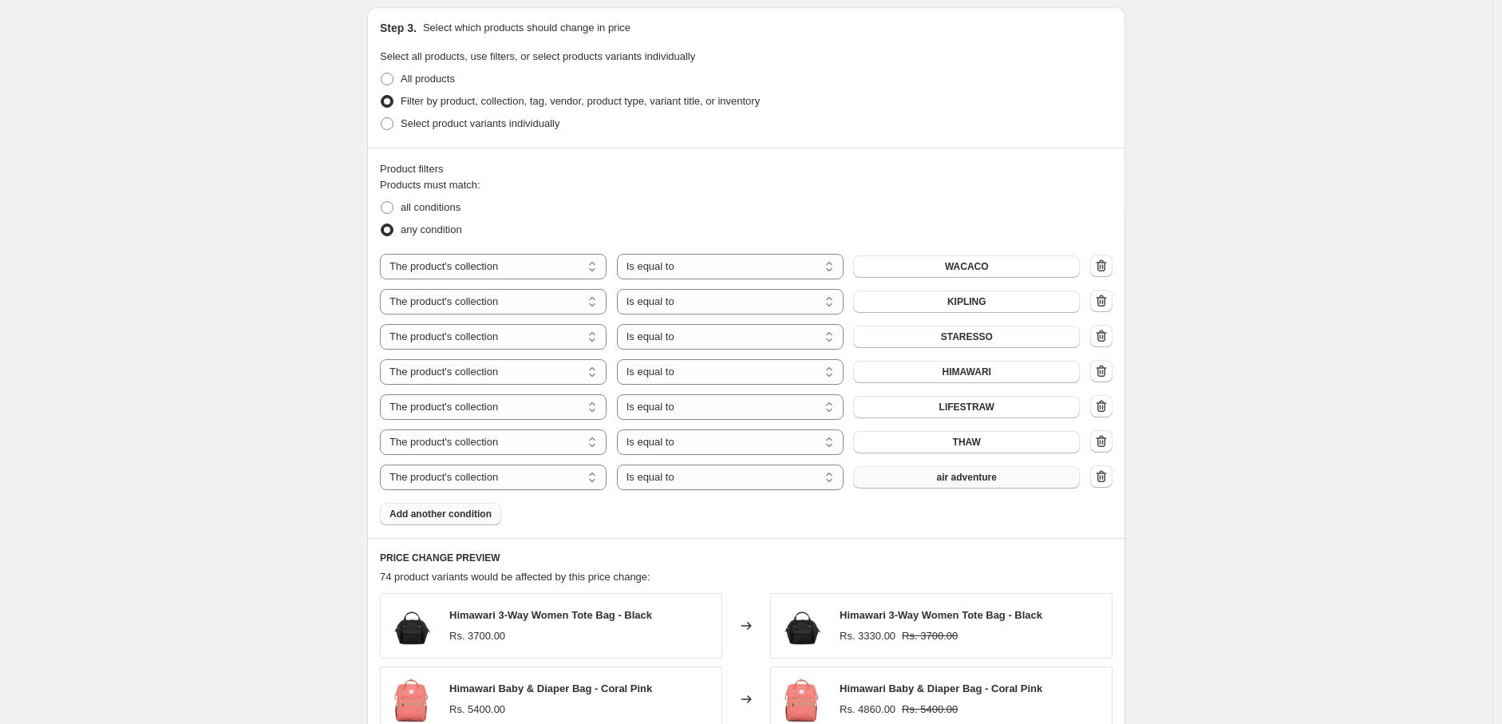
click at [954, 473] on span "air adventure" at bounding box center [967, 477] width 60 height 13
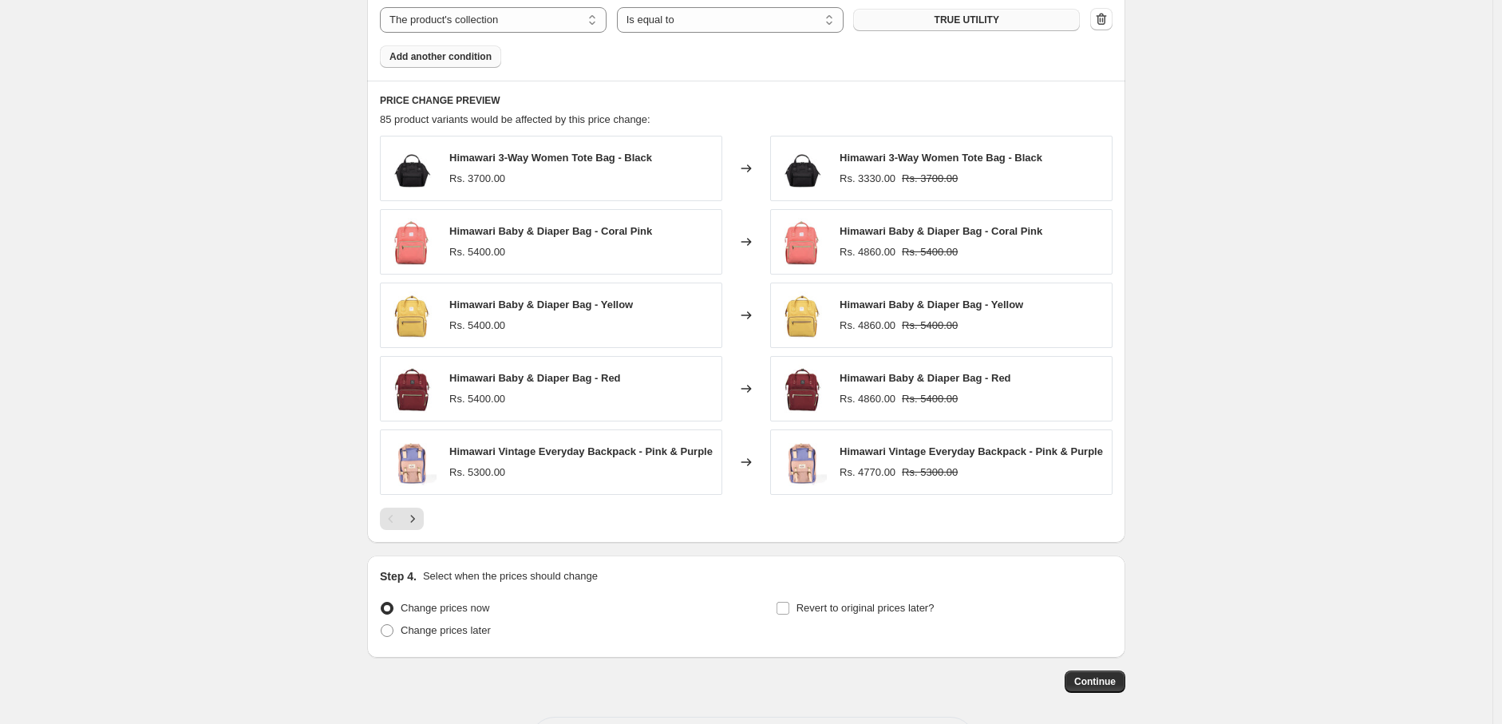
scroll to position [1264, 0]
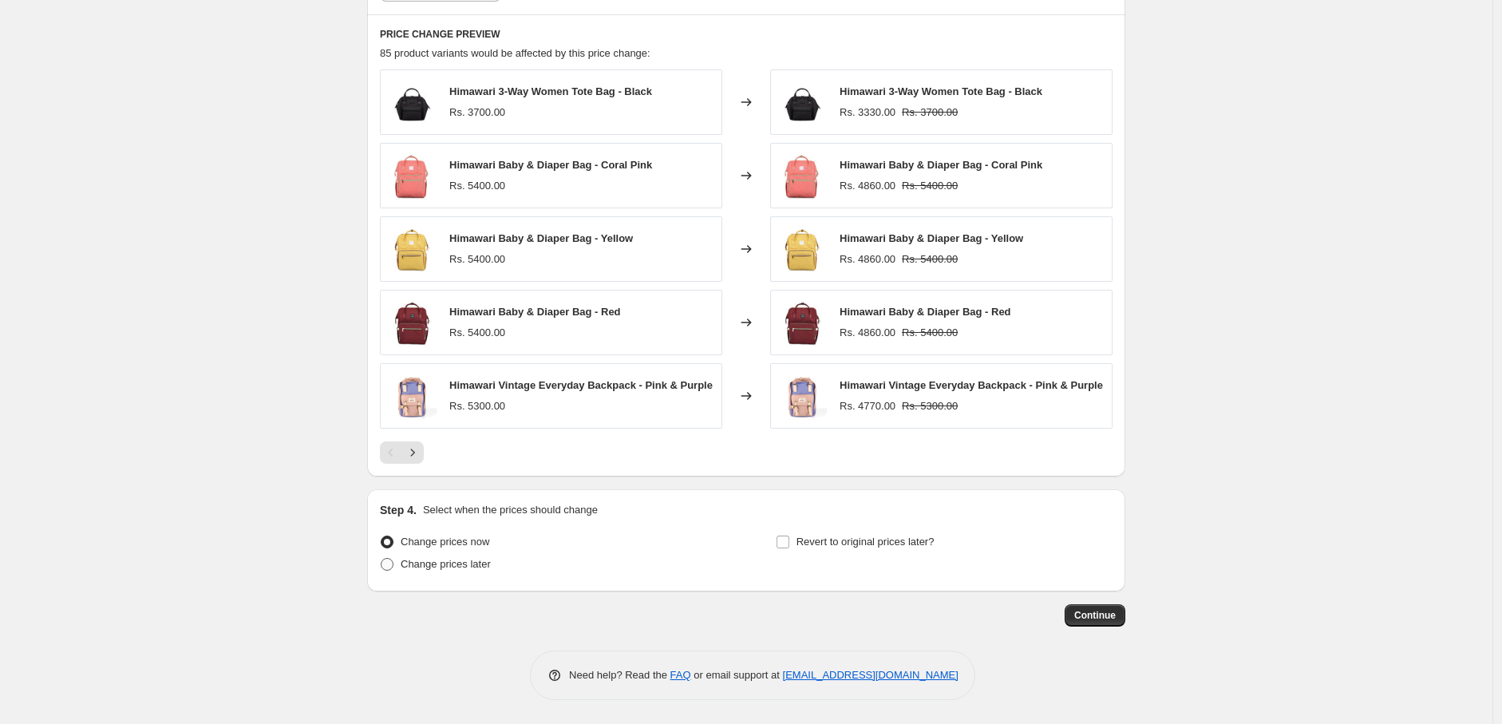
click at [468, 573] on label "Change prices later" at bounding box center [435, 564] width 111 height 22
click at [382, 559] on input "Change prices later" at bounding box center [381, 558] width 1 height 1
radio input "true"
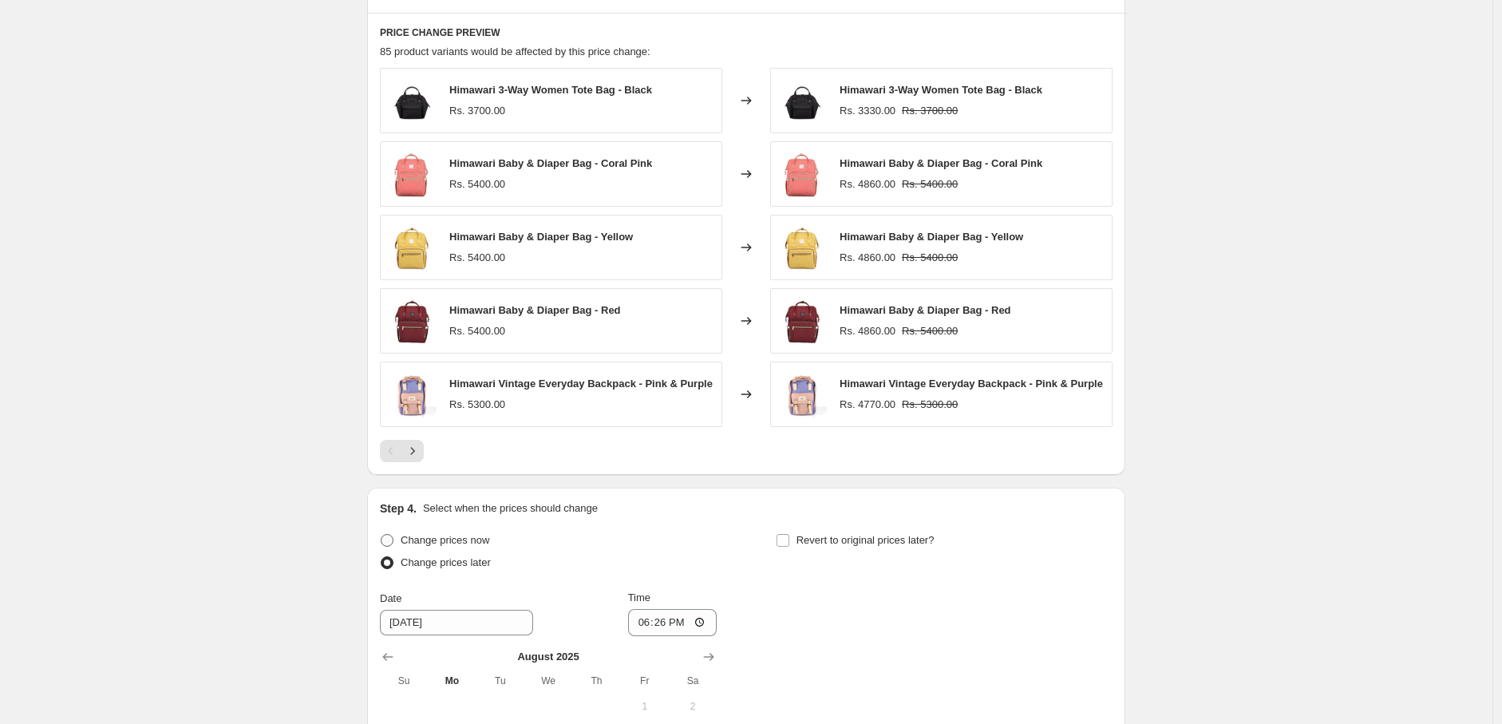
click at [481, 546] on span "Change prices now" at bounding box center [445, 540] width 89 height 12
click at [382, 535] on input "Change prices now" at bounding box center [381, 534] width 1 height 1
radio input "true"
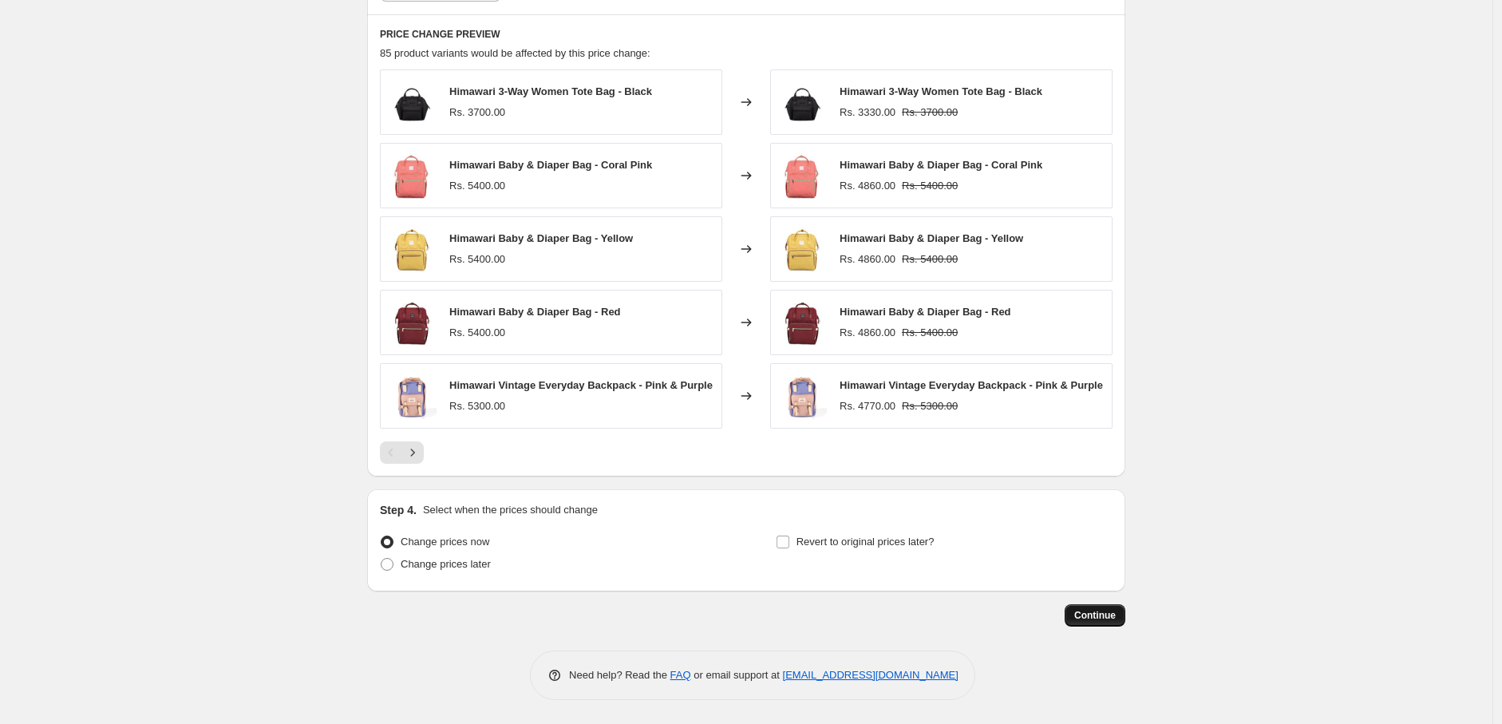
click at [1074, 613] on button "Continue" at bounding box center [1095, 615] width 61 height 22
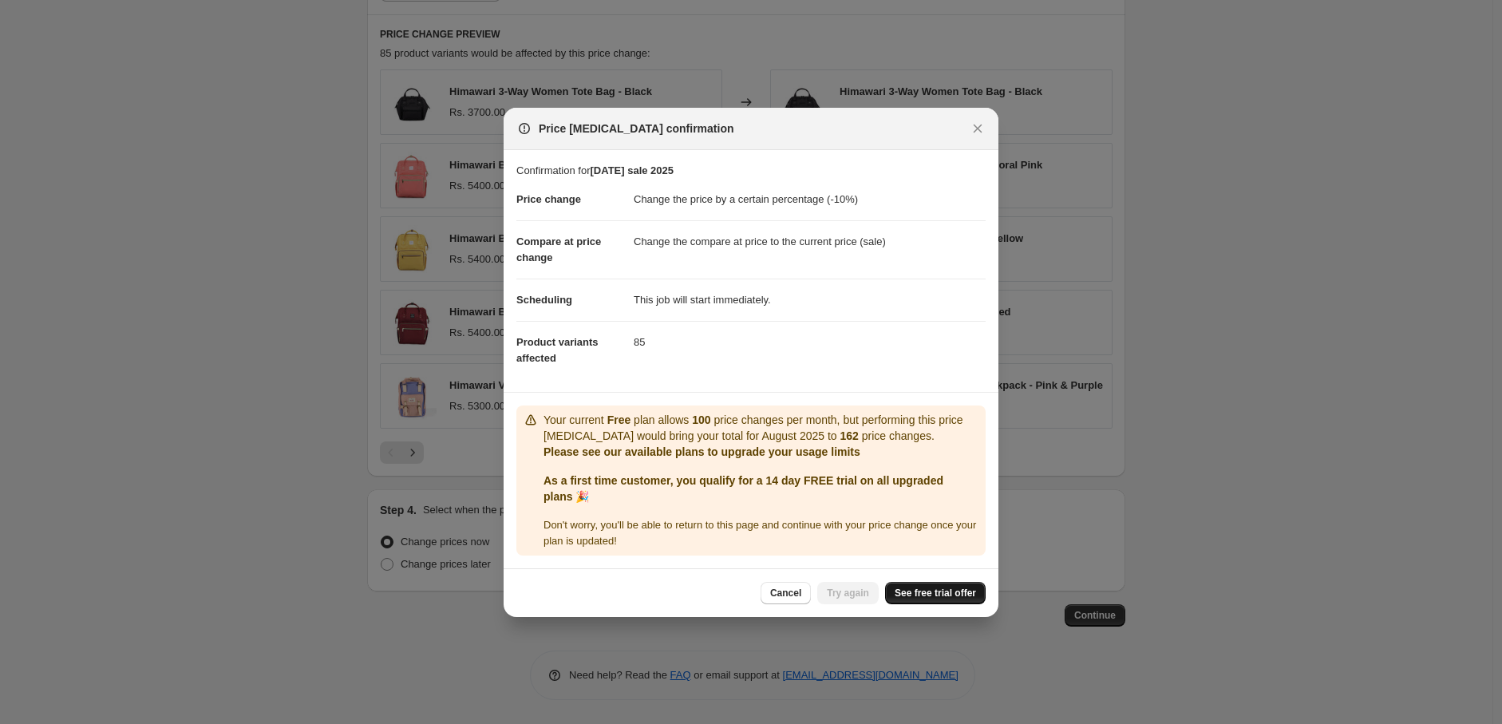
click at [926, 582] on link "See free trial offer" at bounding box center [935, 593] width 101 height 22
